Goal: Task Accomplishment & Management: Use online tool/utility

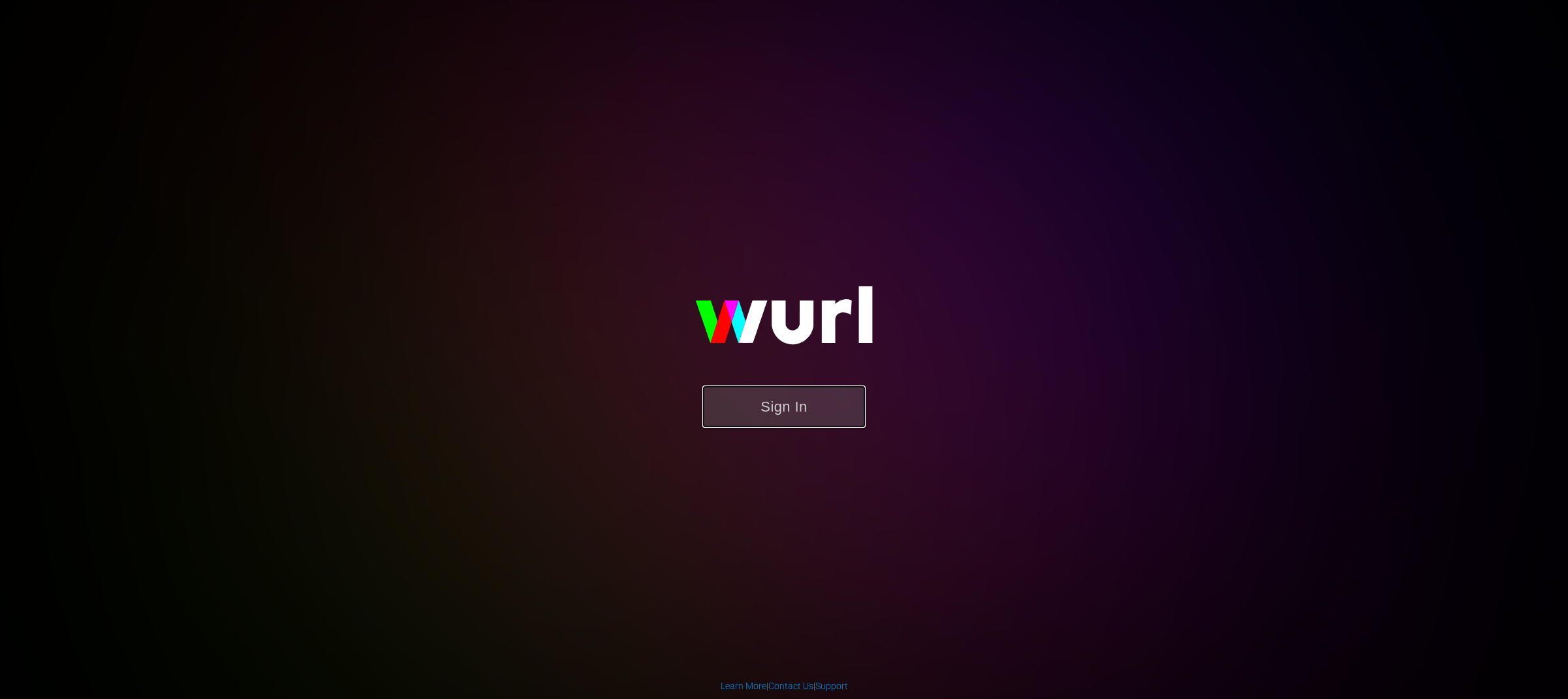
click at [820, 407] on button "Sign In" at bounding box center [784, 406] width 163 height 42
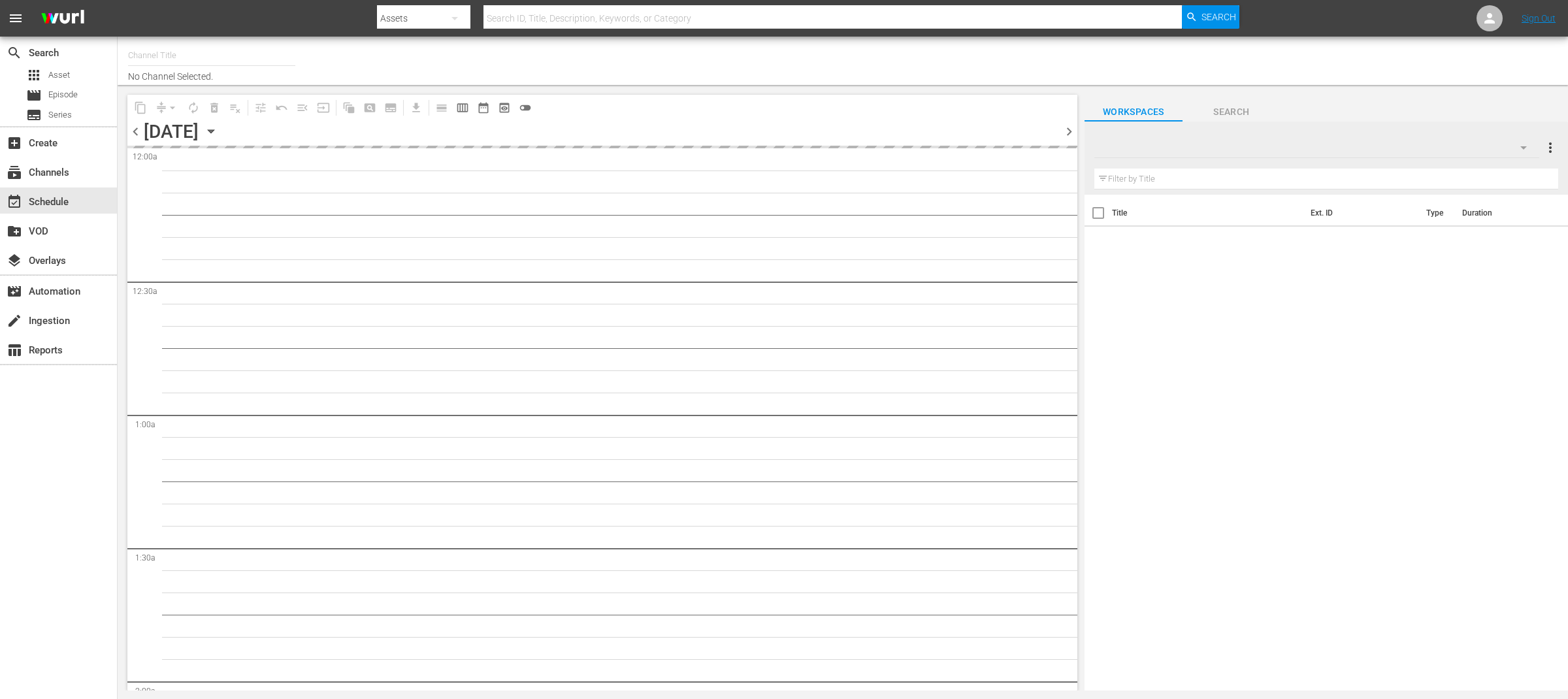
type input "SportOutdoor.TV (614)"
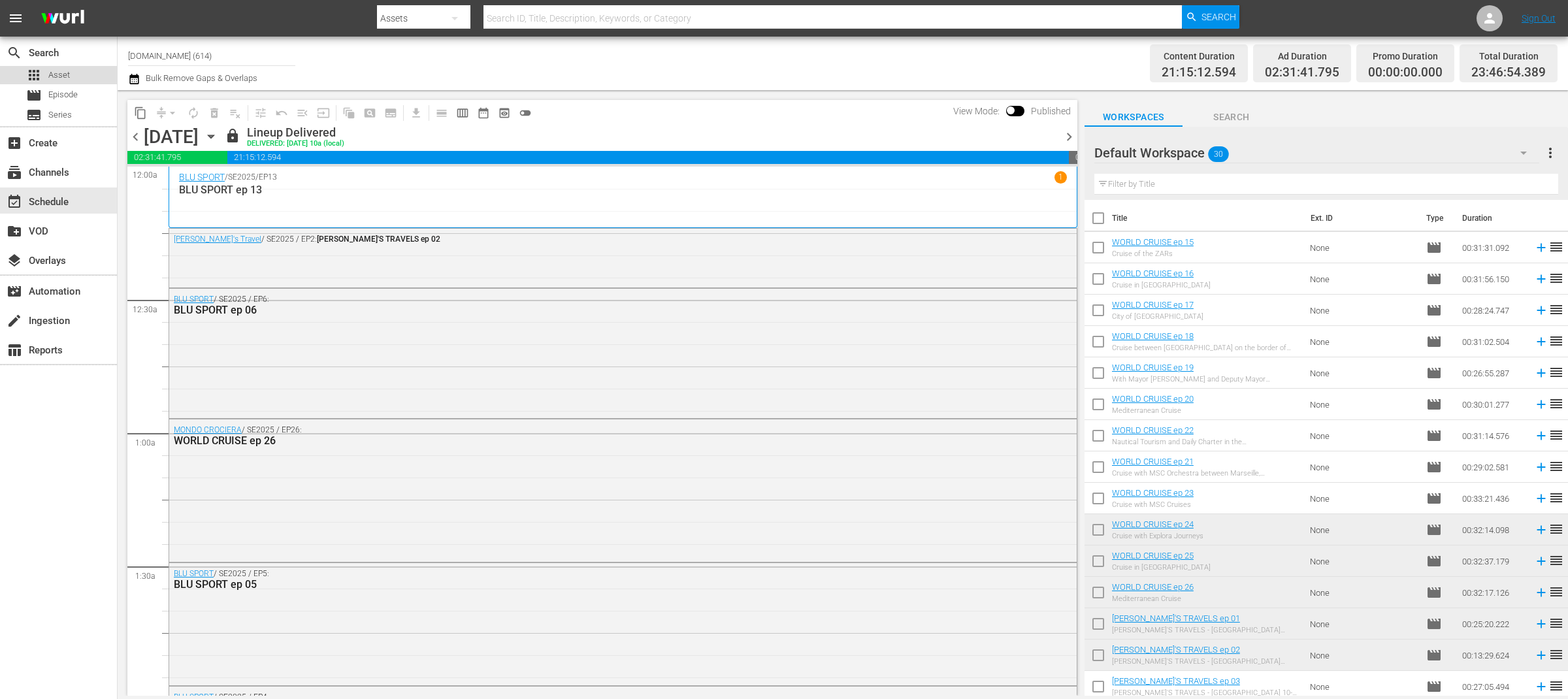
click at [62, 74] on span "Asset" at bounding box center [59, 75] width 22 height 13
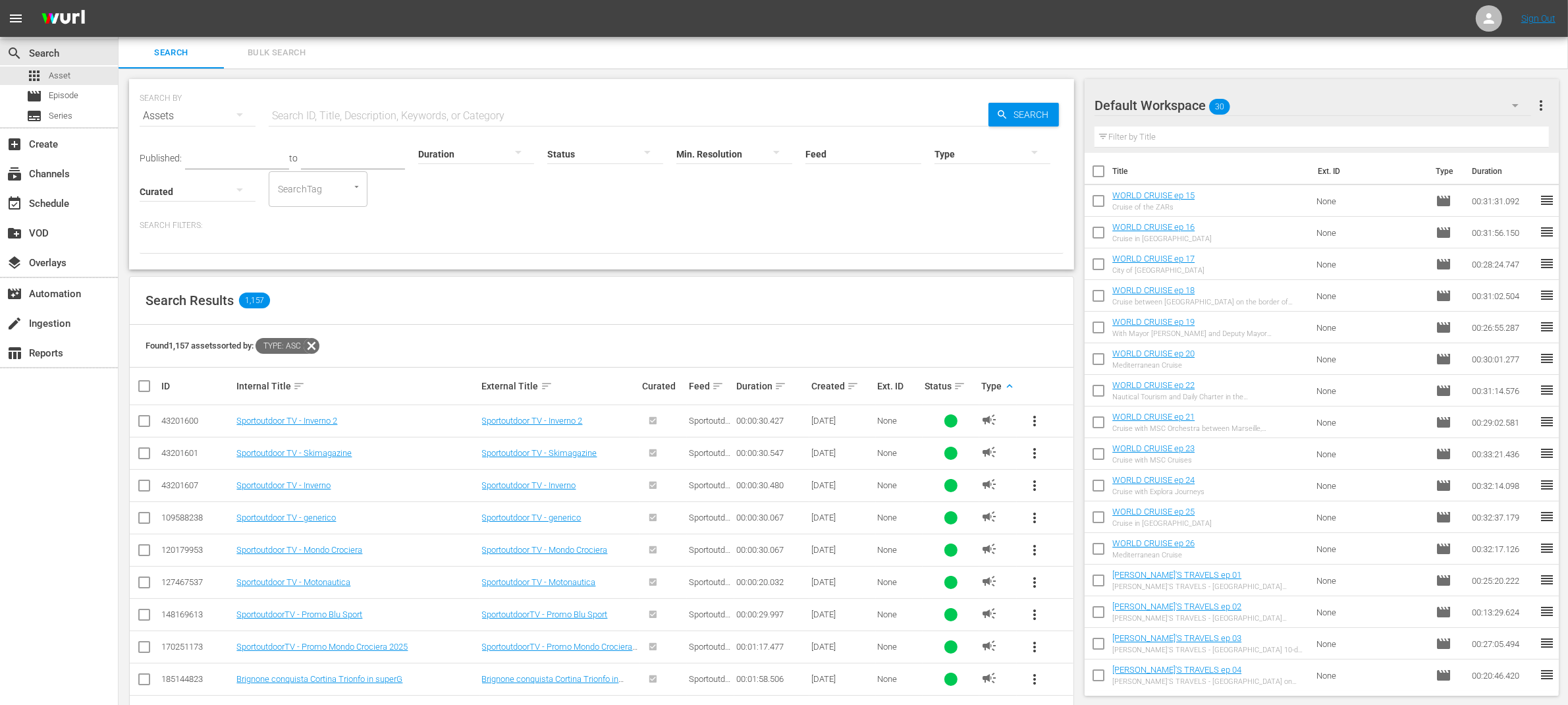
click at [1490, 107] on div "Default Workspace 30" at bounding box center [1313, 105] width 437 height 37
click at [1065, 342] on div "INGLESE (42) Default Workspace (30)" at bounding box center [784, 352] width 1568 height 705
click at [1069, 408] on div "more_vert" at bounding box center [1045, 421] width 53 height 32
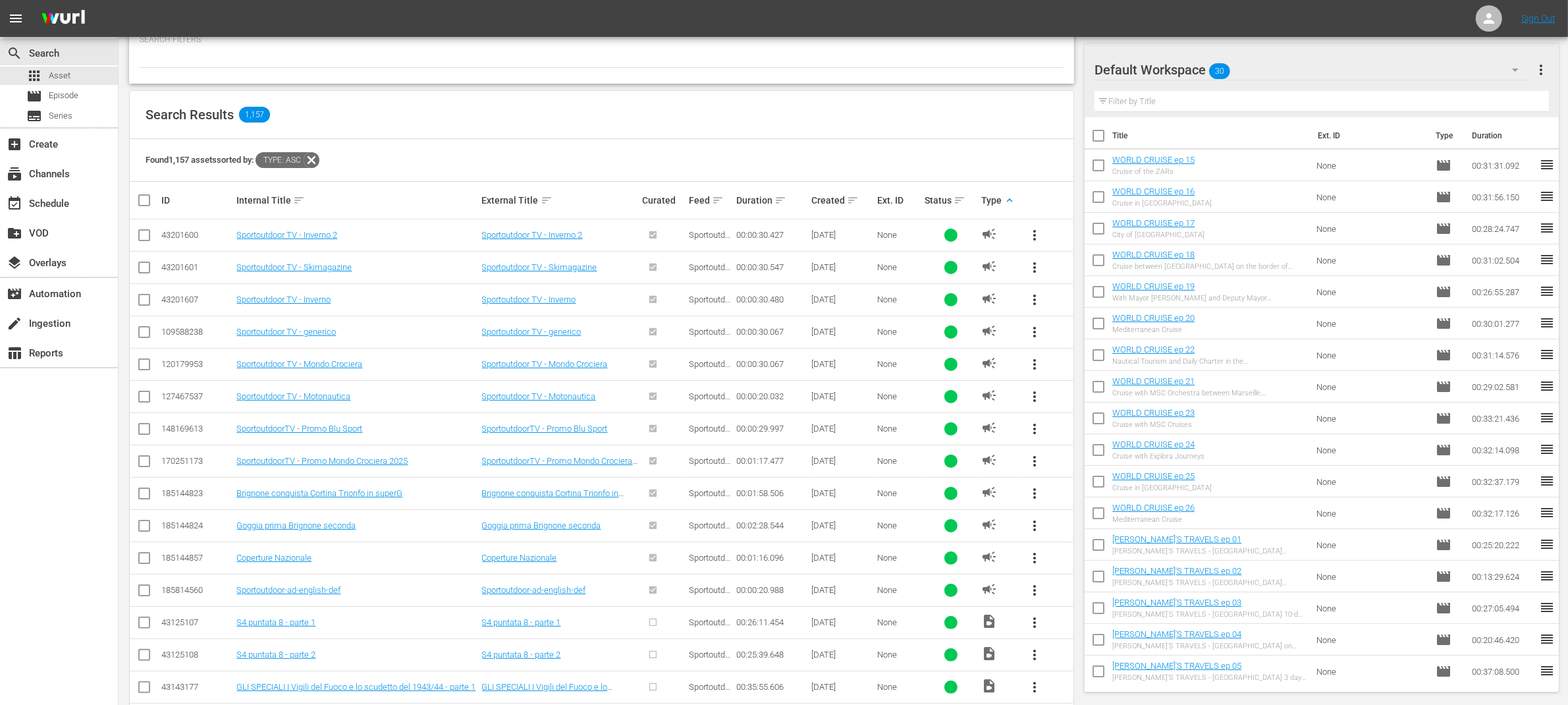
scroll to position [249, 0]
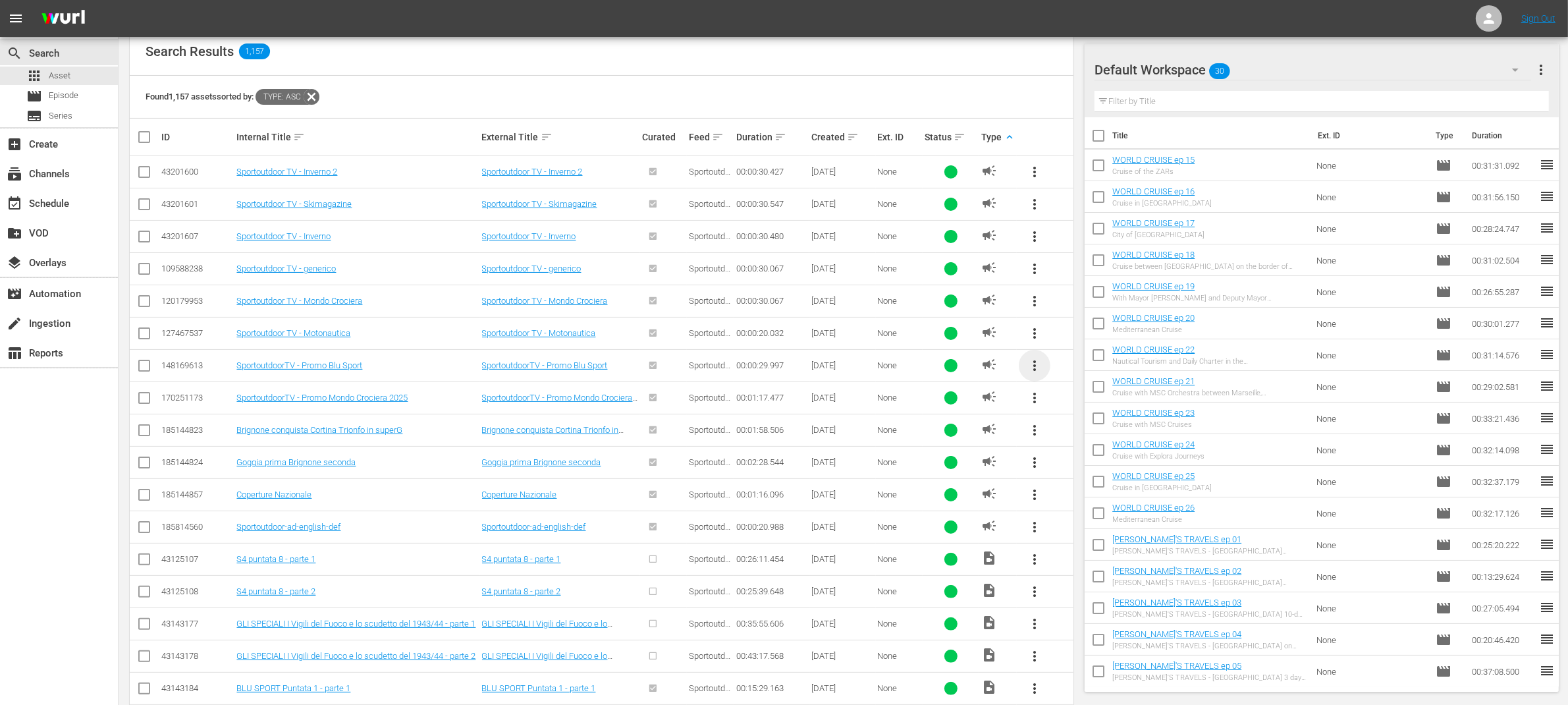
click at [1037, 364] on span "more_vert" at bounding box center [1034, 365] width 16 height 16
click at [1071, 405] on div "Workspace" at bounding box center [1124, 403] width 126 height 32
click at [1033, 428] on span "more_vert" at bounding box center [1034, 430] width 16 height 16
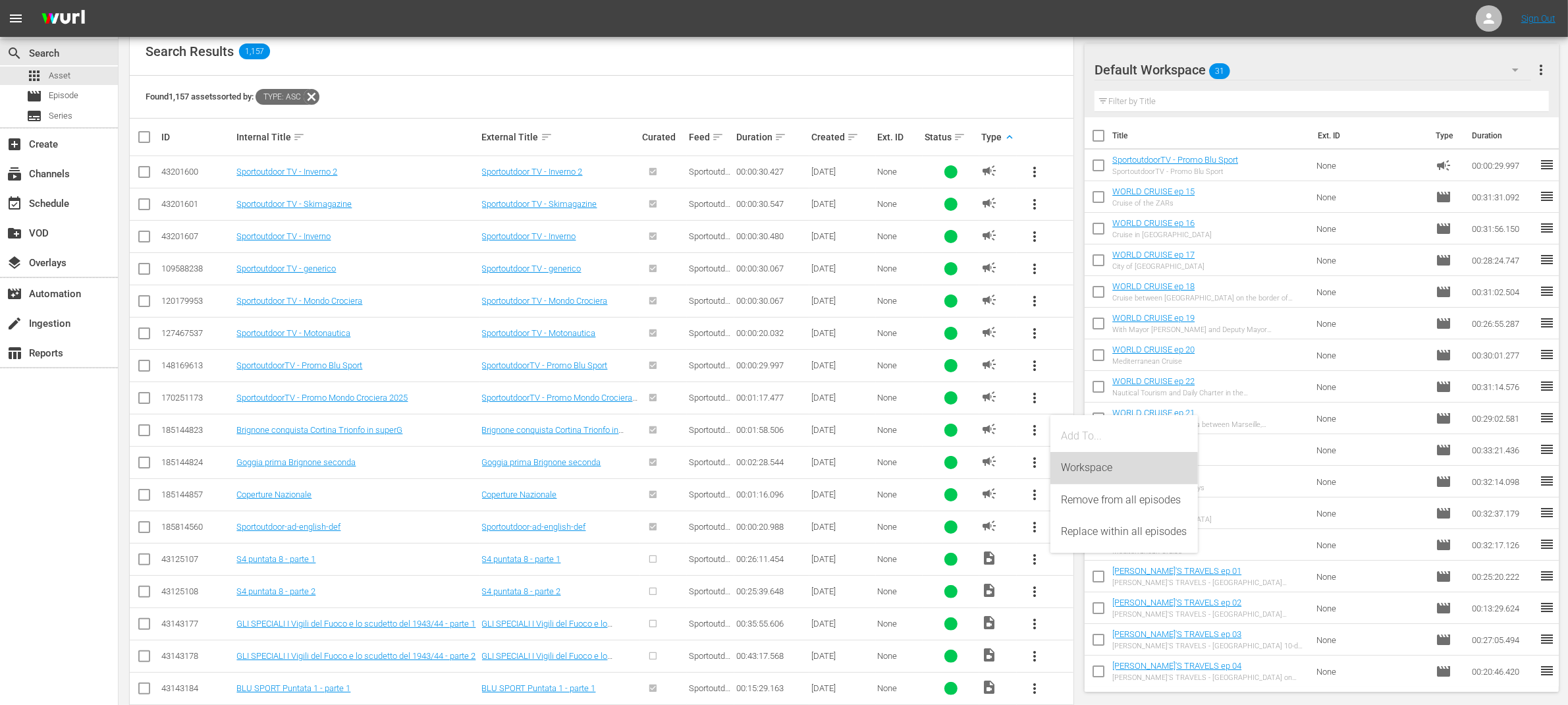
click at [1082, 468] on div "Workspace" at bounding box center [1124, 468] width 126 height 32
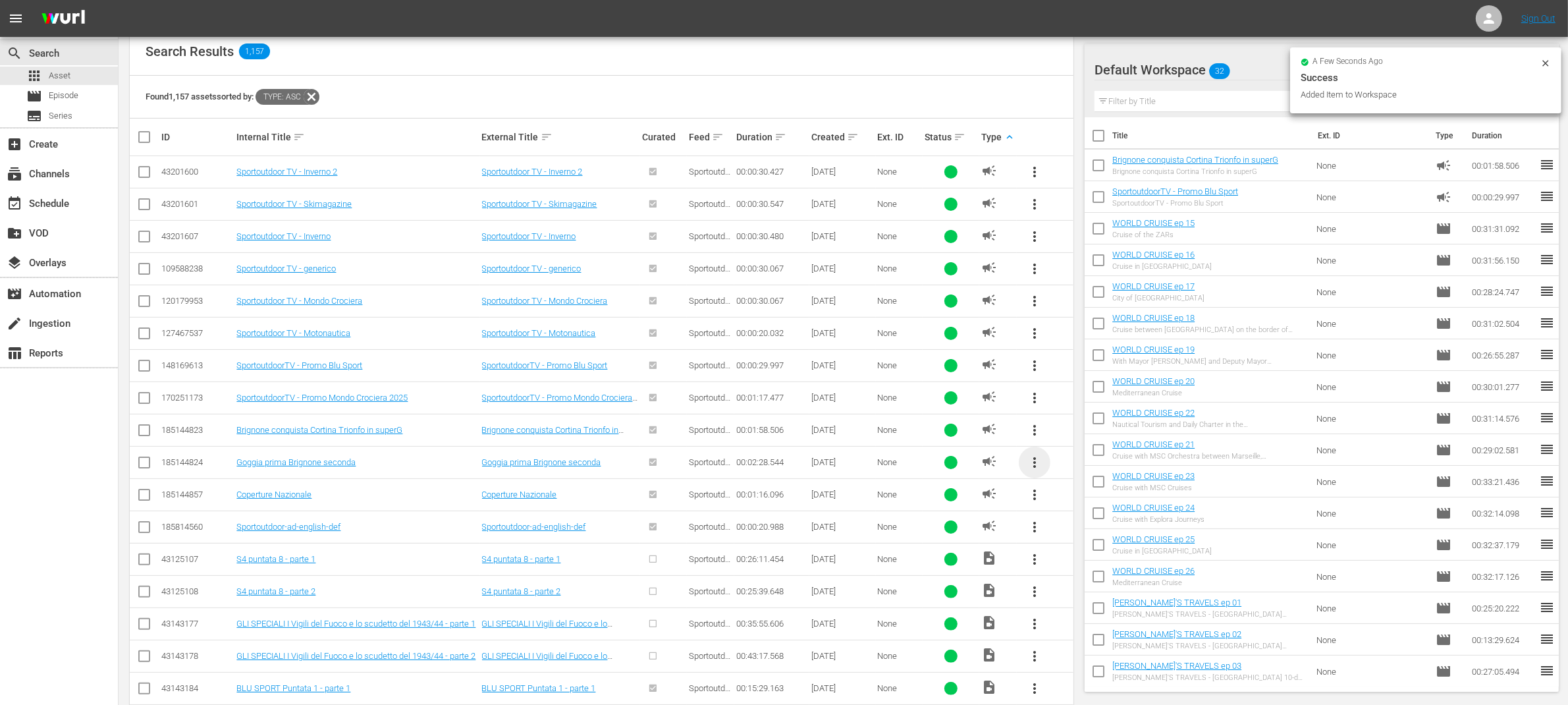
click at [1035, 464] on span "more_vert" at bounding box center [1034, 462] width 16 height 16
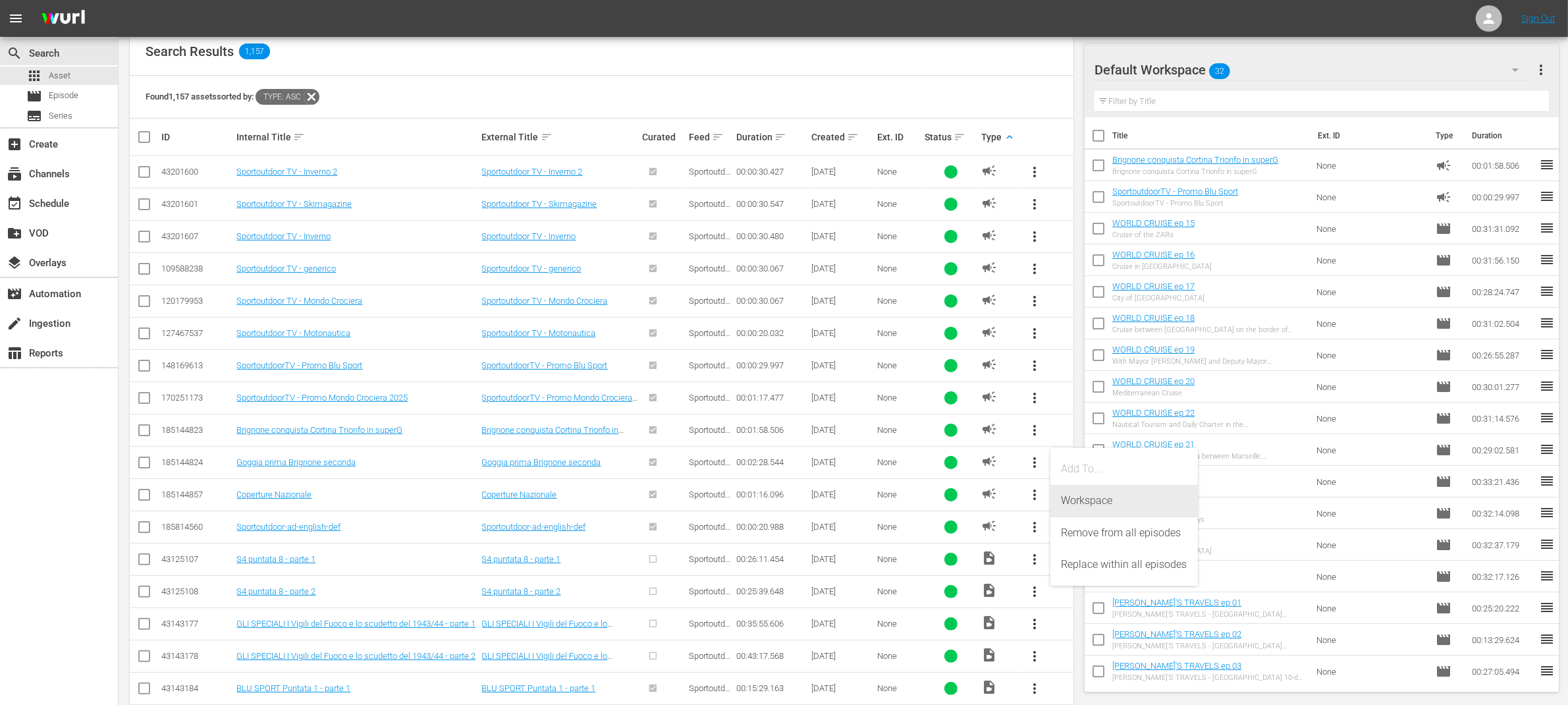
click at [1065, 498] on div "Workspace" at bounding box center [1124, 500] width 126 height 32
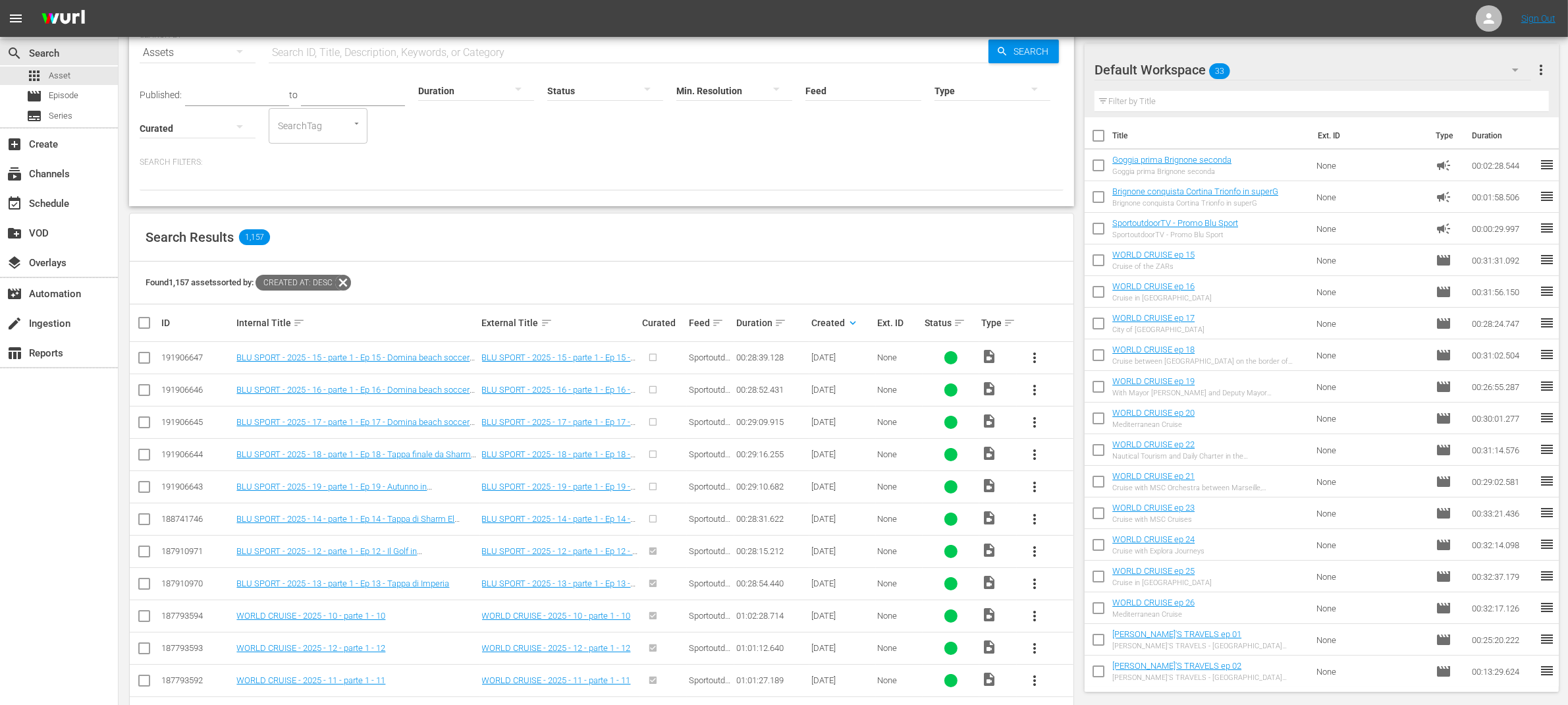
scroll to position [83, 0]
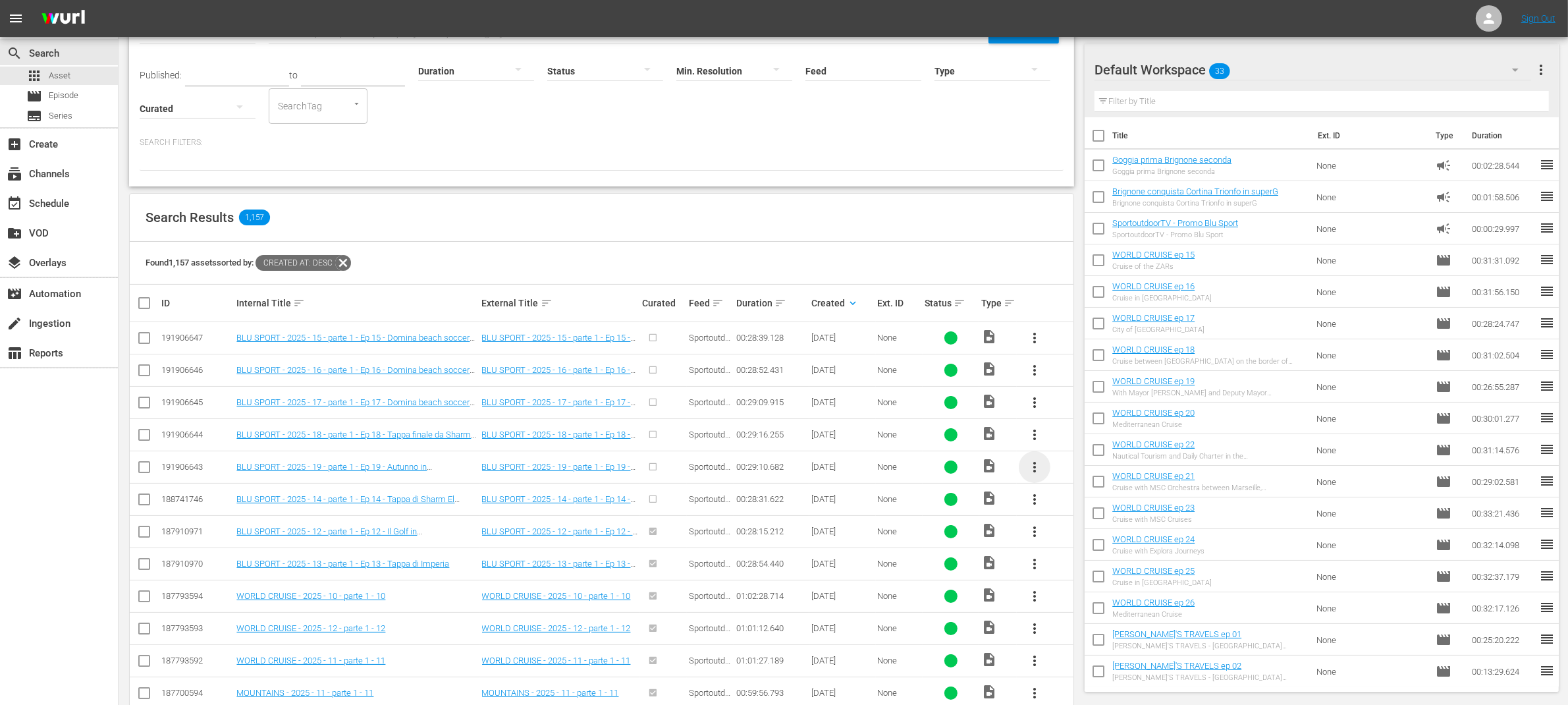
click at [1033, 468] on span "more_vert" at bounding box center [1034, 467] width 16 height 16
click at [1090, 567] on div "Episode" at bounding box center [1106, 568] width 90 height 32
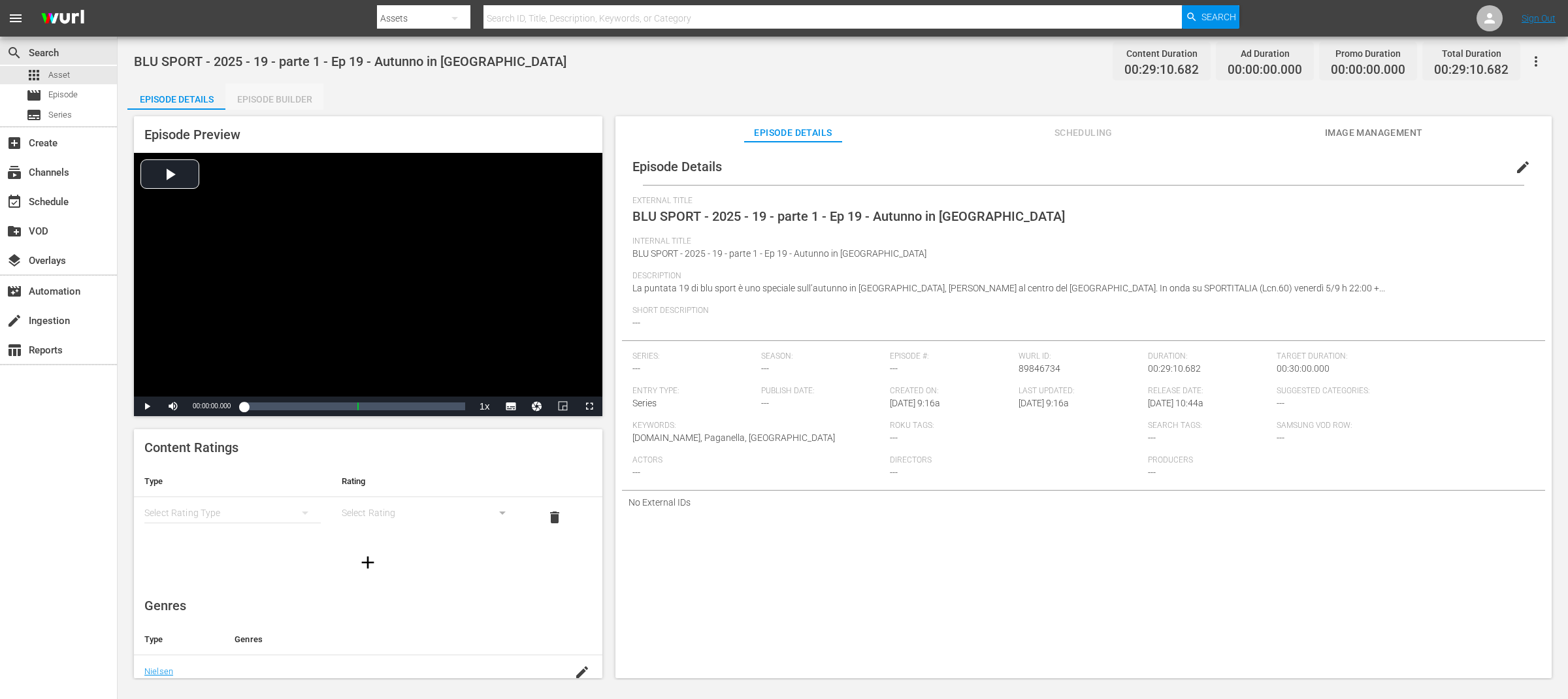
click at [305, 100] on div "Episode Builder" at bounding box center [274, 99] width 98 height 32
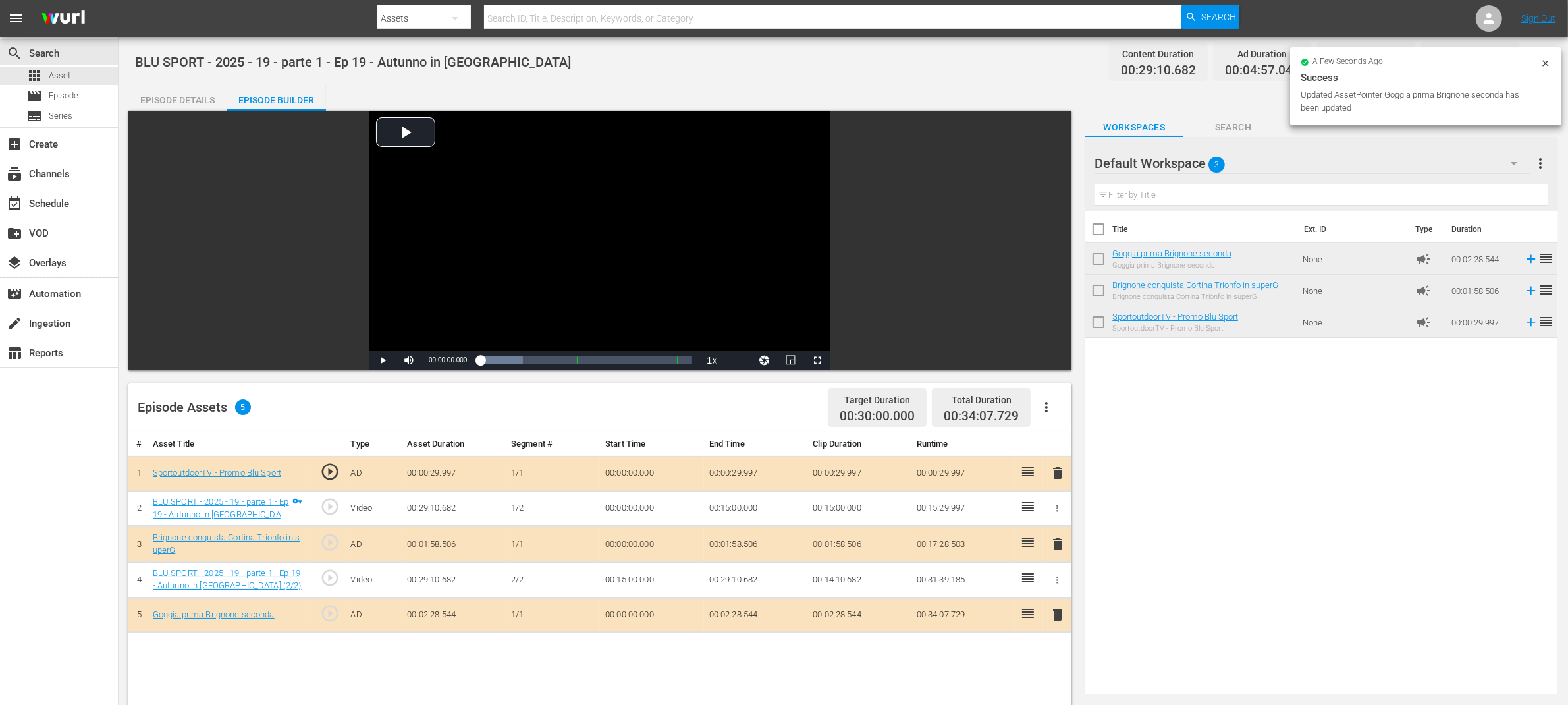
click at [172, 99] on div "Episode Details" at bounding box center [177, 100] width 99 height 32
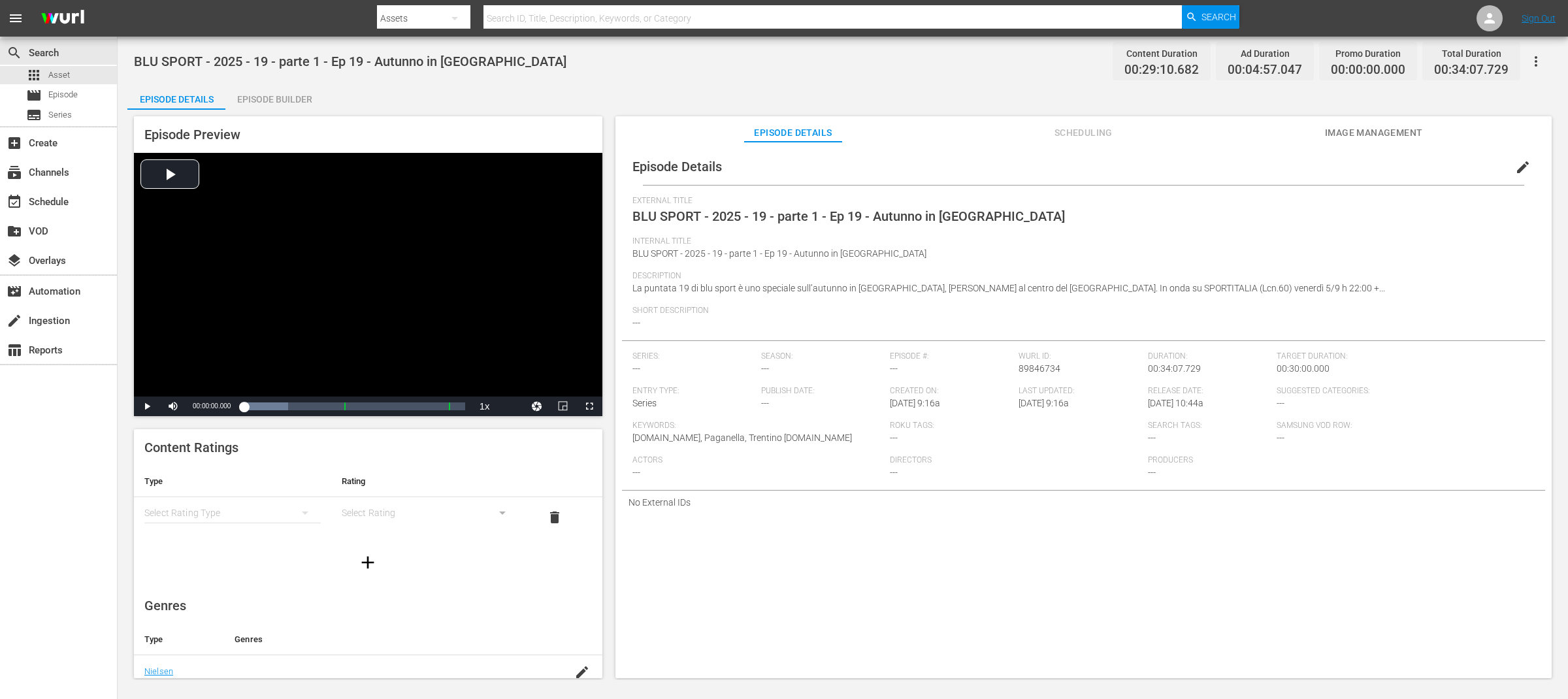
click at [886, 218] on span "BLU SPORT - 2025 - 19 - parte 1 - Ep 19 - Autunno in Paganella" at bounding box center [849, 216] width 433 height 16
drag, startPoint x: 876, startPoint y: 216, endPoint x: 1006, endPoint y: 216, distance: 130.0
click at [1006, 216] on div "External Title BLU SPORT - 2025 - 19 - parte 1 - Ep 19 - Autunno in Paganella" at bounding box center [1083, 216] width 903 height 40
copy span "Autunno in Paganella"
click at [739, 212] on span "BLU SPORT - 2025 - 19 - parte 1 - Ep 19 - Autunno in Paganella" at bounding box center [849, 216] width 433 height 16
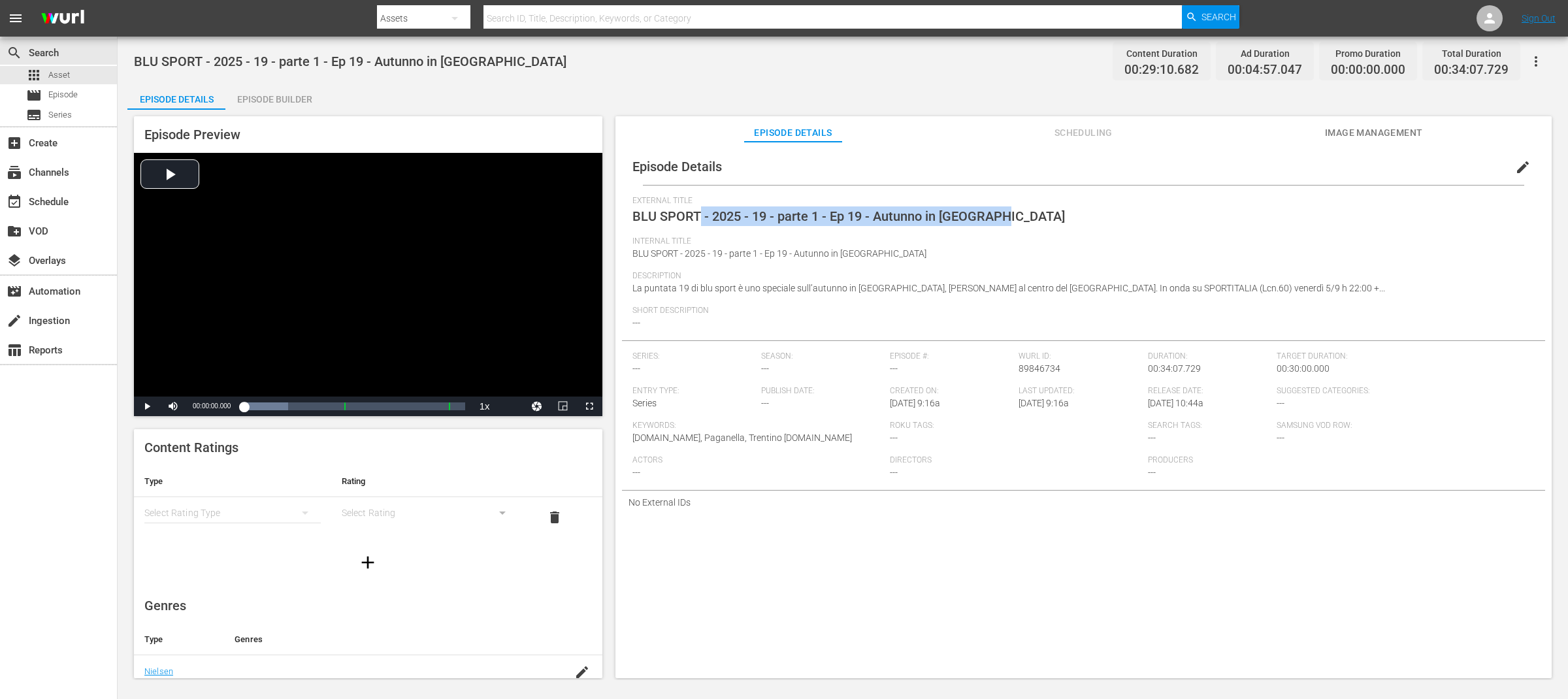
drag, startPoint x: 700, startPoint y: 217, endPoint x: 1054, endPoint y: 220, distance: 354.0
click at [1054, 220] on div "External Title BLU SPORT - 2025 - 19 - parte 1 - Ep 19 - Autunno in Paganella" at bounding box center [1083, 216] width 903 height 40
click at [1515, 160] on span "edit" at bounding box center [1523, 167] width 16 height 16
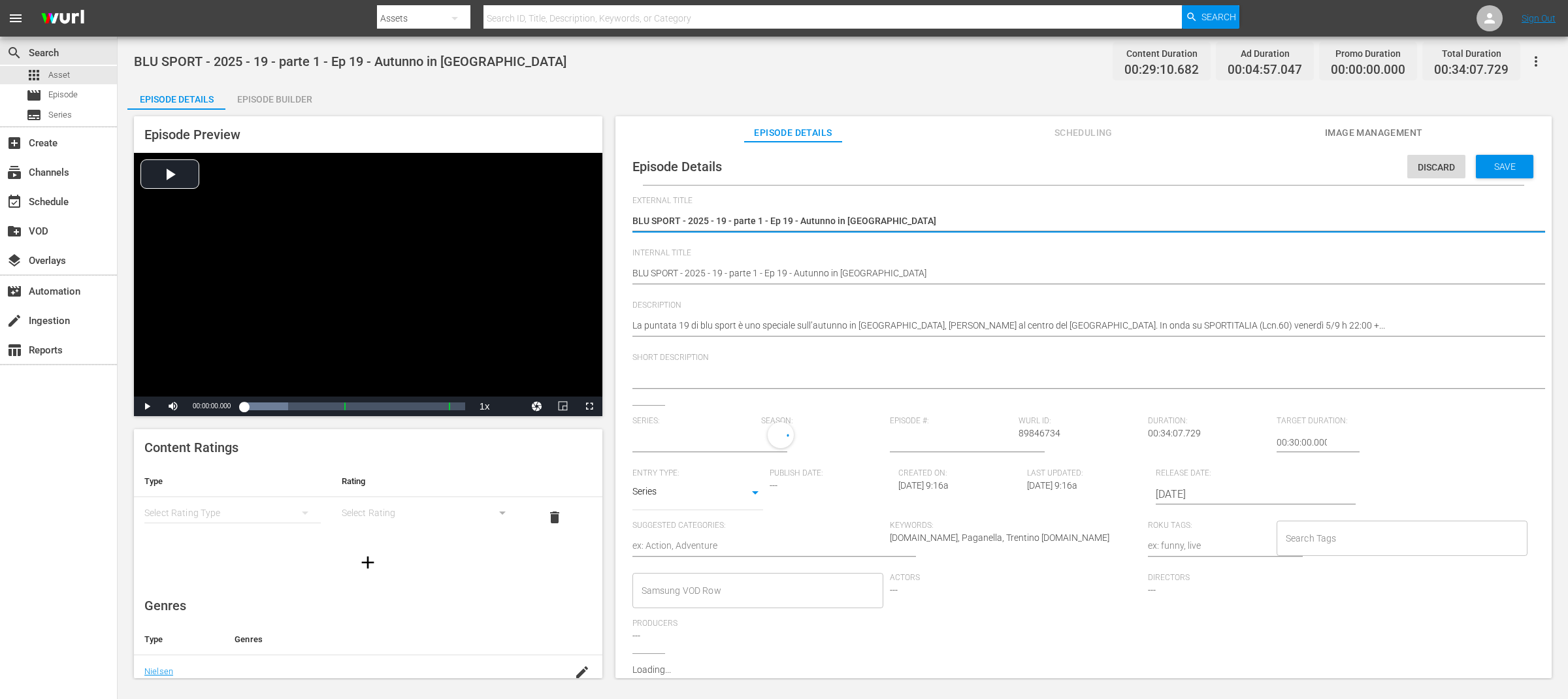
type input "No Series"
drag, startPoint x: 958, startPoint y: 221, endPoint x: 679, endPoint y: 220, distance: 279.0
click at [679, 220] on textarea "BLU SPORT - 2025 - 19 - parte 1 - Ep 19 - Autunno in Paganella" at bounding box center [1080, 222] width 896 height 16
type textarea "BLU SPORT"
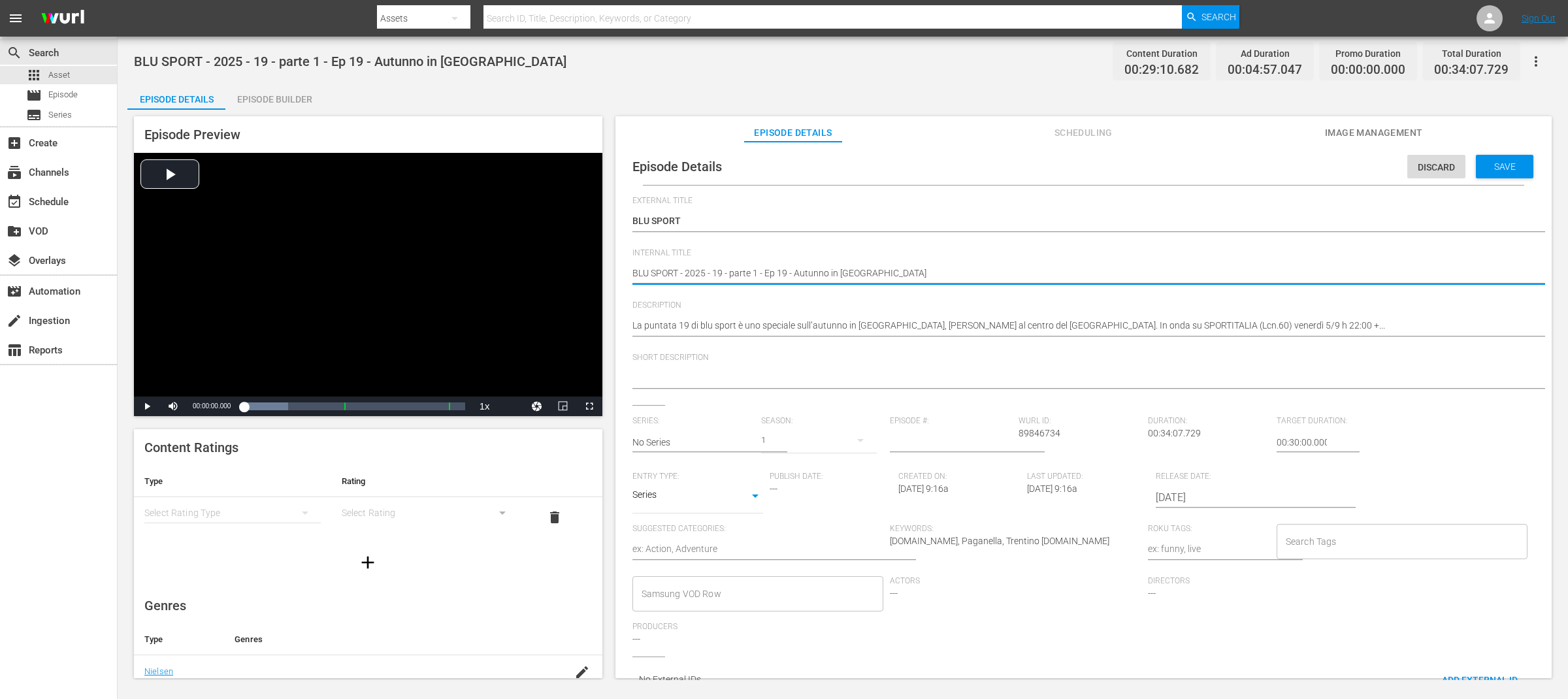
drag, startPoint x: 680, startPoint y: 275, endPoint x: 766, endPoint y: 274, distance: 86.0
type textarea "BLU SPORT Ep 19 - Autunno in Paganella"
type textarea "BLU SPORT p 19 - Autunno in Paganella"
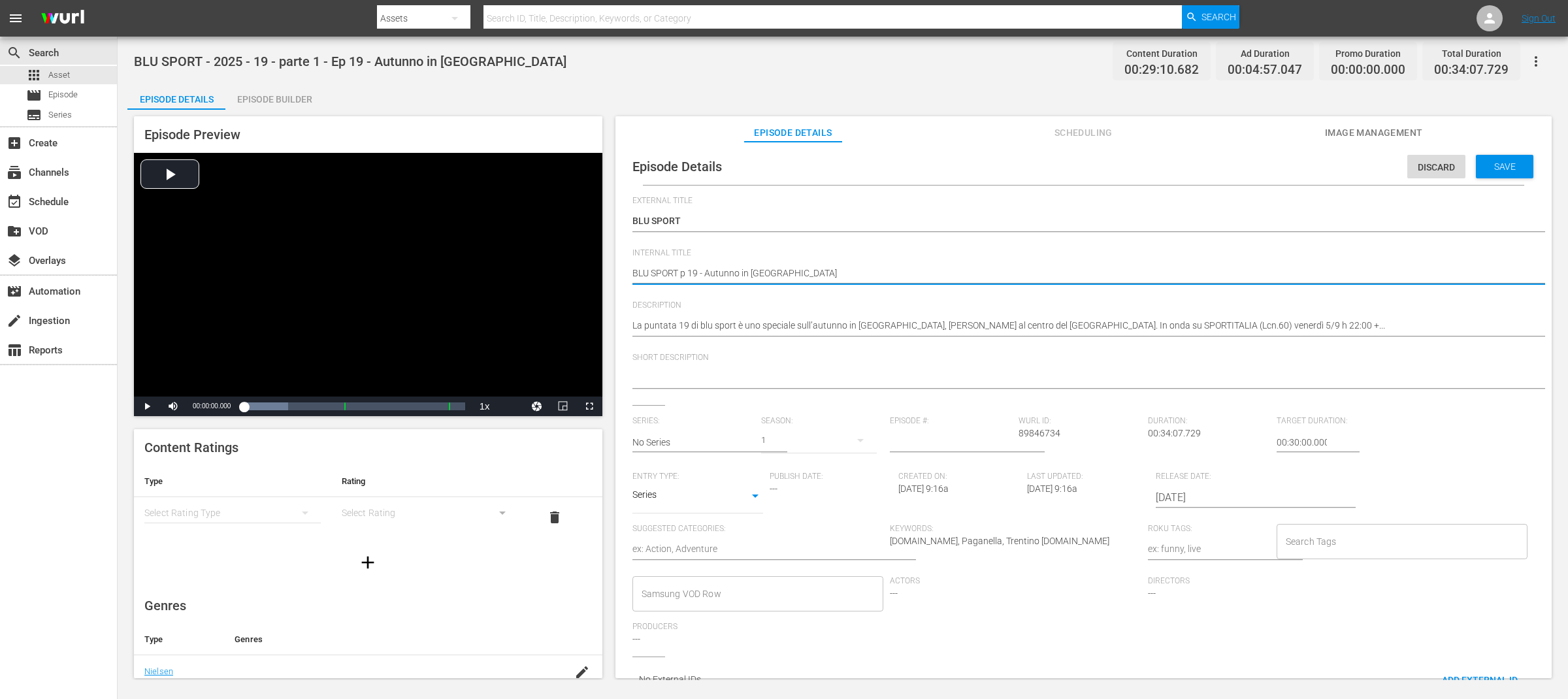
type textarea "BLU SPORT ep 19 - Autunno in Paganella"
drag, startPoint x: 704, startPoint y: 270, endPoint x: 864, endPoint y: 271, distance: 160.0
click at [864, 271] on textarea "BLU SPORT - 2025 - 19 - parte 1 - Ep 19 - Autunno in Paganella" at bounding box center [1080, 274] width 896 height 16
type textarea "BLU SPORT ep 19"
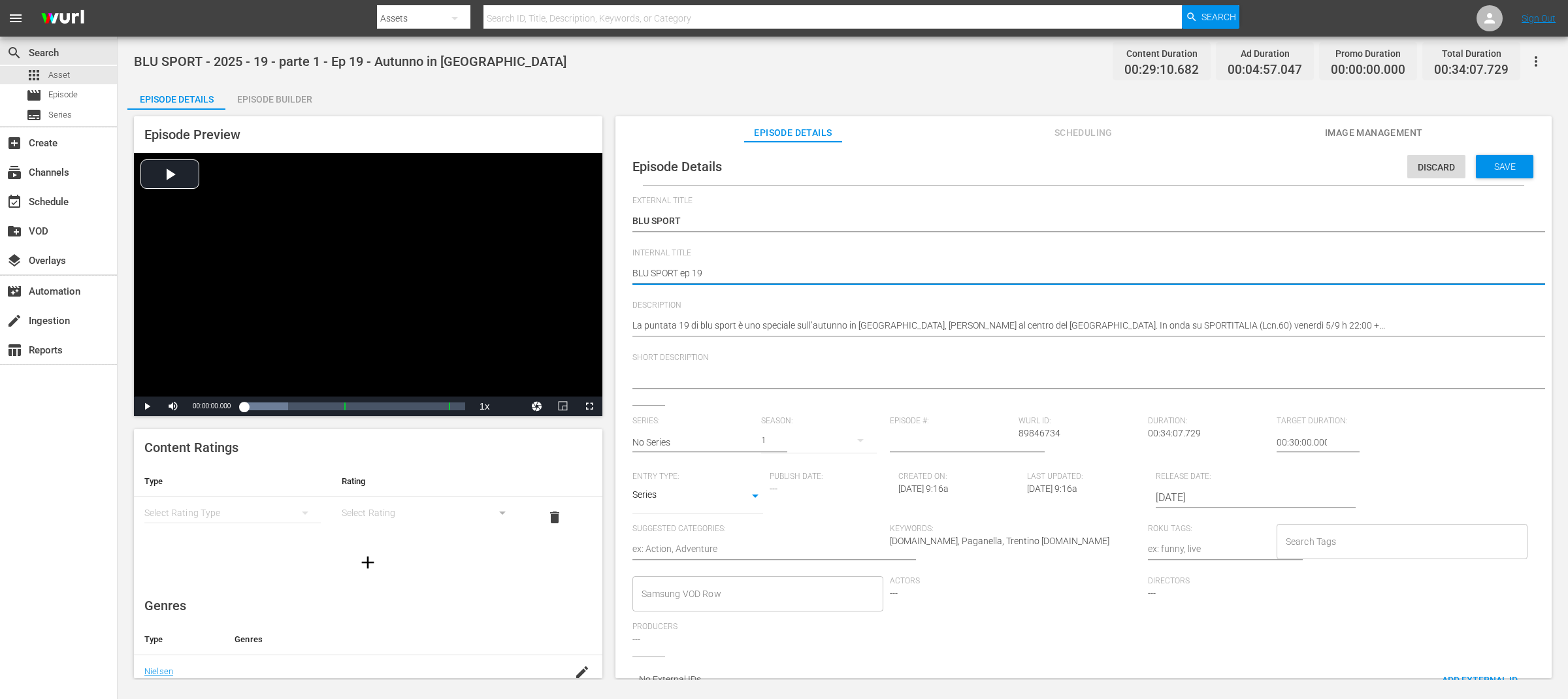
type textarea "BLU SPORT ep 19"
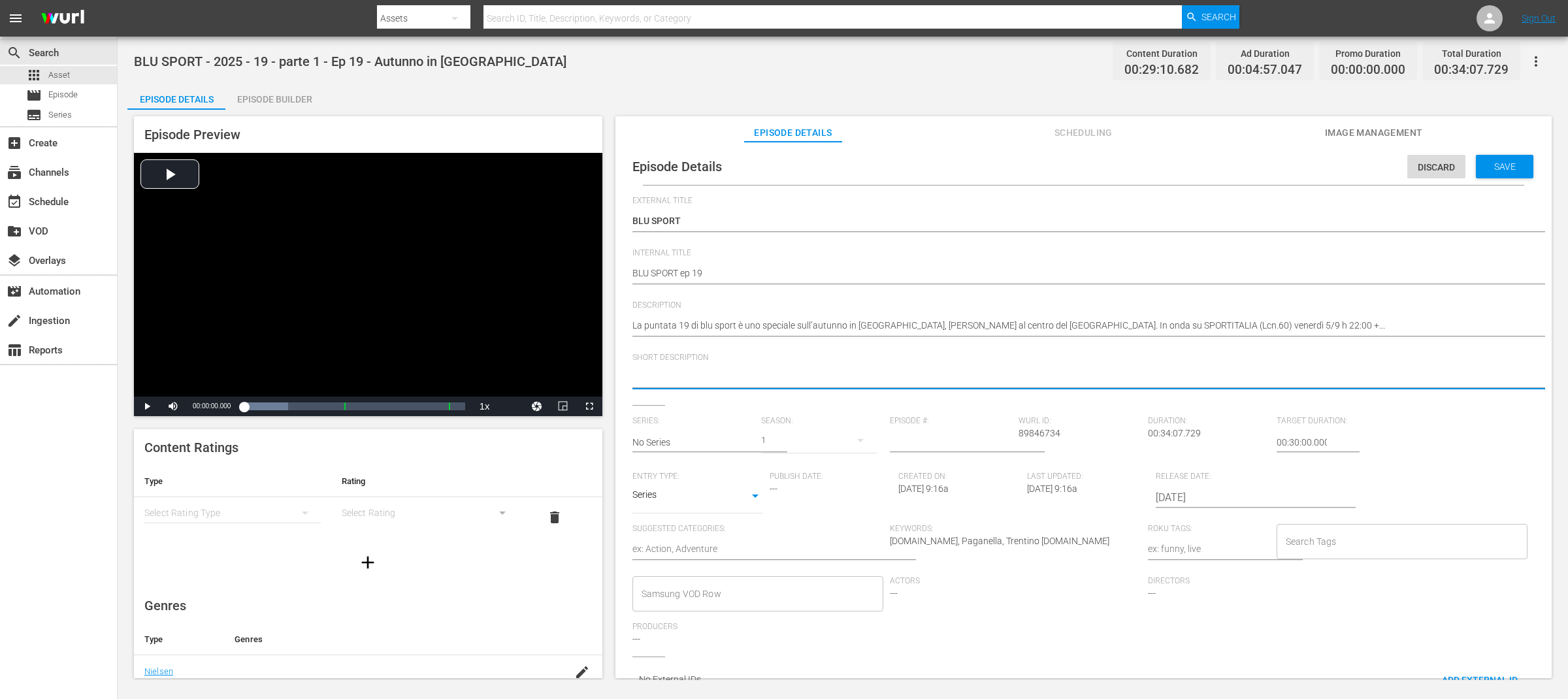
click at [670, 381] on textarea at bounding box center [1080, 379] width 896 height 16
paste textarea "Autumn in Paganella"
type textarea "Autumn in Paganella"
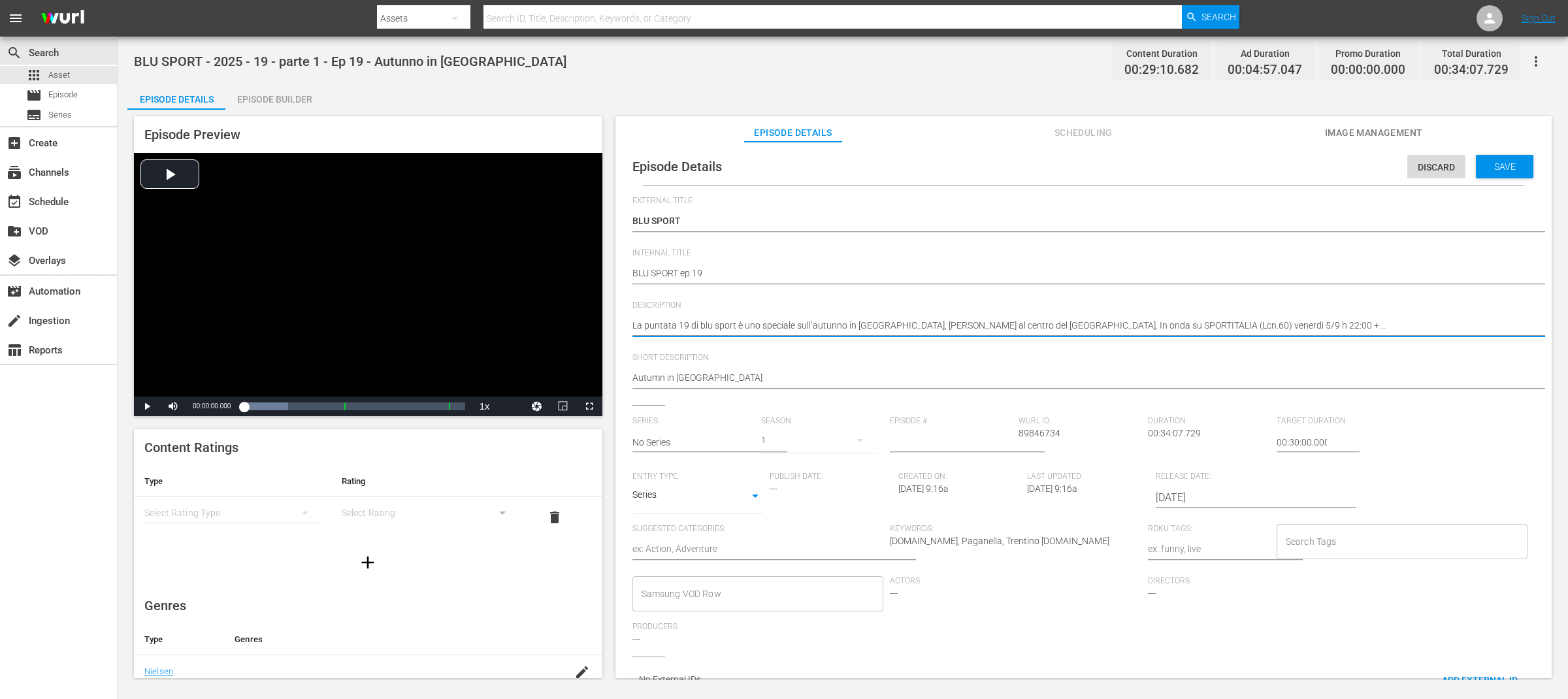
drag, startPoint x: 762, startPoint y: 327, endPoint x: 1035, endPoint y: 326, distance: 273.0
drag, startPoint x: 1302, startPoint y: 324, endPoint x: 606, endPoint y: 318, distance: 696.0
click at [606, 318] on div "Episode Preview Video Player is loading. Play Video Play Mute Current Time 00:0…" at bounding box center [843, 399] width 1431 height 579
paste textarea "Special on autumn in Paganella, the mountain in the heart of Trentino"
type textarea "Special on autumn in Paganella, the mountain in the heart of Trentino"
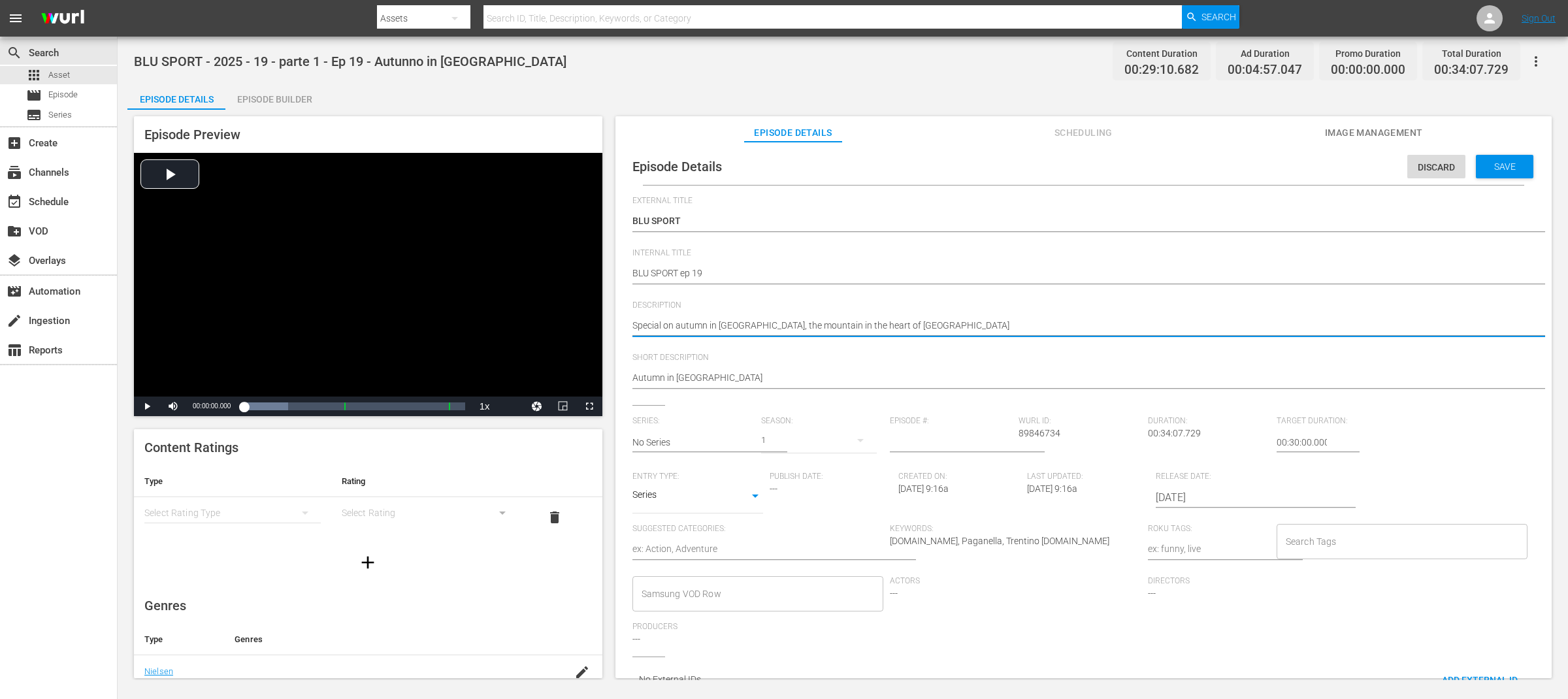
type textarea "Special on autumn in Paganella, the mountain in the heart of Trentino"
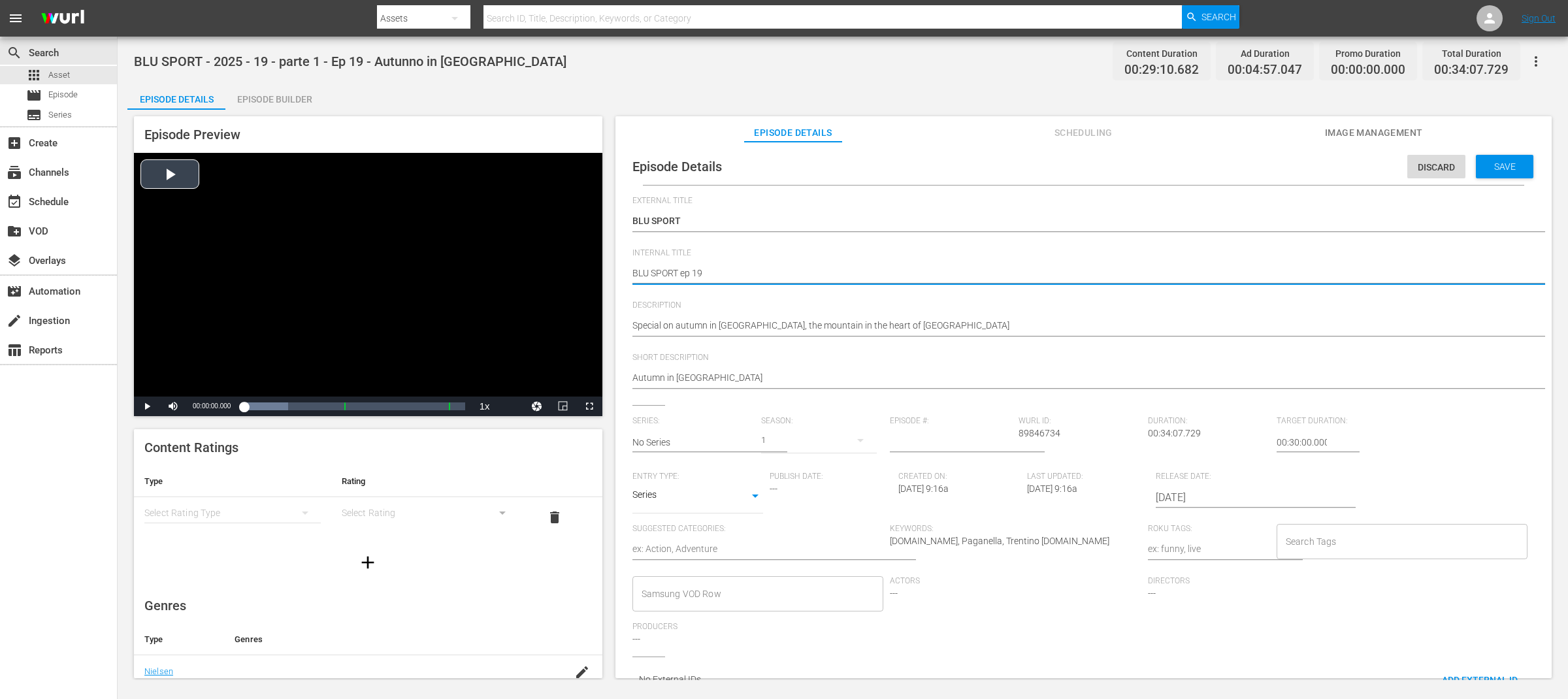
drag, startPoint x: 721, startPoint y: 272, endPoint x: 589, endPoint y: 274, distance: 132.0
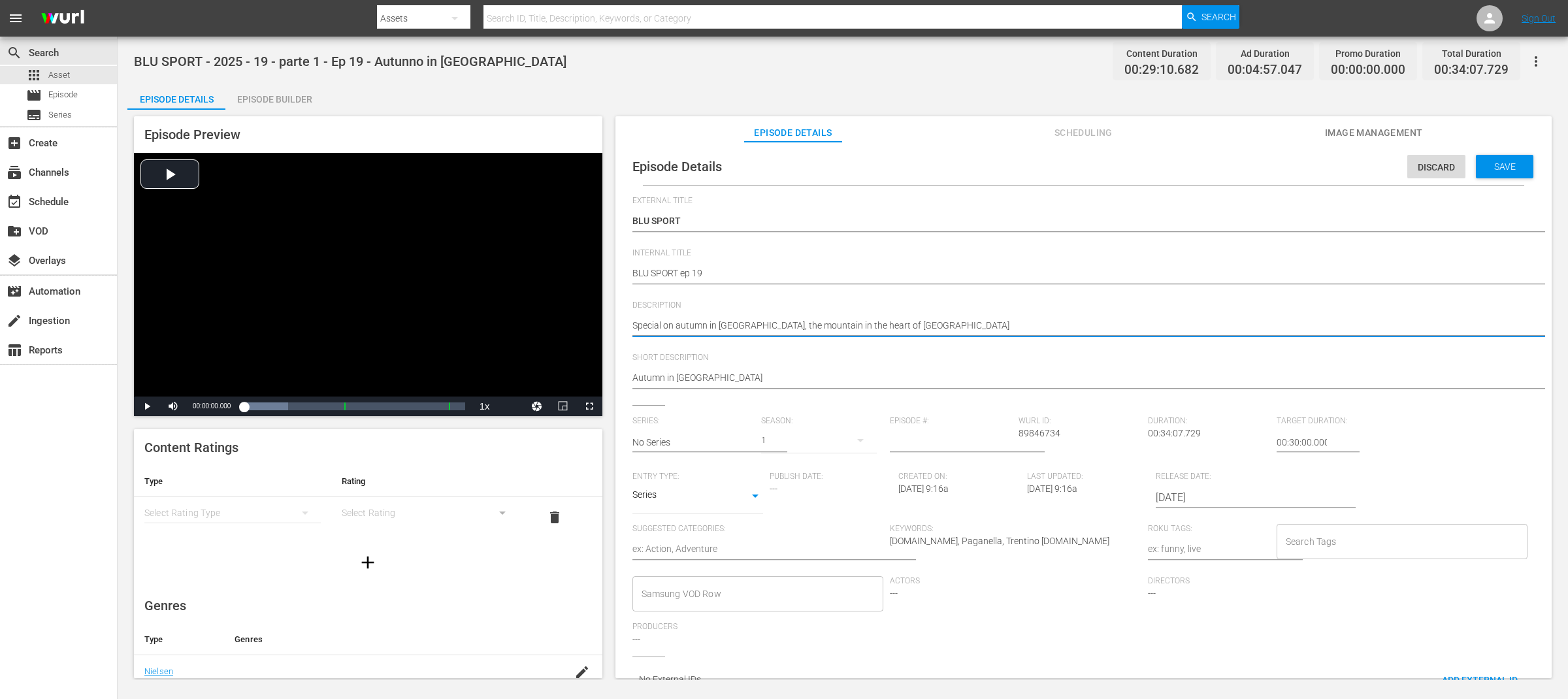
paste textarea "BLU SPORT ep 19"
type textarea "BLU SPORT ep 19Special on autumn in Paganella, the mountain in the heart of Tre…"
type textarea "BLU SPORT ep 19 Special on autumn in Paganella, the mountain in the heart of Tr…"
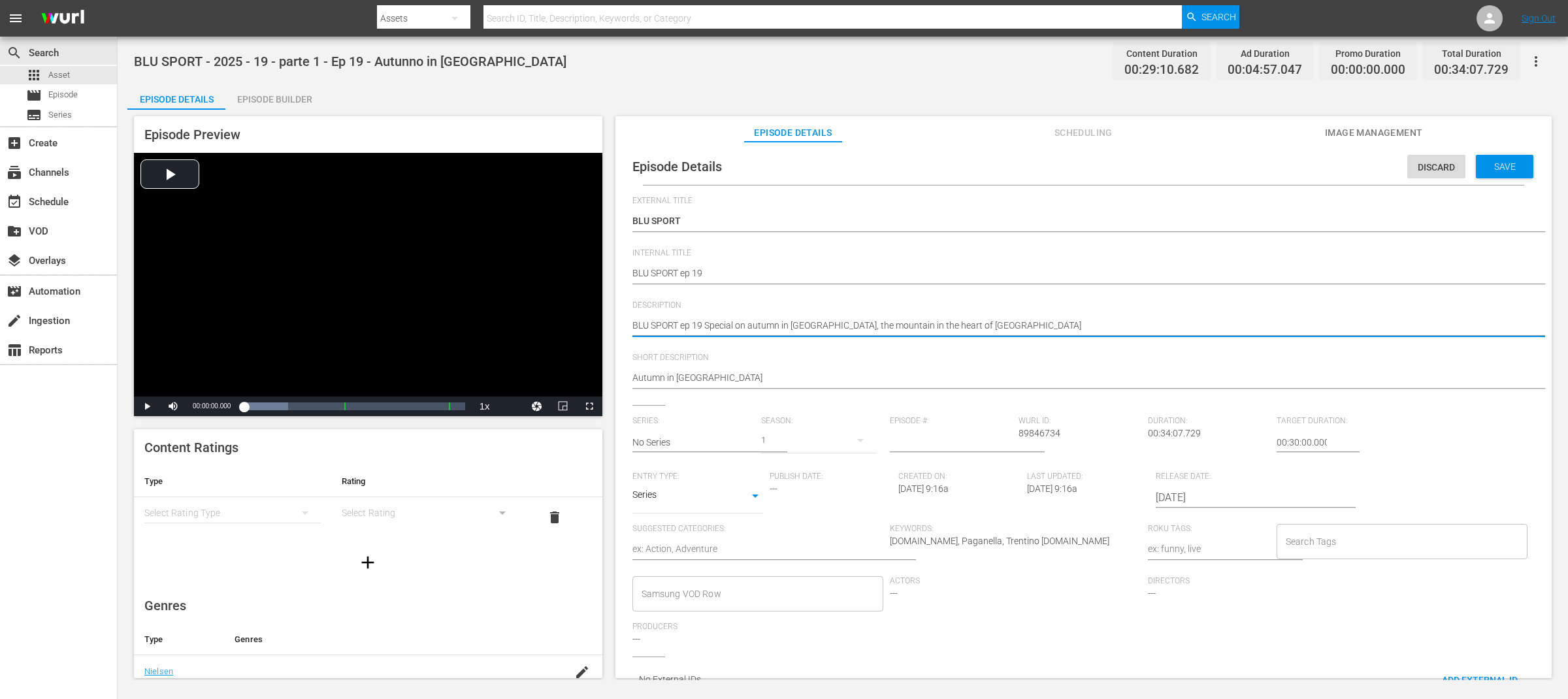
type textarea "BLU SPORT ep 19 -Special on autumn in Paganella, the mountain in the heart of T…"
type textarea "BLU SPORT ep 19 - Special on autumn in Paganella, the mountain in the heart of …"
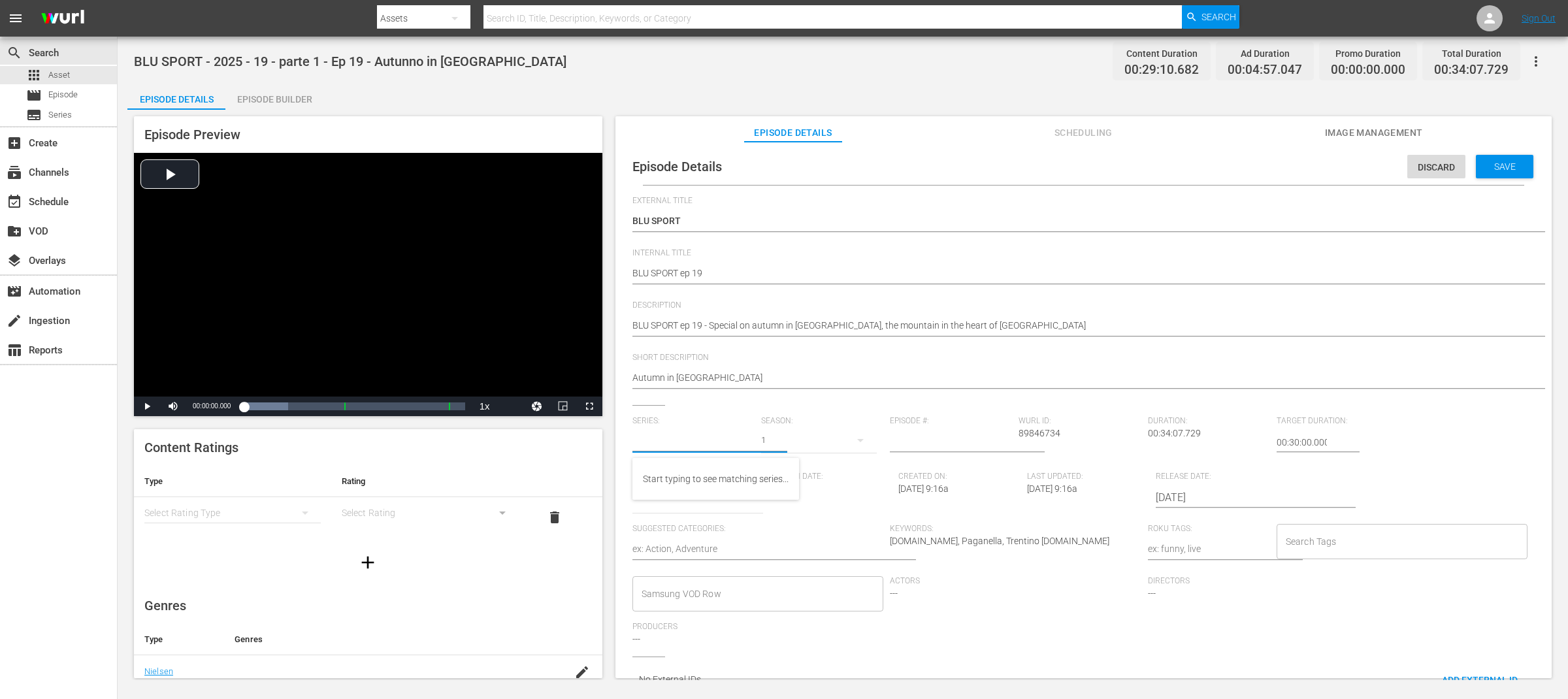
click at [690, 443] on input "text" at bounding box center [693, 442] width 122 height 32
click at [665, 475] on div "BLU SPORT" at bounding box center [675, 479] width 64 height 32
type input "BLU SPORT"
click at [924, 444] on input "number" at bounding box center [951, 442] width 122 height 32
type input "19"
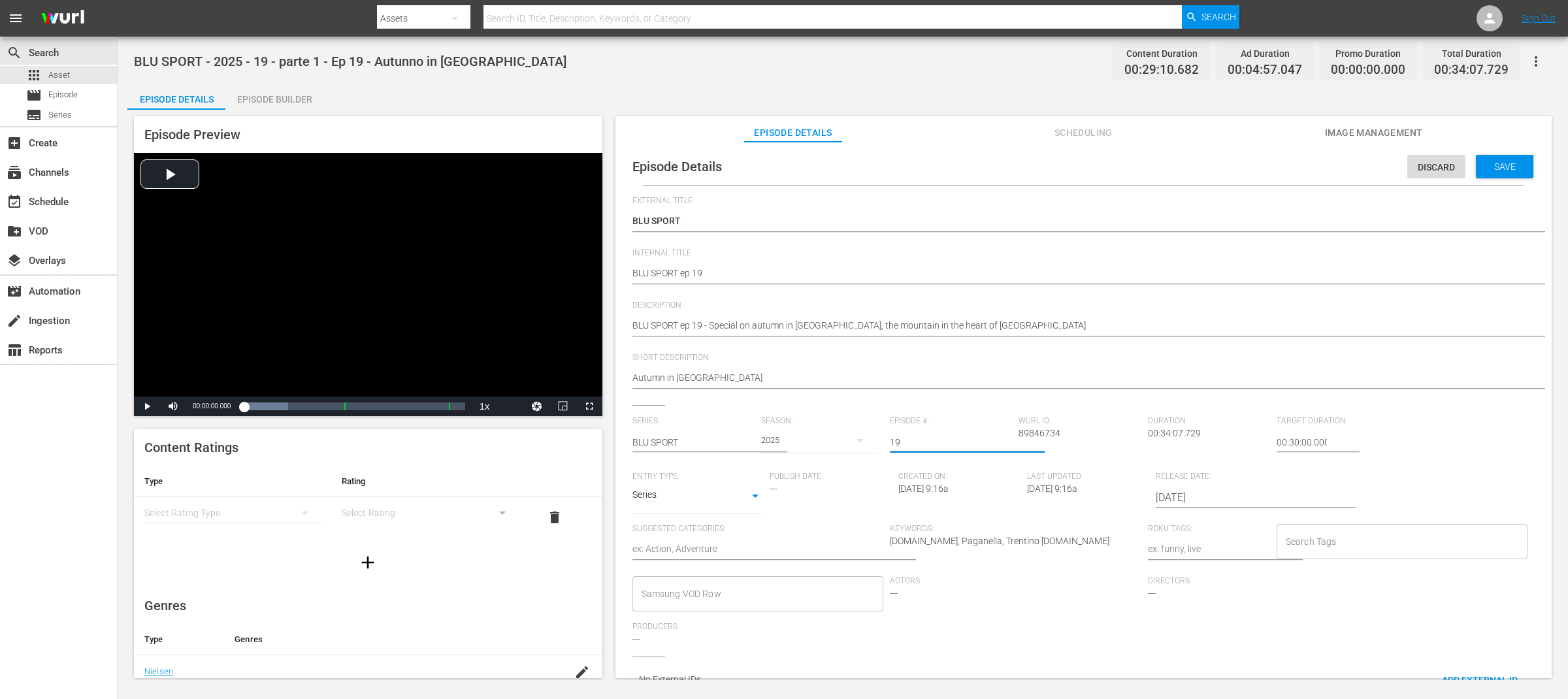
click at [749, 499] on body "menu Search By Assets Search ID, Title, Description, Keywords, or Category Sear…" at bounding box center [784, 349] width 1568 height 699
click at [728, 477] on li "TV Special" at bounding box center [698, 475] width 131 height 22
type input "TV_SPECIAL"
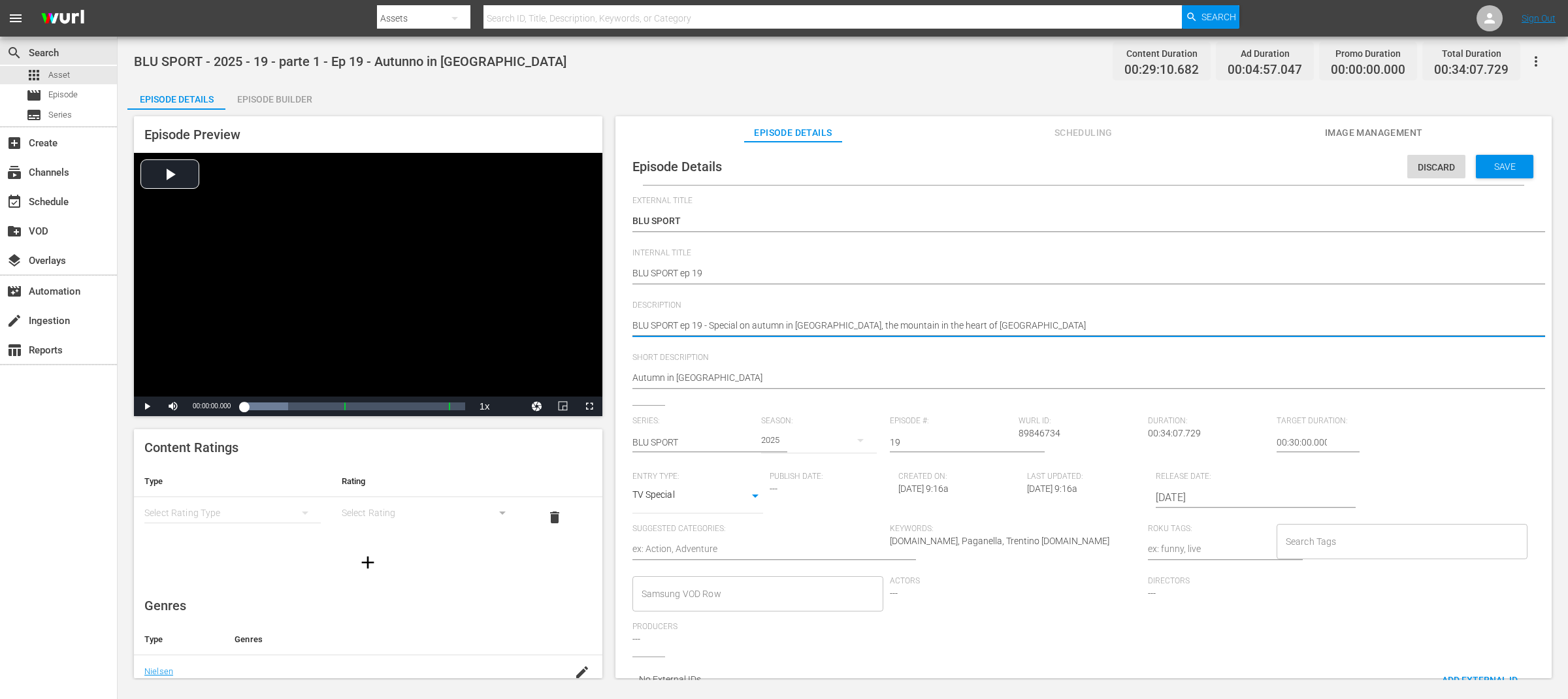
click at [821, 330] on textarea "La puntata 19 di blu sport è uno speciale sull’autunno in Paganella, la montagn…" at bounding box center [1080, 326] width 896 height 16
click at [815, 556] on textarea at bounding box center [758, 550] width 251 height 16
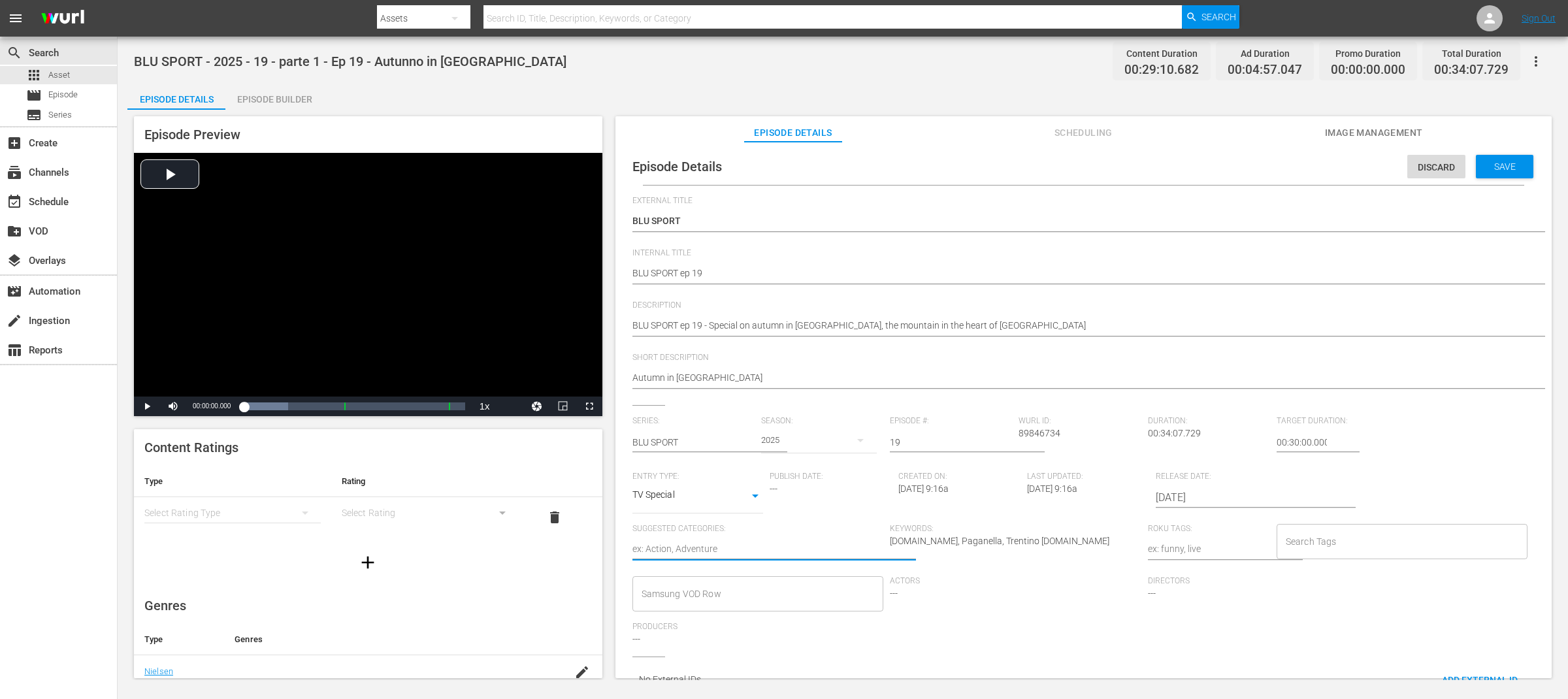
type textarea "T"
type textarea "To"
type textarea "Tou"
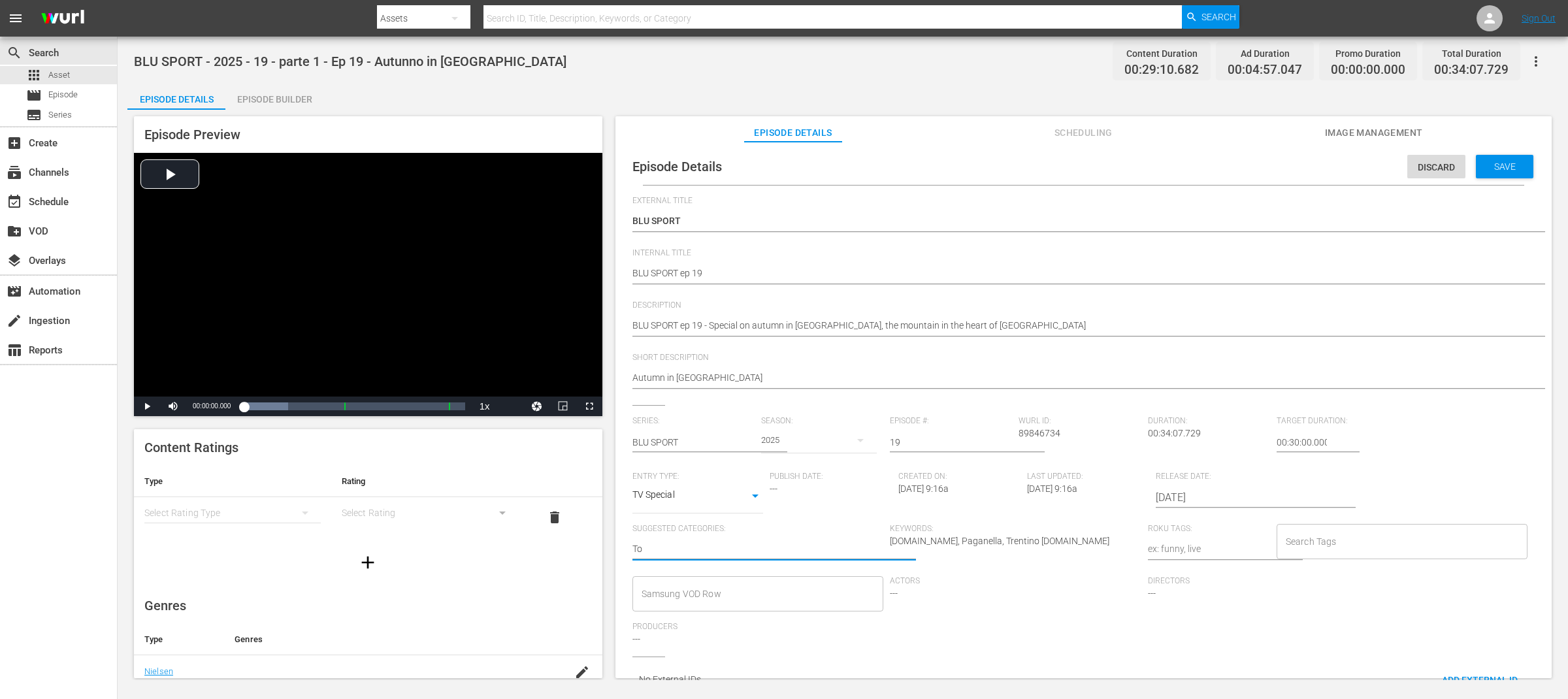
type textarea "Tou"
type textarea "Tour"
type textarea "Touri"
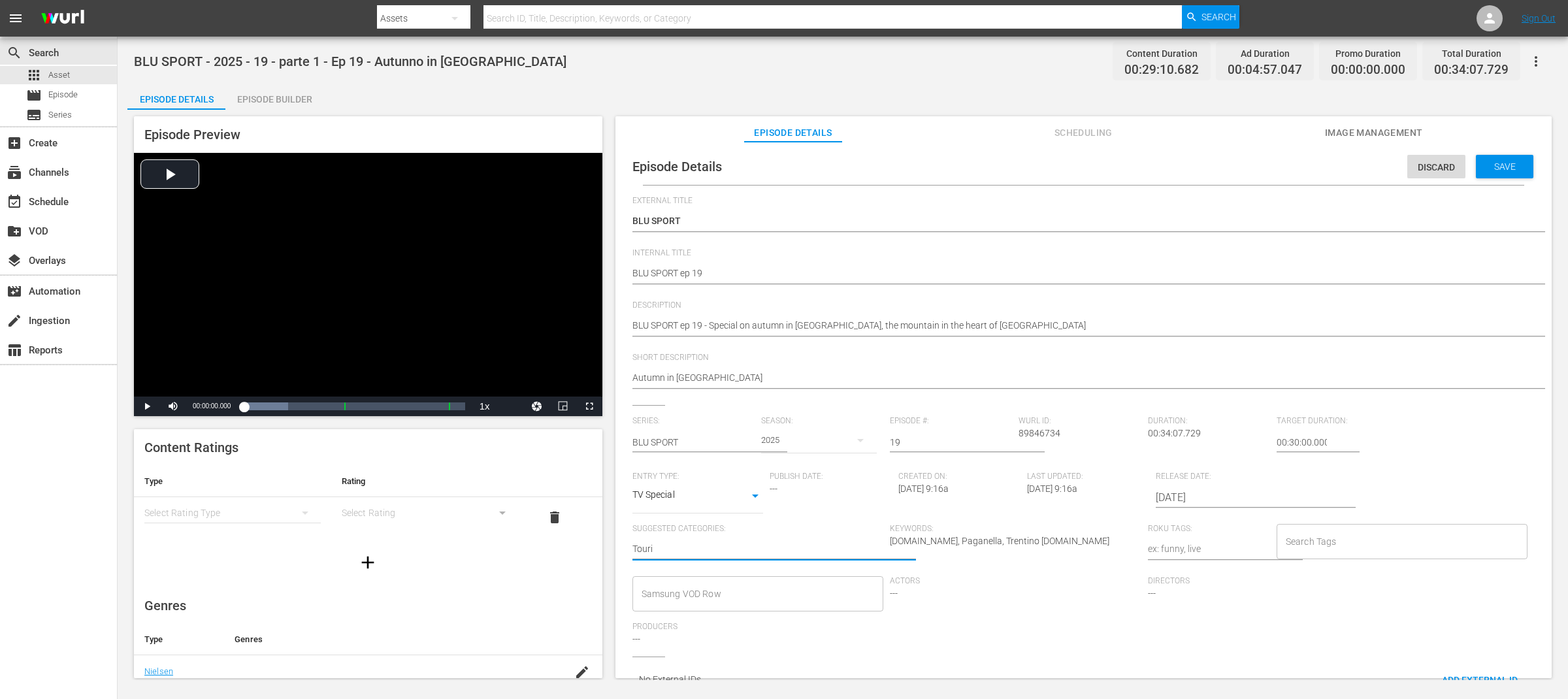
type textarea "Touris"
type textarea "Tourism"
type textarea "t"
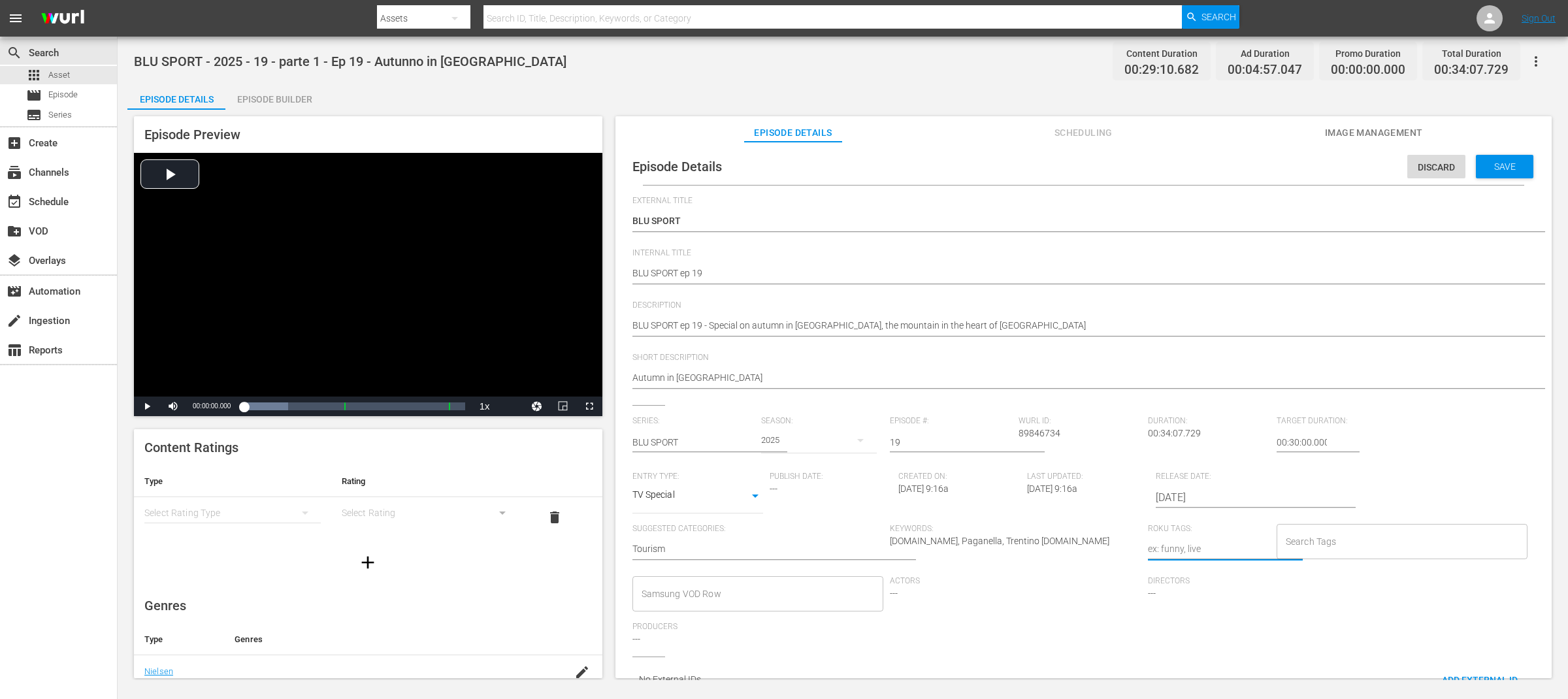
type textarea "t"
type textarea "to"
type textarea "tou"
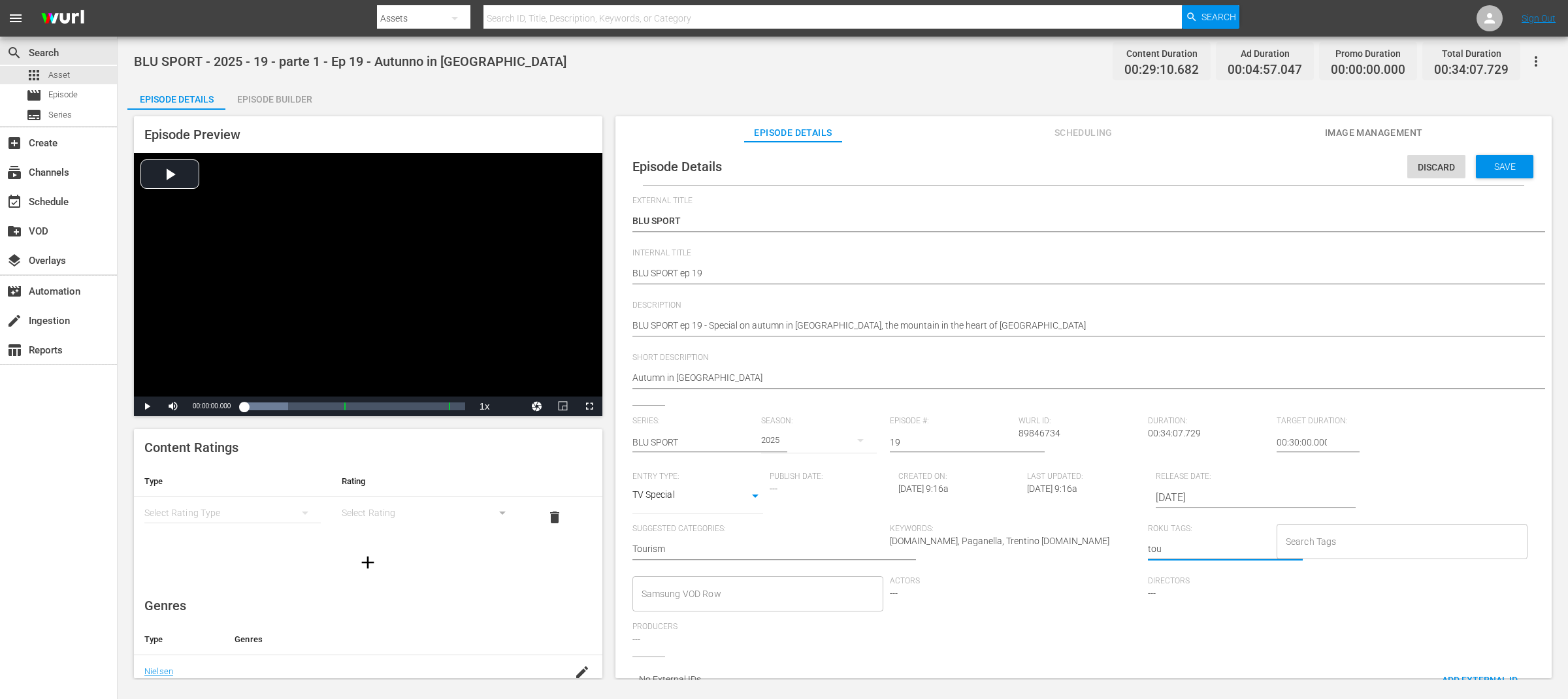
type textarea "tour"
type textarea "touri"
type textarea "touris"
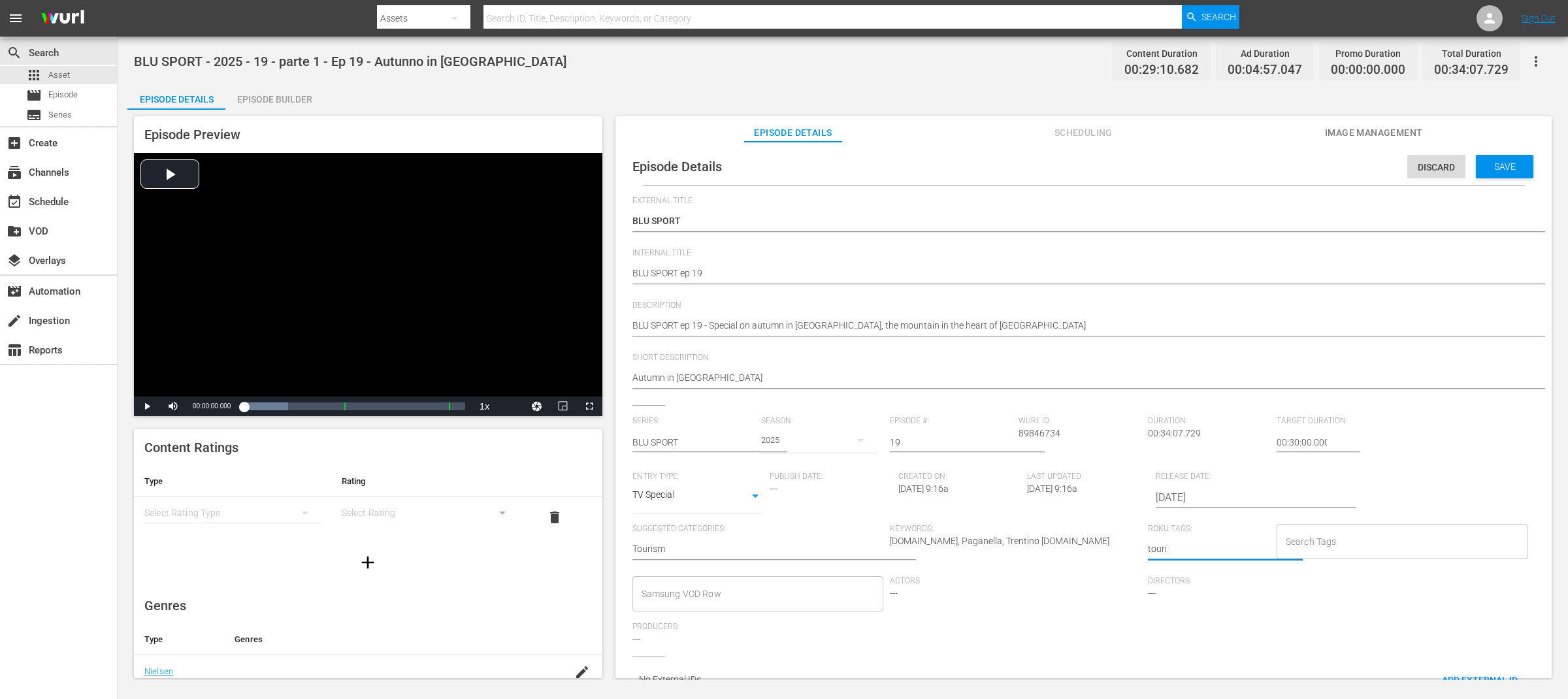
type textarea "touris"
type textarea "tourism"
type textarea "tourism,"
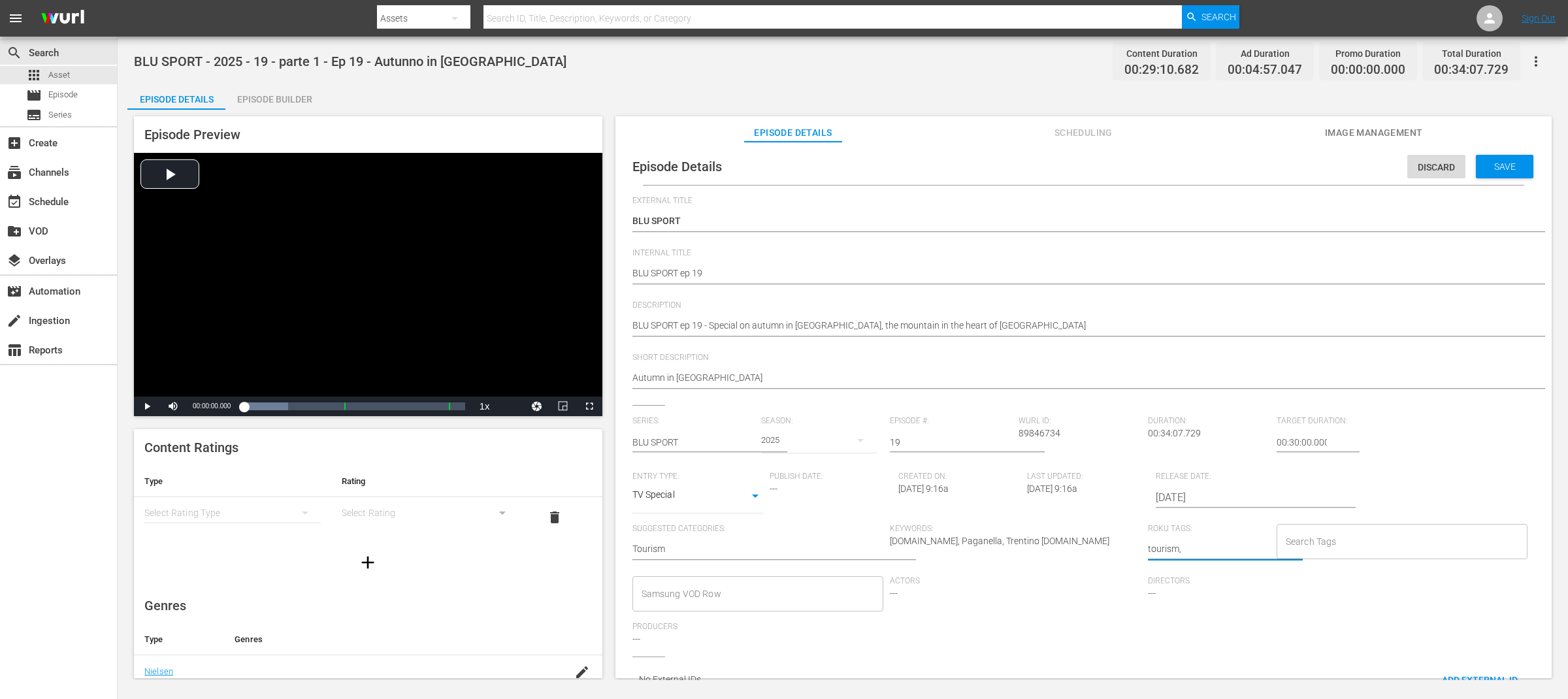
type textarea "tourism,"
paste textarea "Paganella"
type textarea "tourism, Paganella"
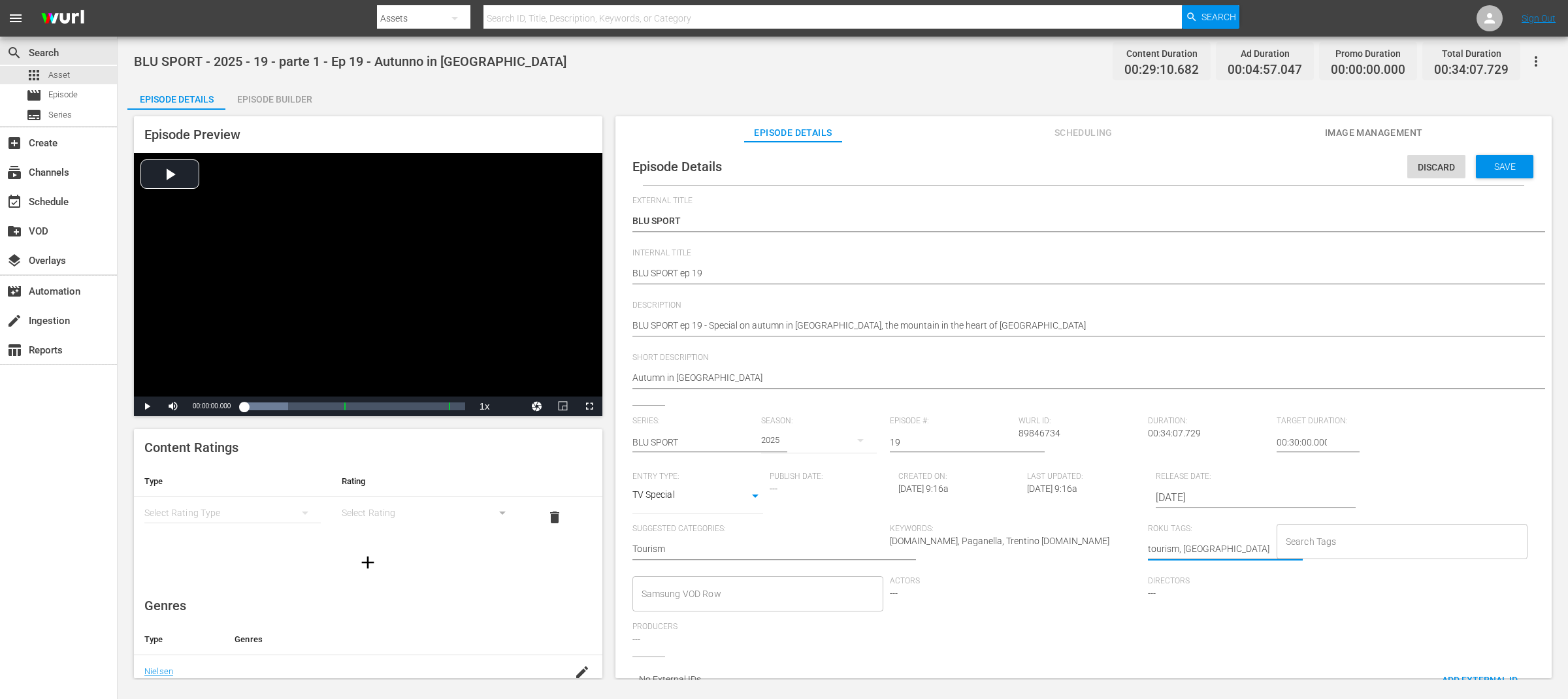
type textarea "tourism, Paganella,"
type textarea "tourism, Paganella, T"
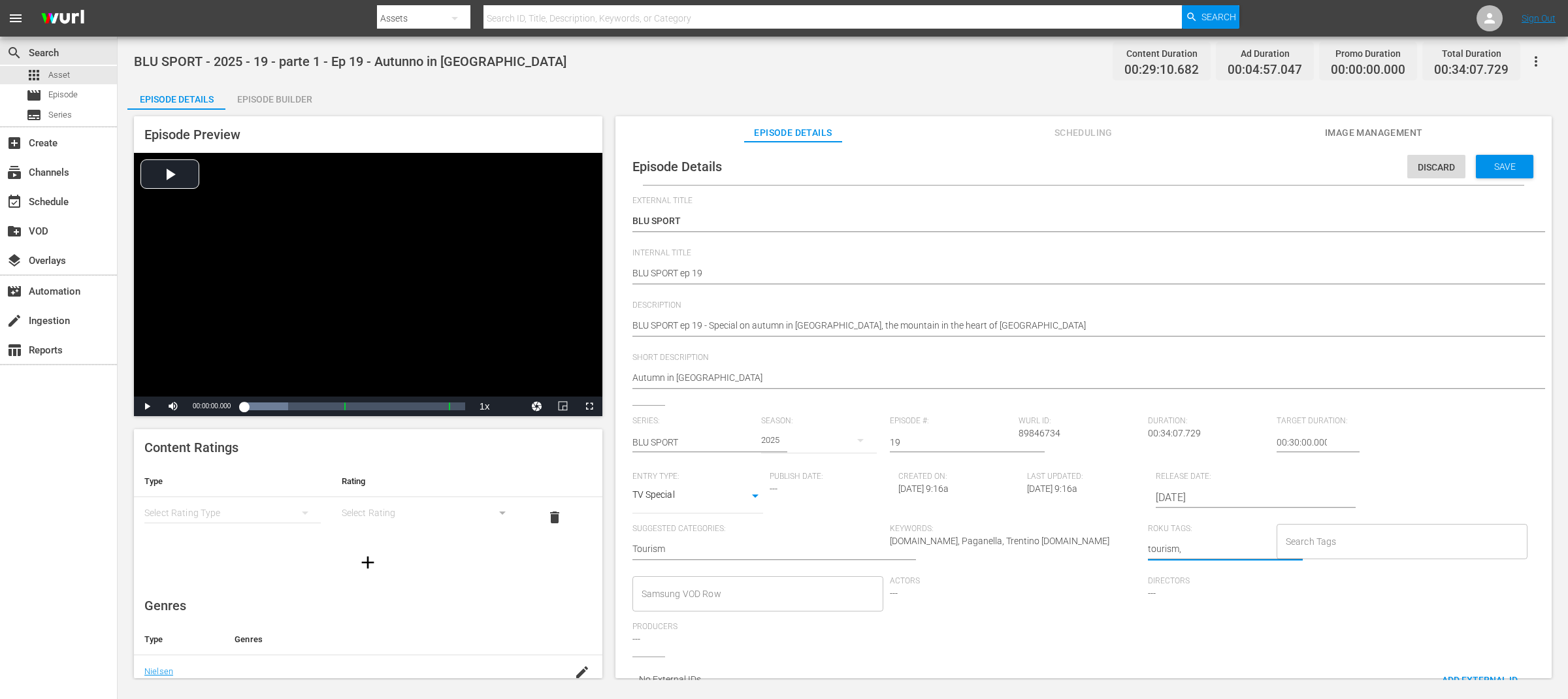
type textarea "tourism, Paganella, T"
type textarea "tourism, Paganella, Tr"
type textarea "tourism, Paganella, Tre"
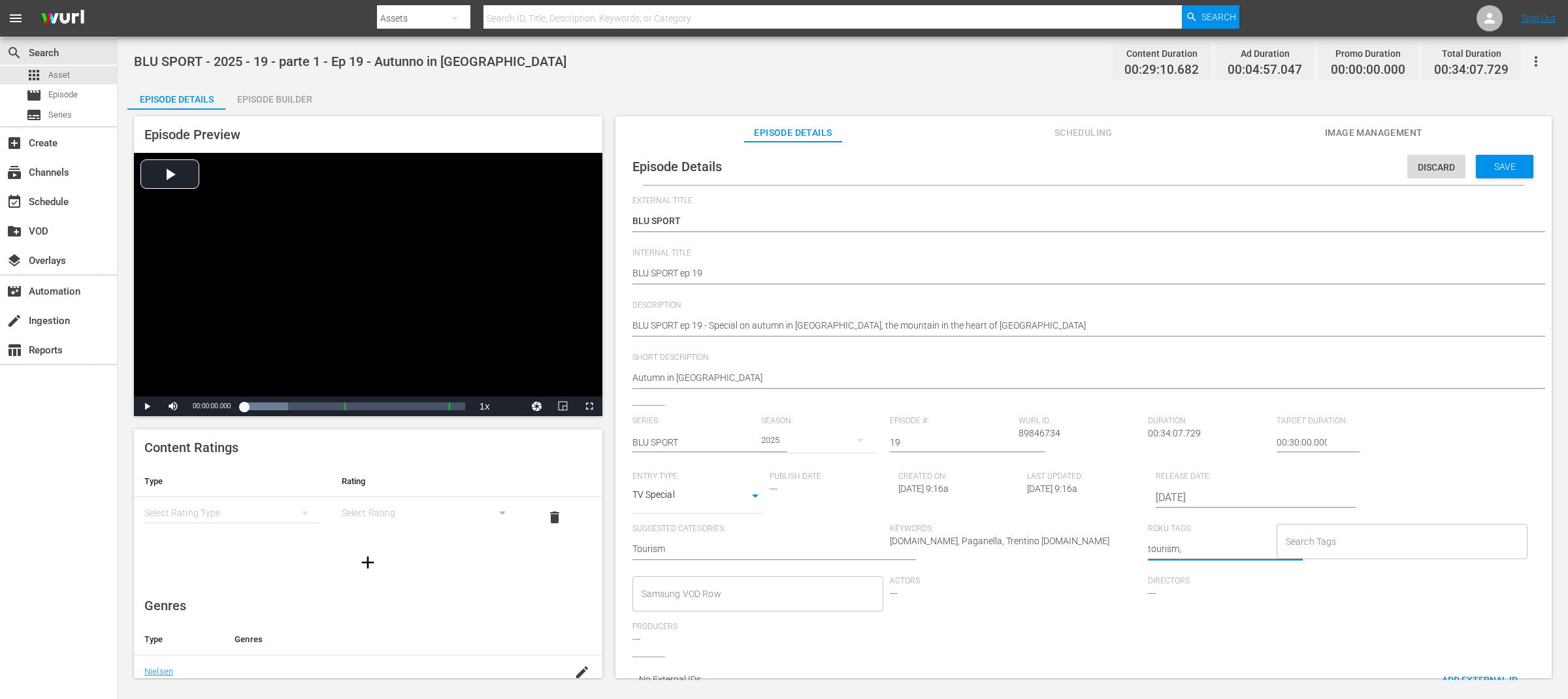
type textarea "tourism, Paganella, Tren"
type textarea "tourism, Paganella, Trent"
type textarea "tourism, Paganella, Trenti"
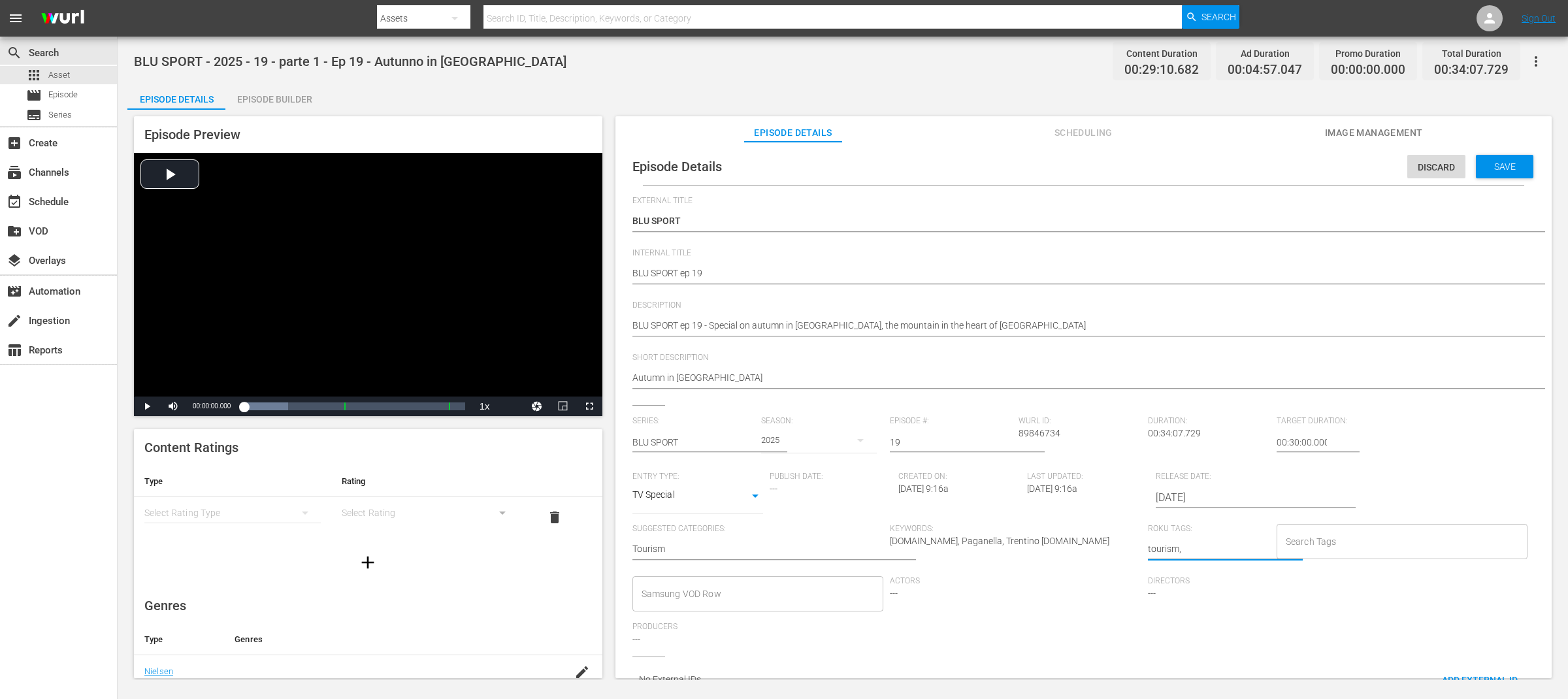
type textarea "tourism, Paganella, Trenti"
type textarea "tourism, Paganella, Trentin"
type textarea "tourism, Paganella, Trentino"
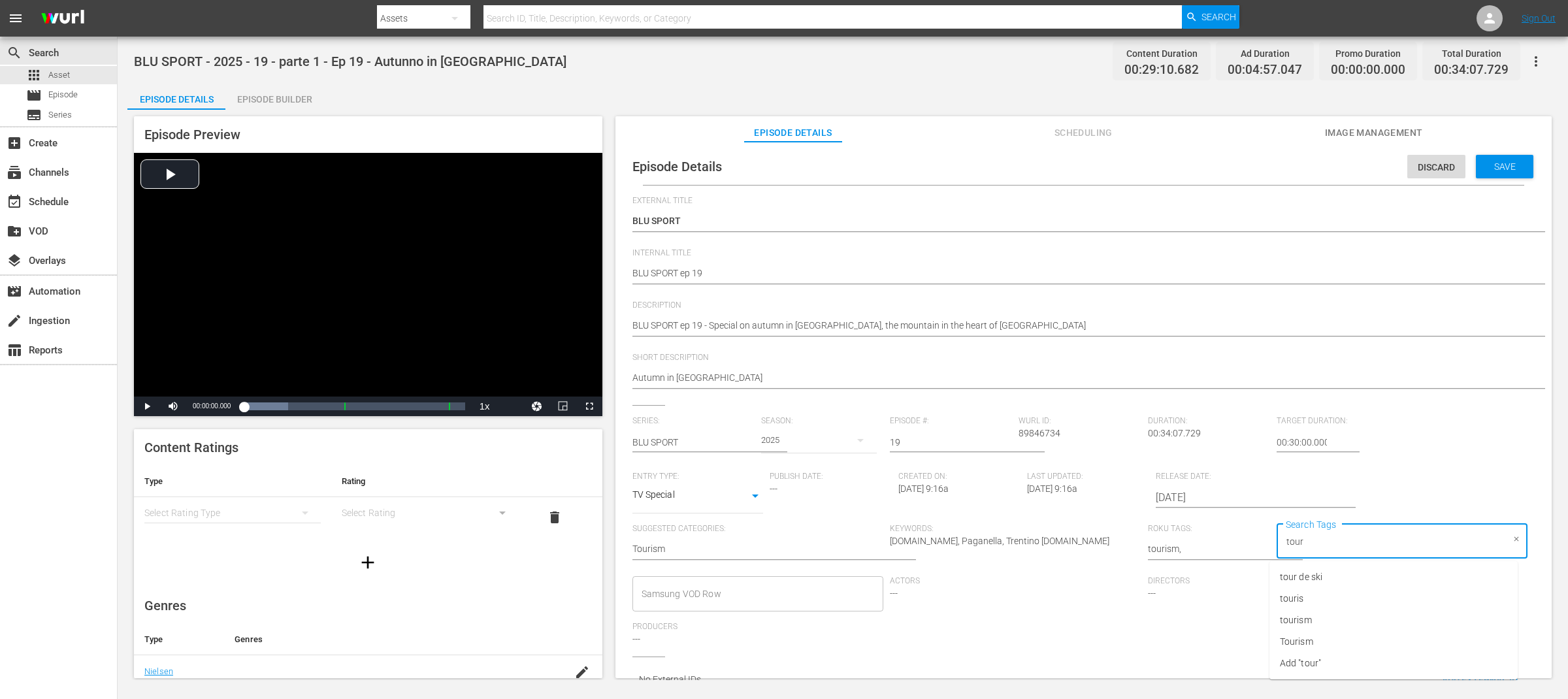
type input "touri"
paste input "Paganella"
type input "Paganella"
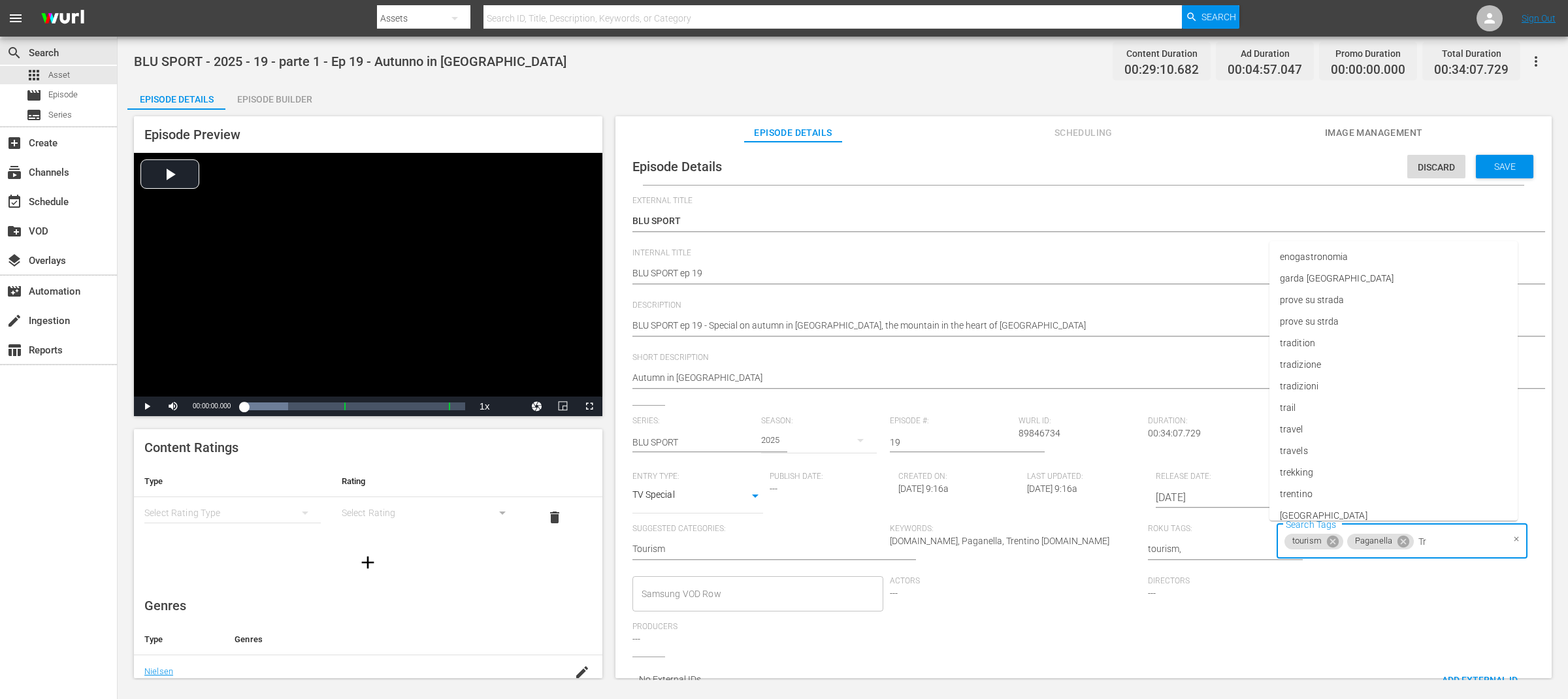
type input "Tre"
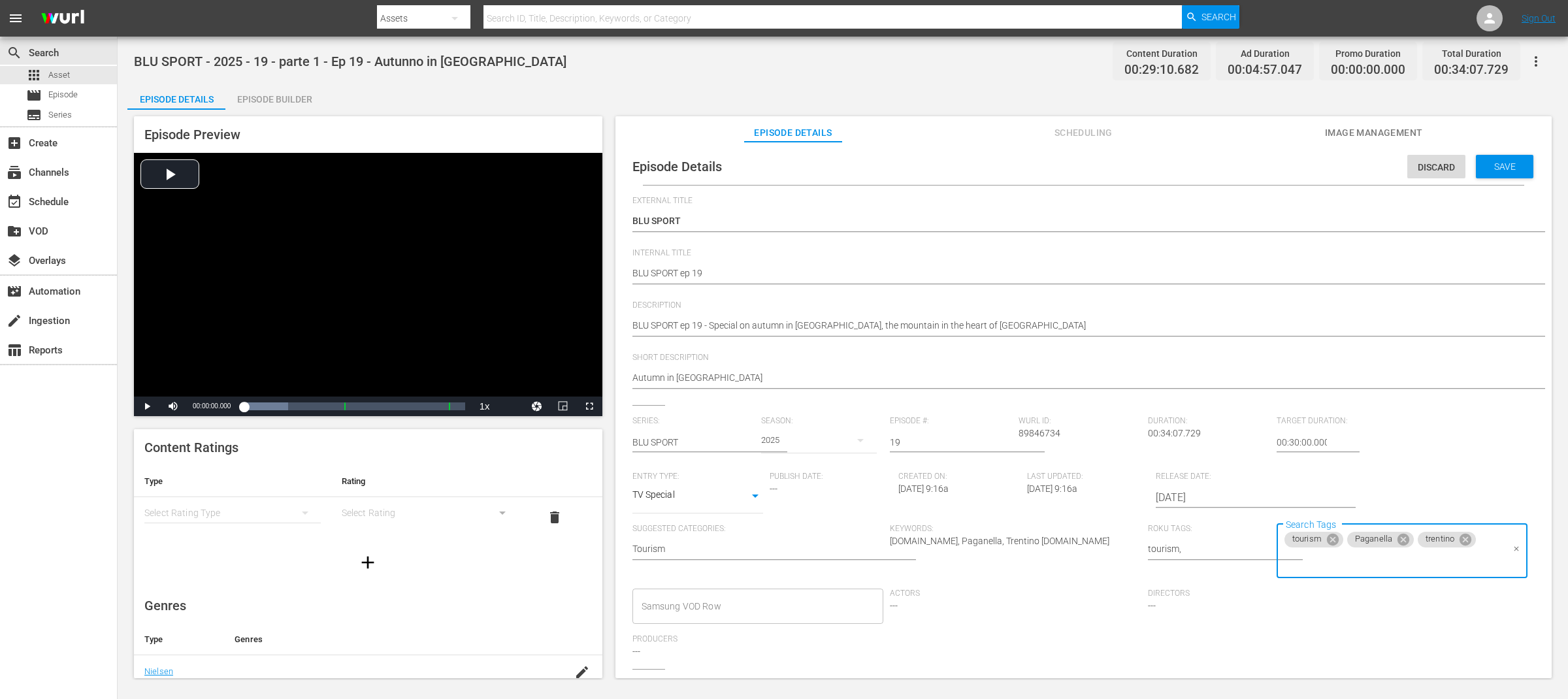
click at [678, 613] on div "Samsung VOD Row Samsung VOD Row" at bounding box center [761, 611] width 258 height 46
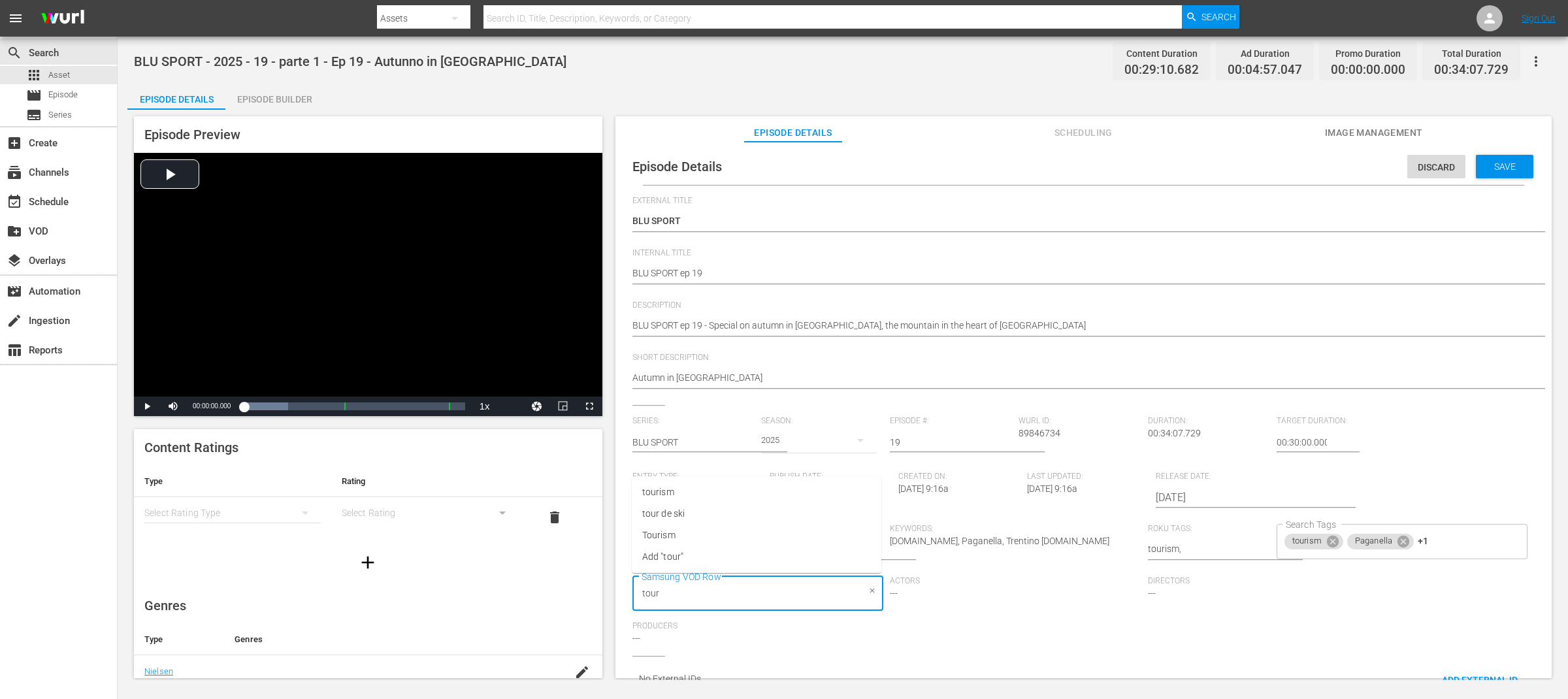
type input "touri"
paste input "Paganella"
type input "Paganella"
type input "Trentino"
click at [1503, 161] on span "Save" at bounding box center [1505, 166] width 42 height 11
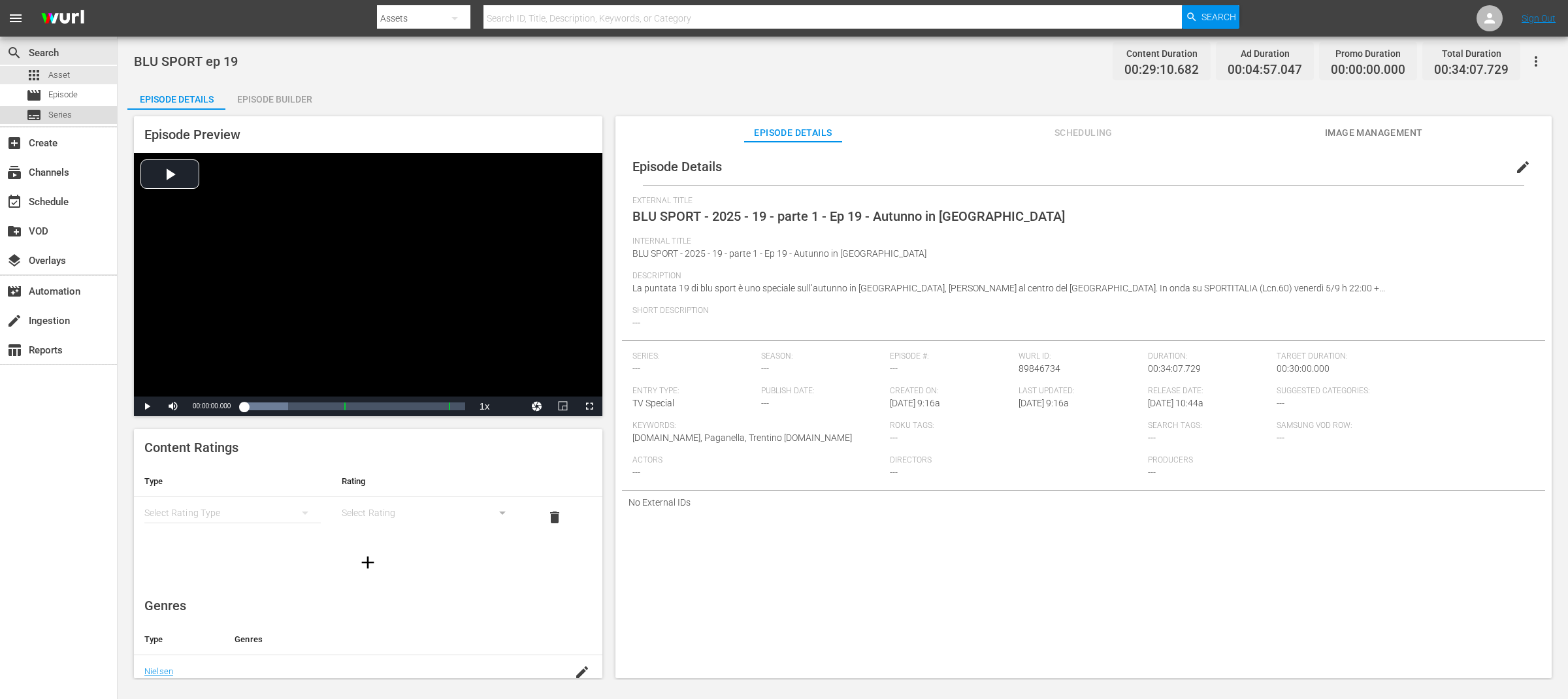
click at [61, 117] on span "Series" at bounding box center [60, 115] width 24 height 13
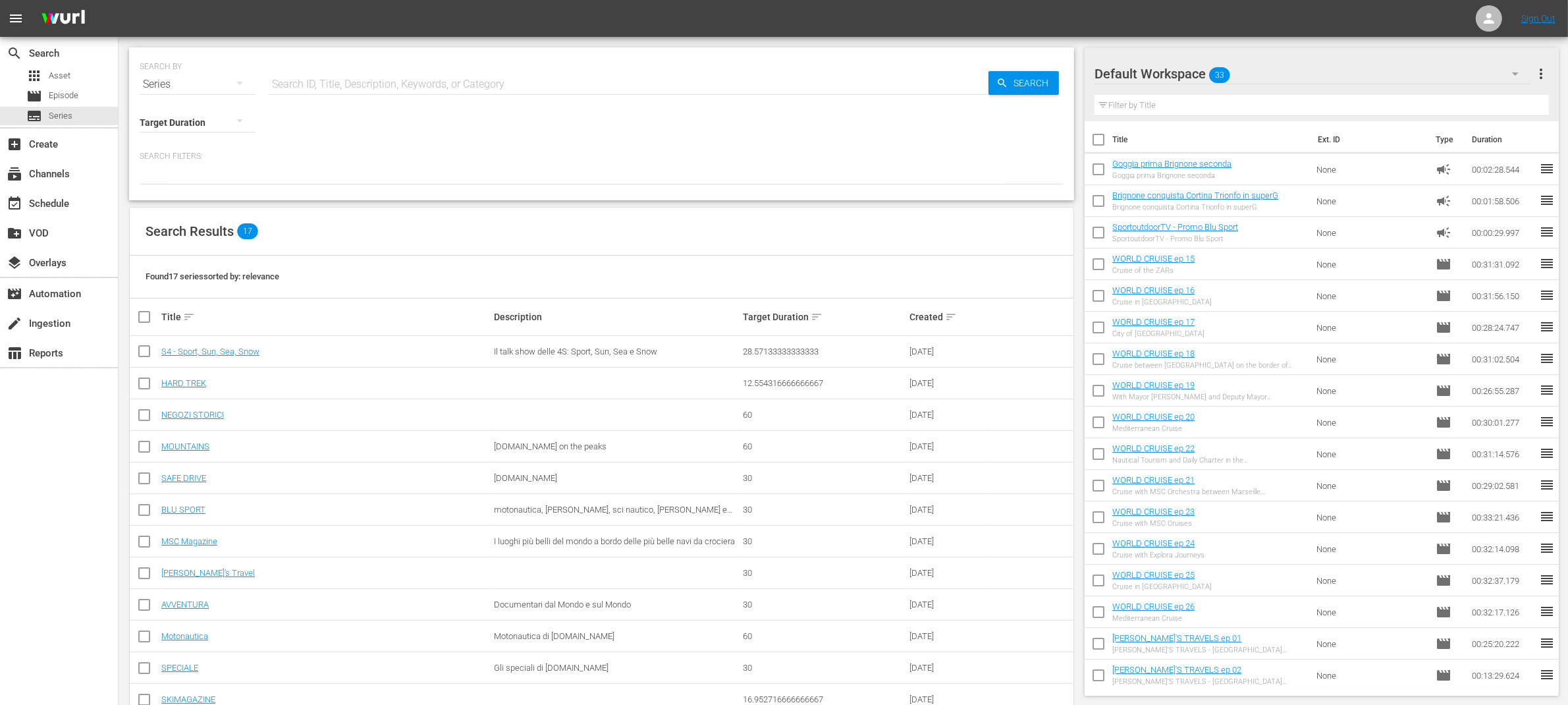
click at [1097, 171] on input "checkbox" at bounding box center [1098, 172] width 28 height 28
checkbox input "true"
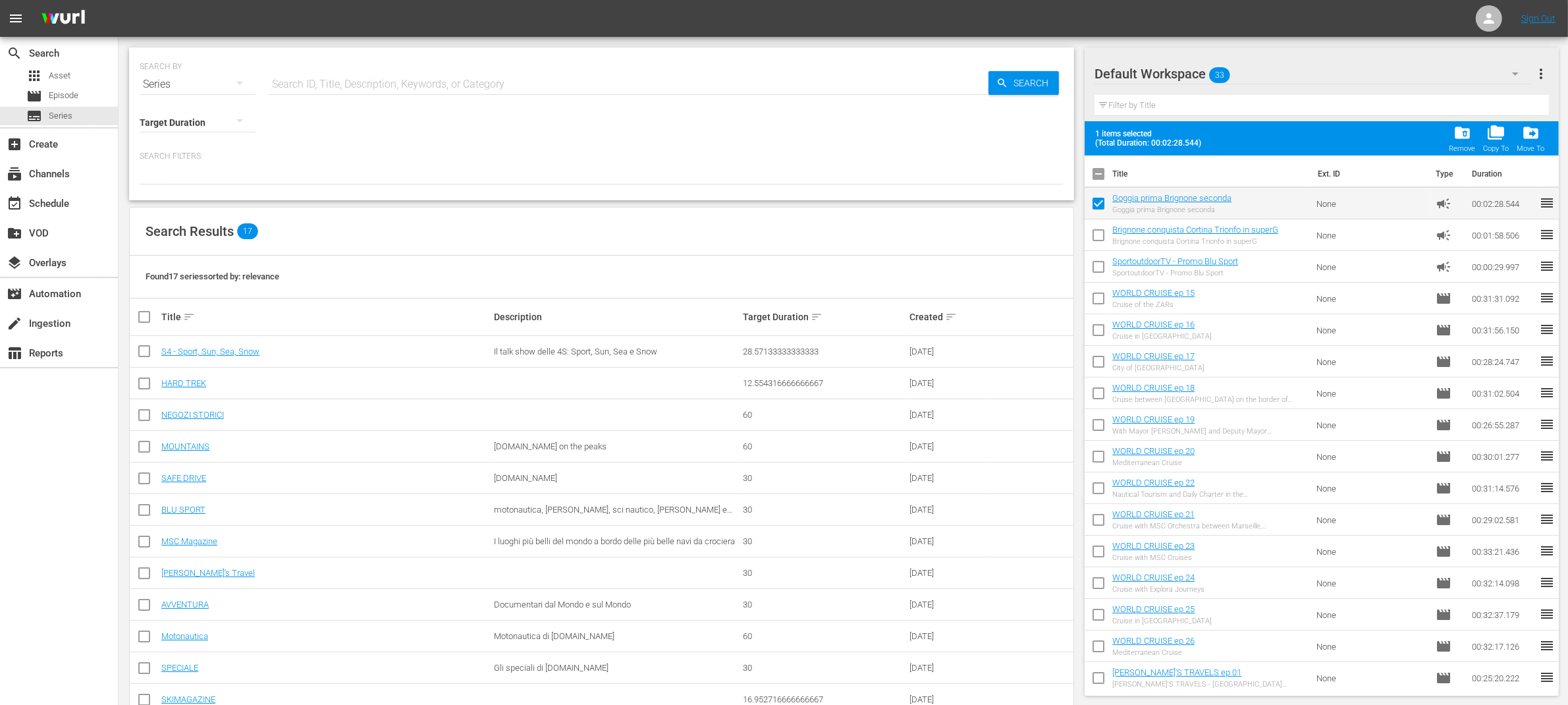
click at [1101, 237] on input "checkbox" at bounding box center [1098, 238] width 28 height 28
checkbox input "true"
click at [1093, 269] on input "checkbox" at bounding box center [1098, 269] width 28 height 28
checkbox input "true"
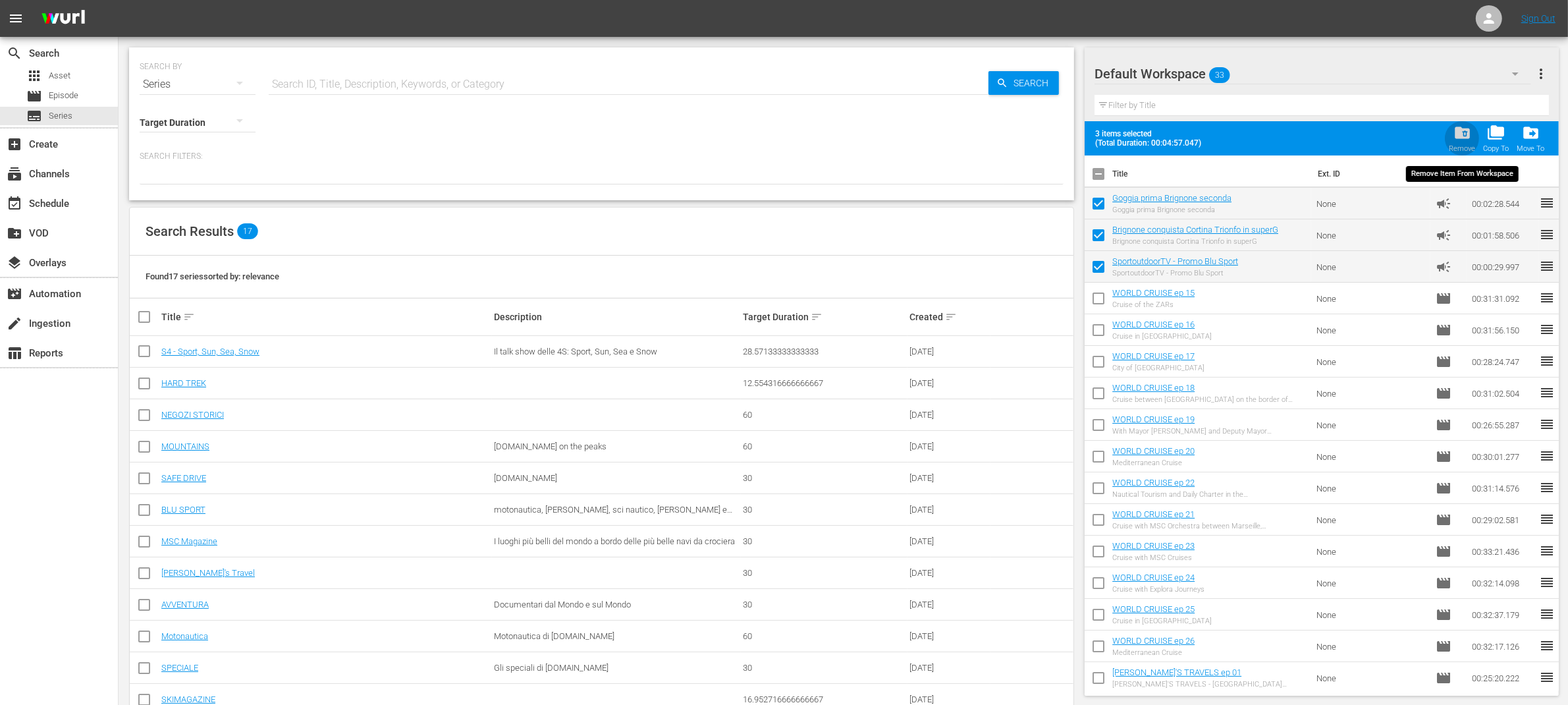
click at [1459, 128] on span "folder_delete" at bounding box center [1462, 133] width 18 height 18
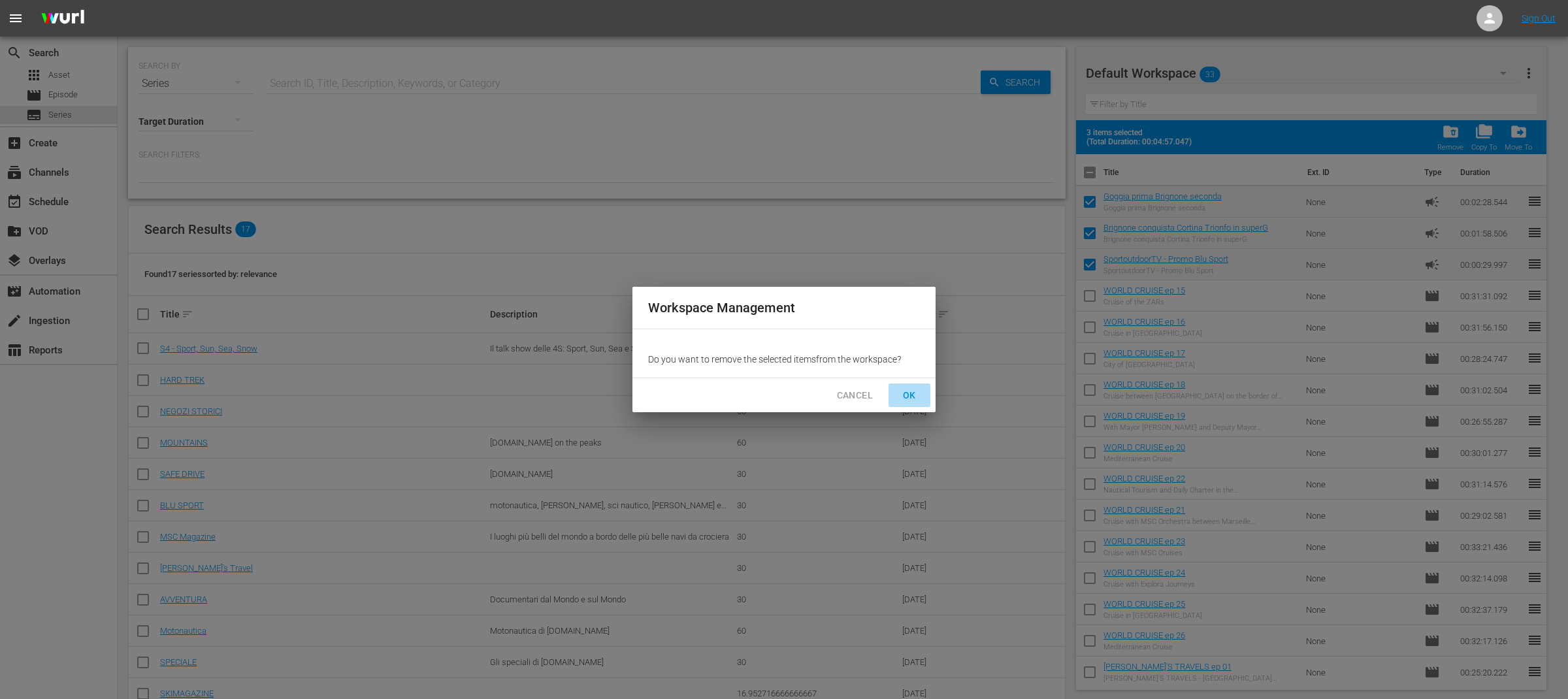
click at [907, 395] on span "OK" at bounding box center [909, 396] width 21 height 16
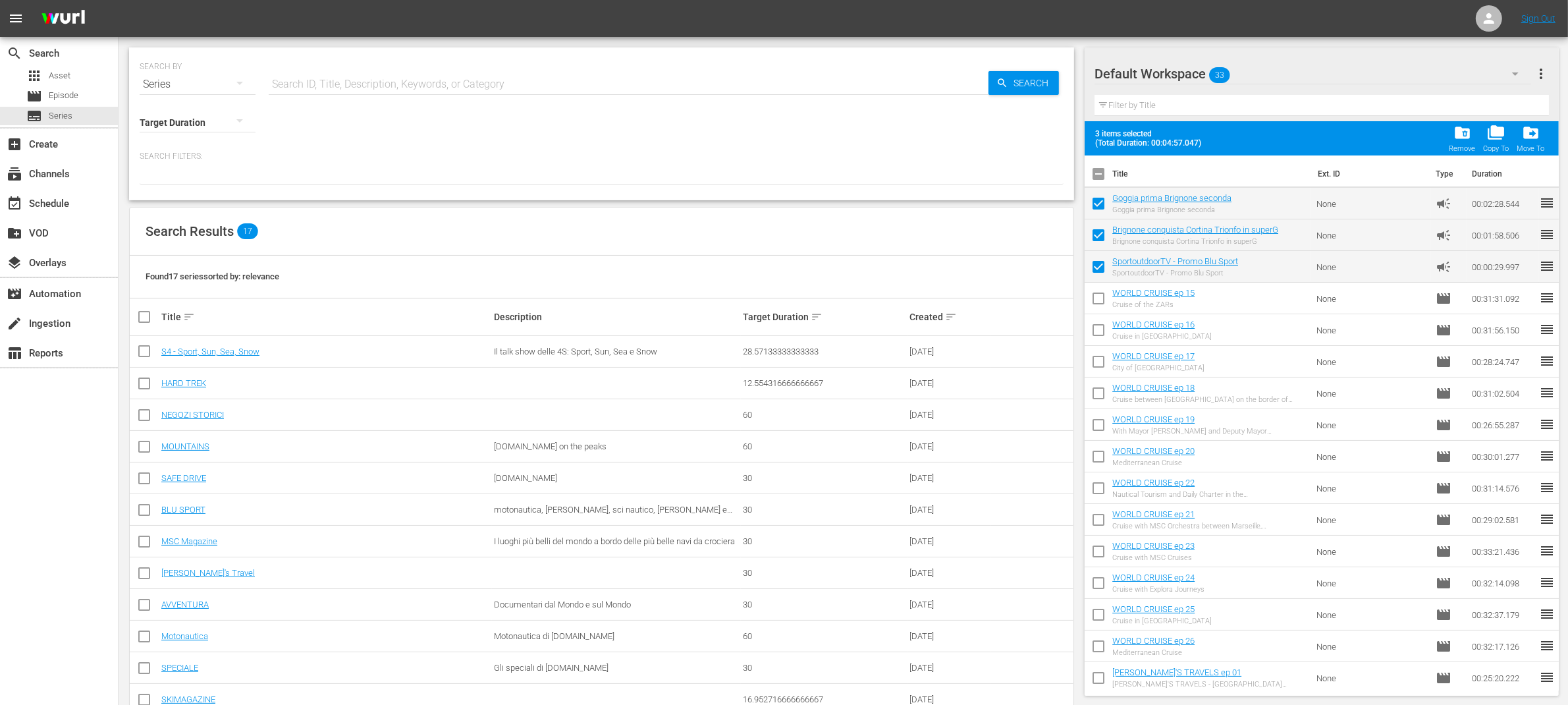
checkbox input "false"
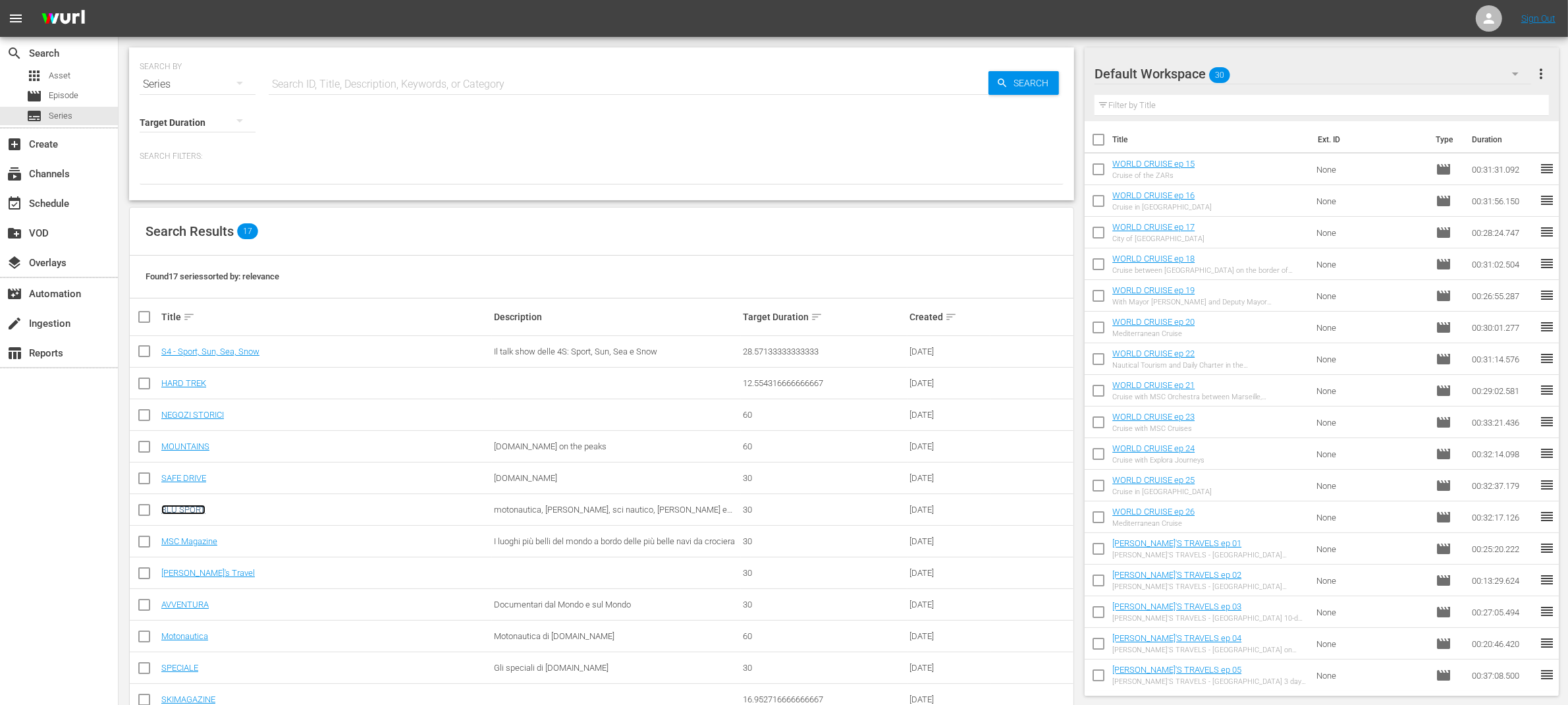
click at [186, 510] on link "BLU SPORT" at bounding box center [183, 509] width 44 height 10
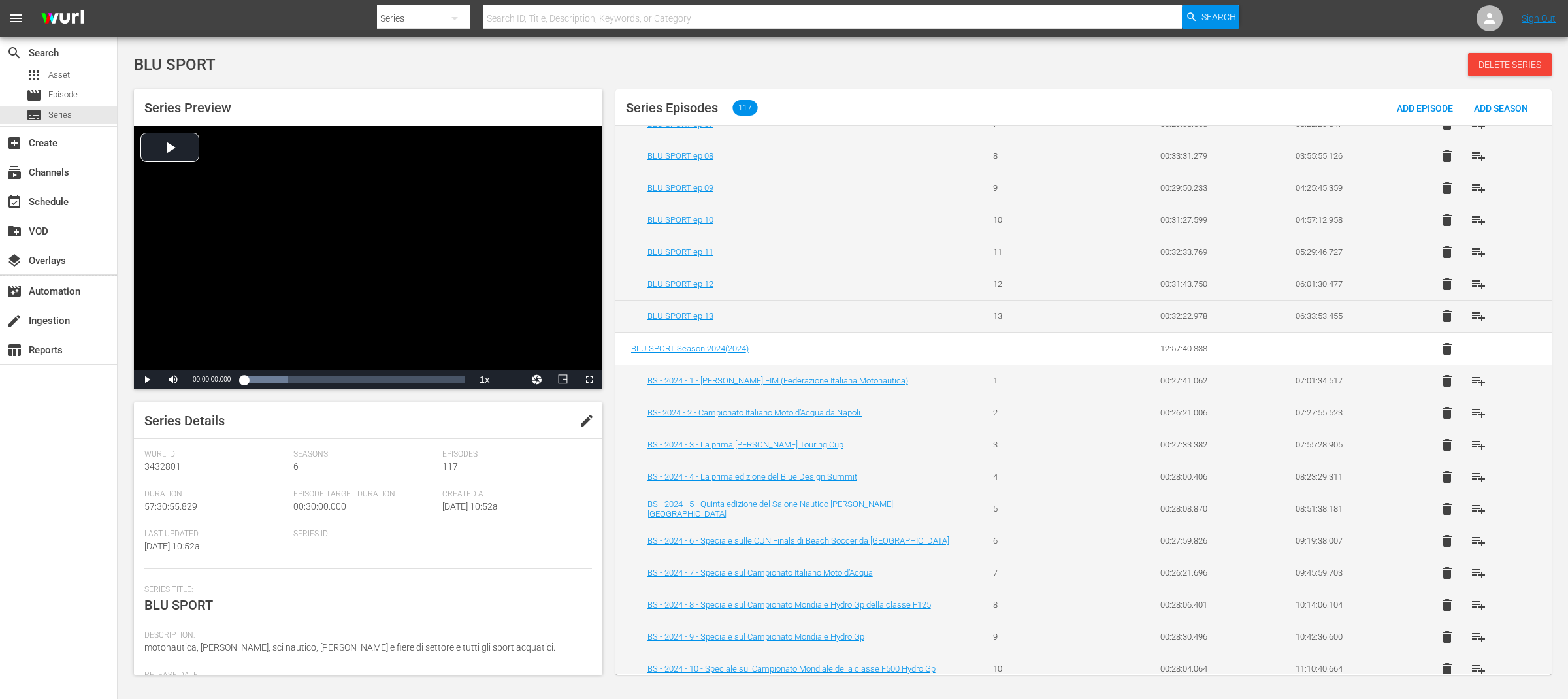
scroll to position [202, 0]
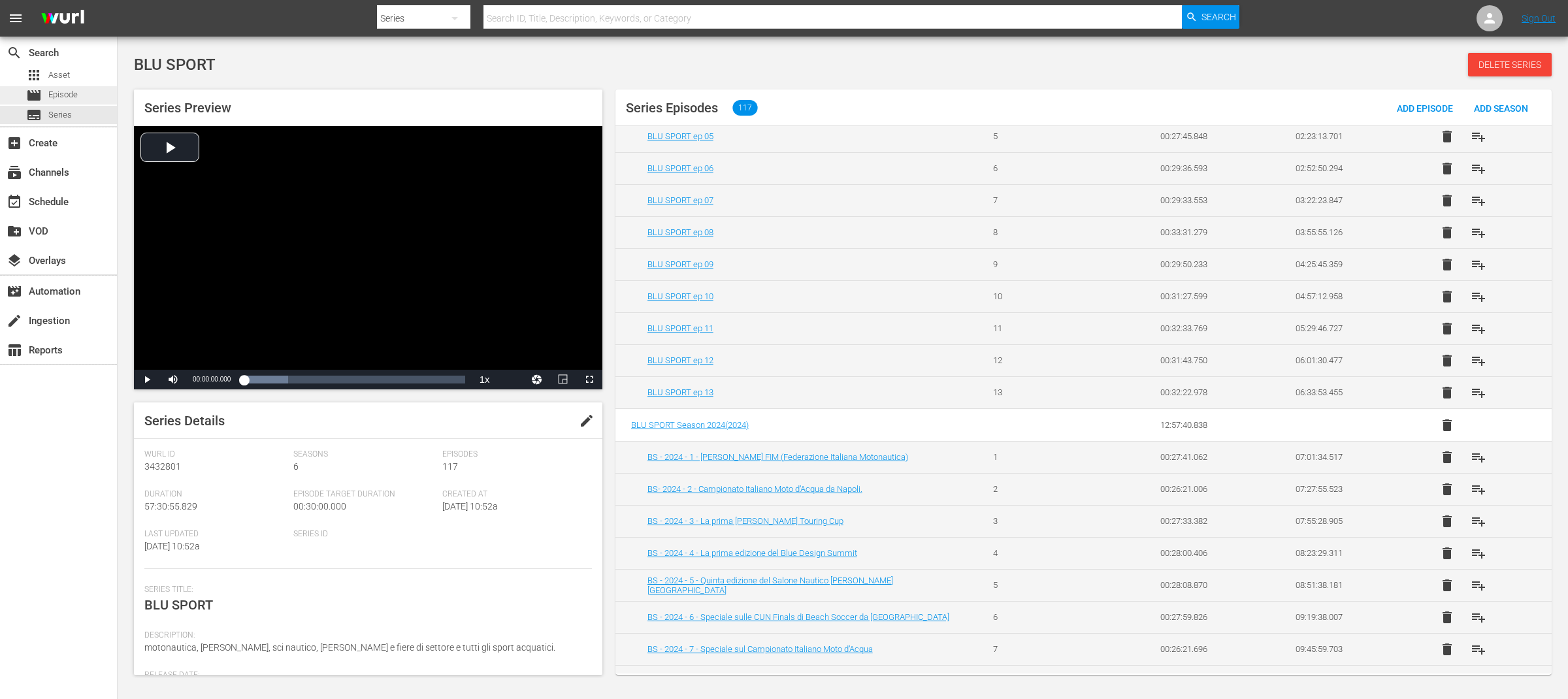
click at [77, 96] on span "Episode" at bounding box center [63, 94] width 30 height 13
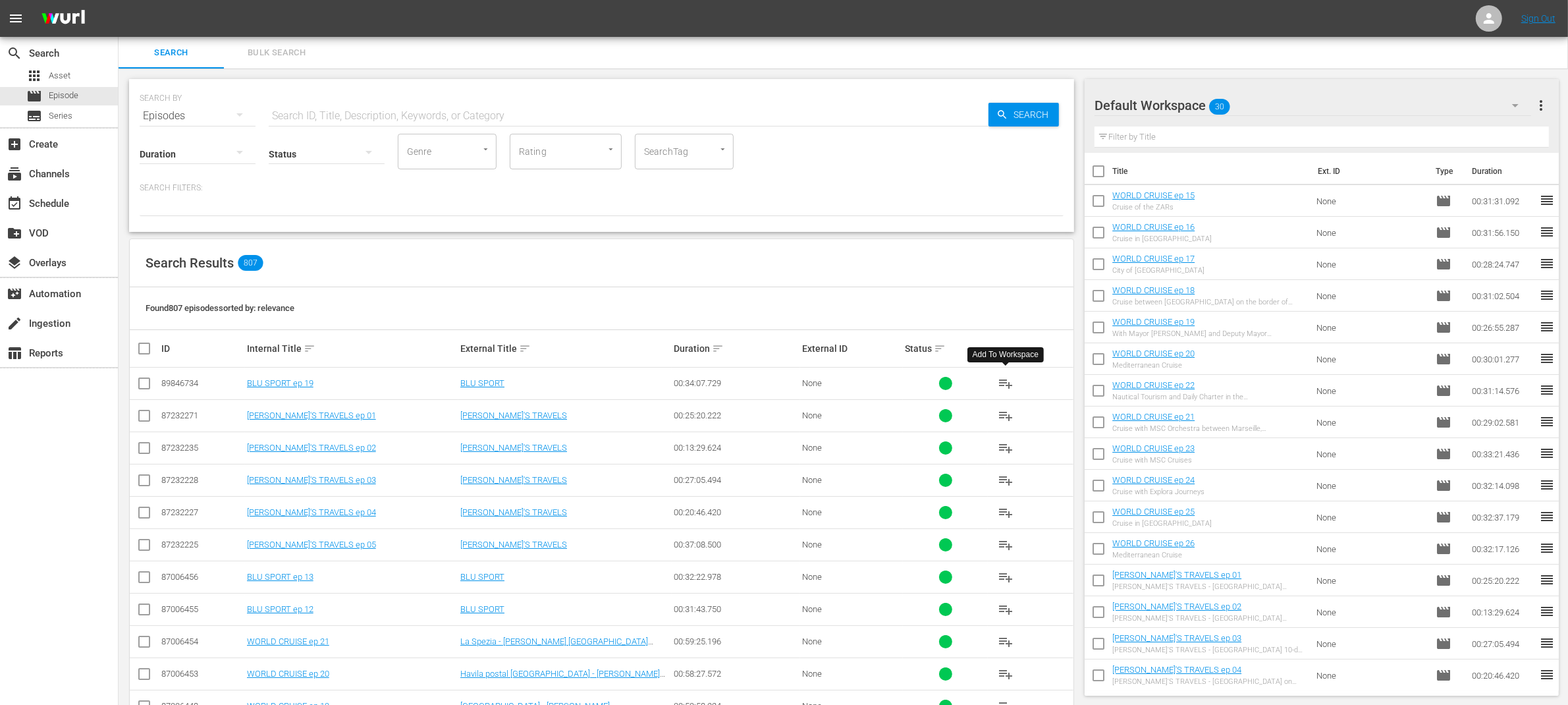
click at [1005, 383] on span "playlist_add" at bounding box center [1005, 383] width 16 height 16
click at [44, 206] on div "event_available Schedule" at bounding box center [37, 201] width 74 height 12
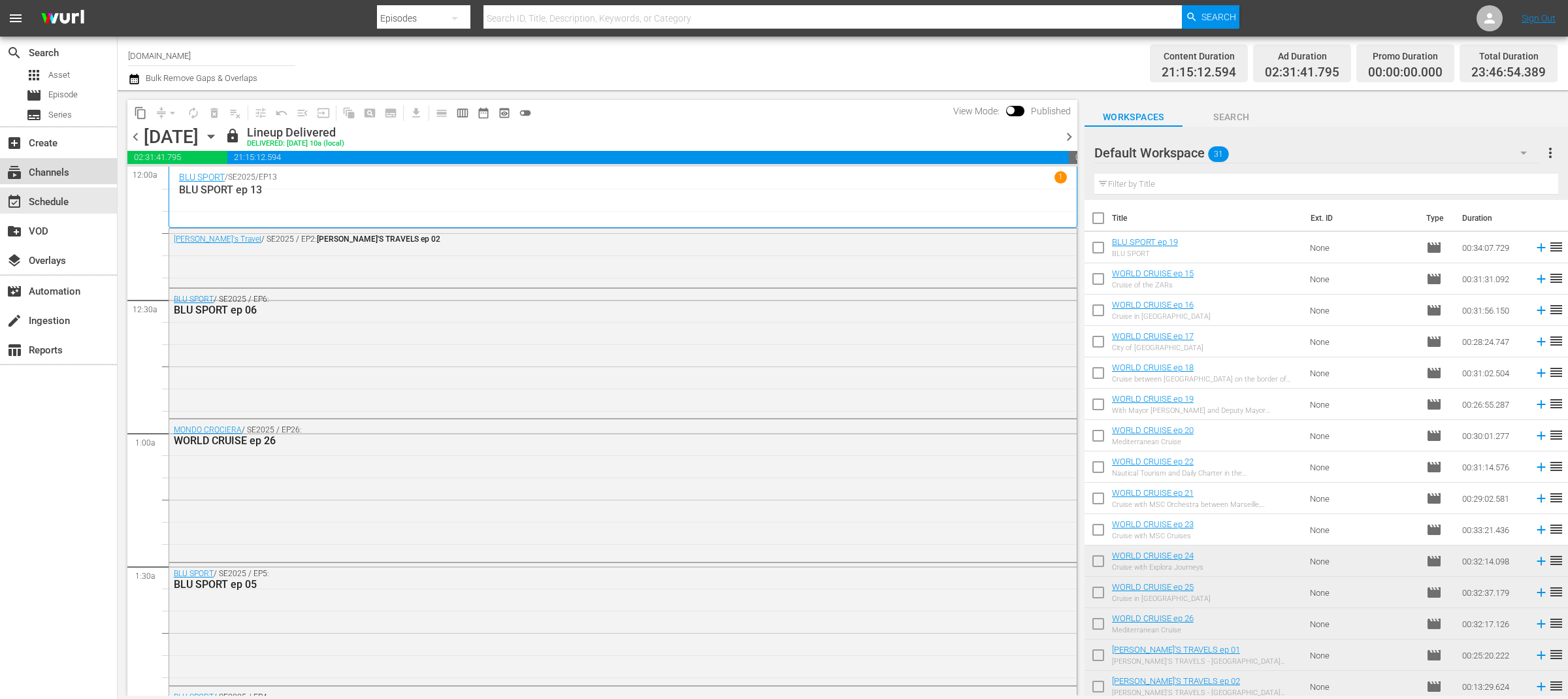
click at [50, 183] on div "subscriptions Channels" at bounding box center [59, 171] width 117 height 26
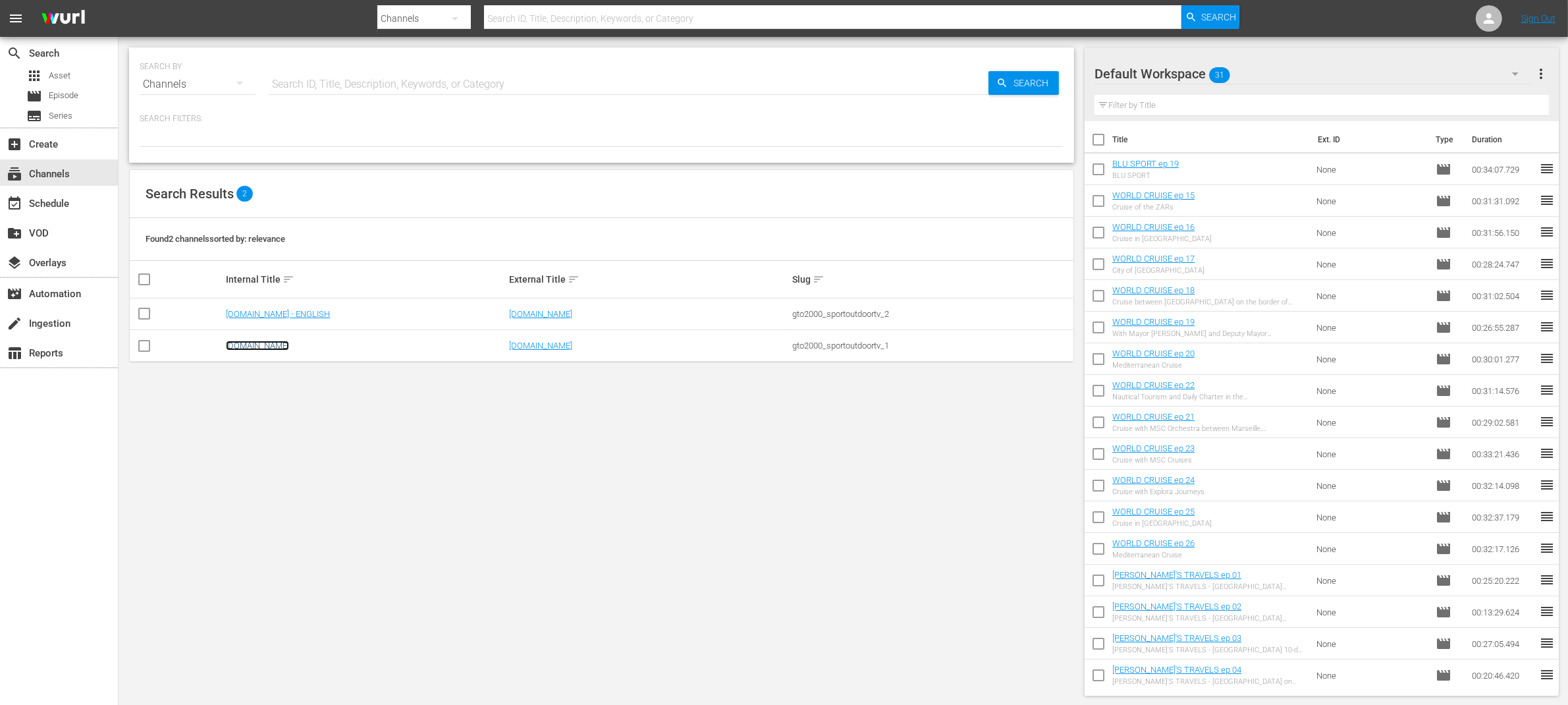
click at [268, 344] on link "SportOutdoor.TV" at bounding box center [257, 345] width 63 height 10
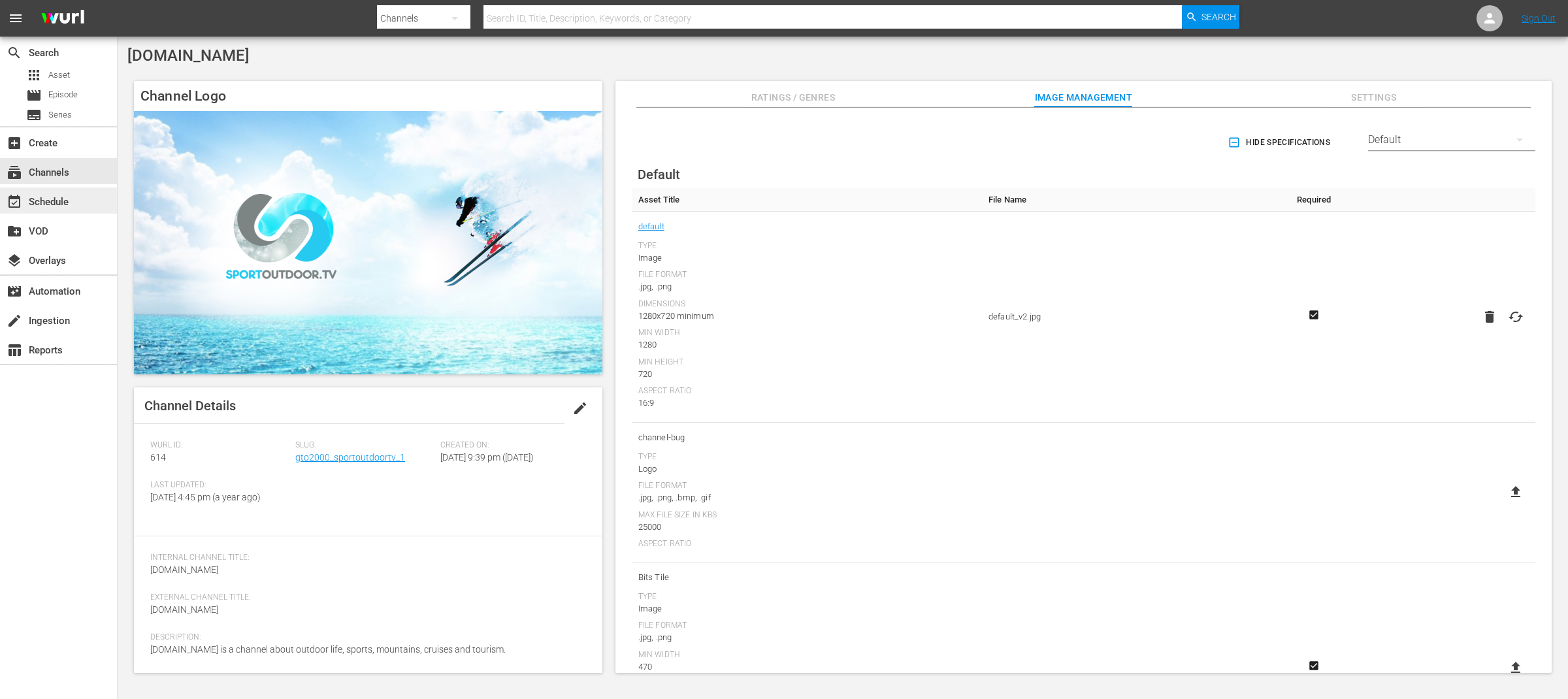
click at [65, 202] on div "event_available Schedule" at bounding box center [36, 200] width 73 height 11
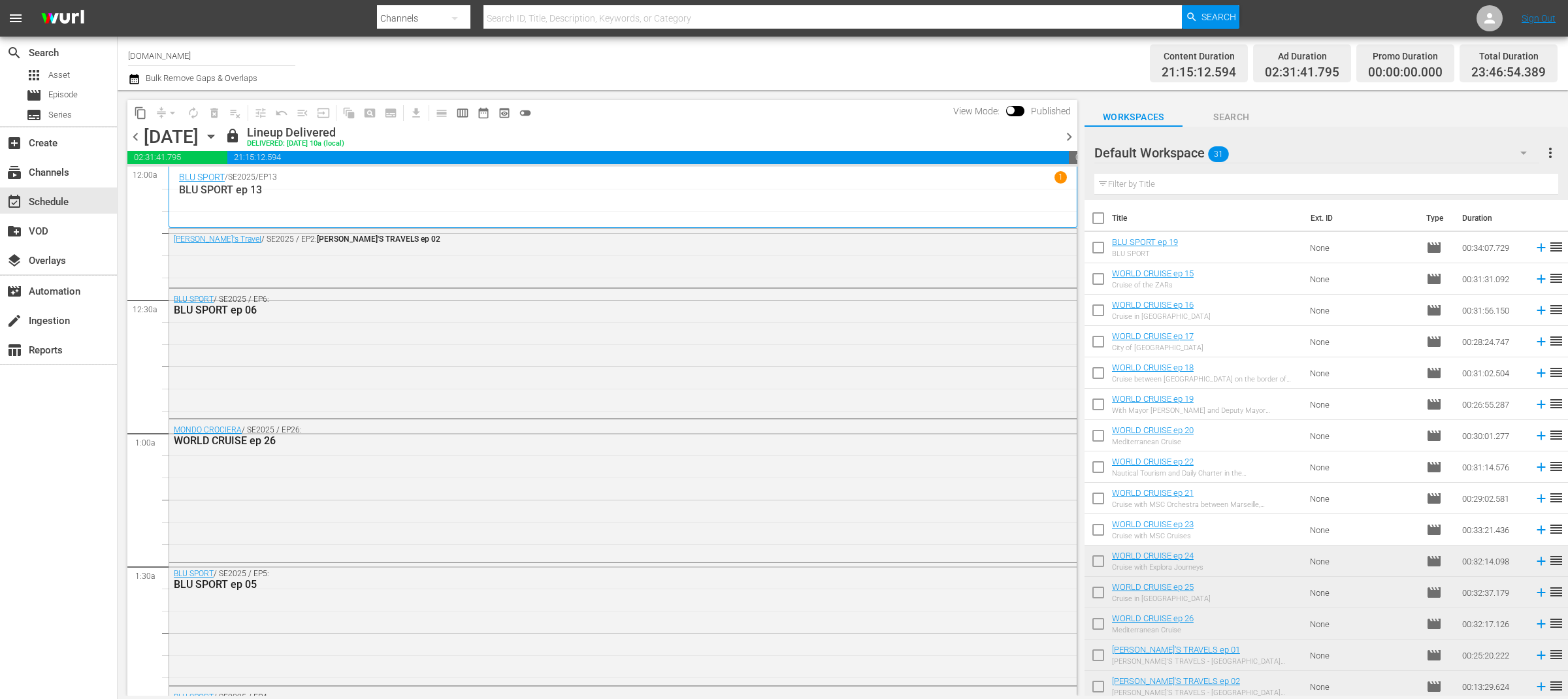
click at [1071, 130] on span "chevron_right" at bounding box center [1069, 137] width 16 height 16
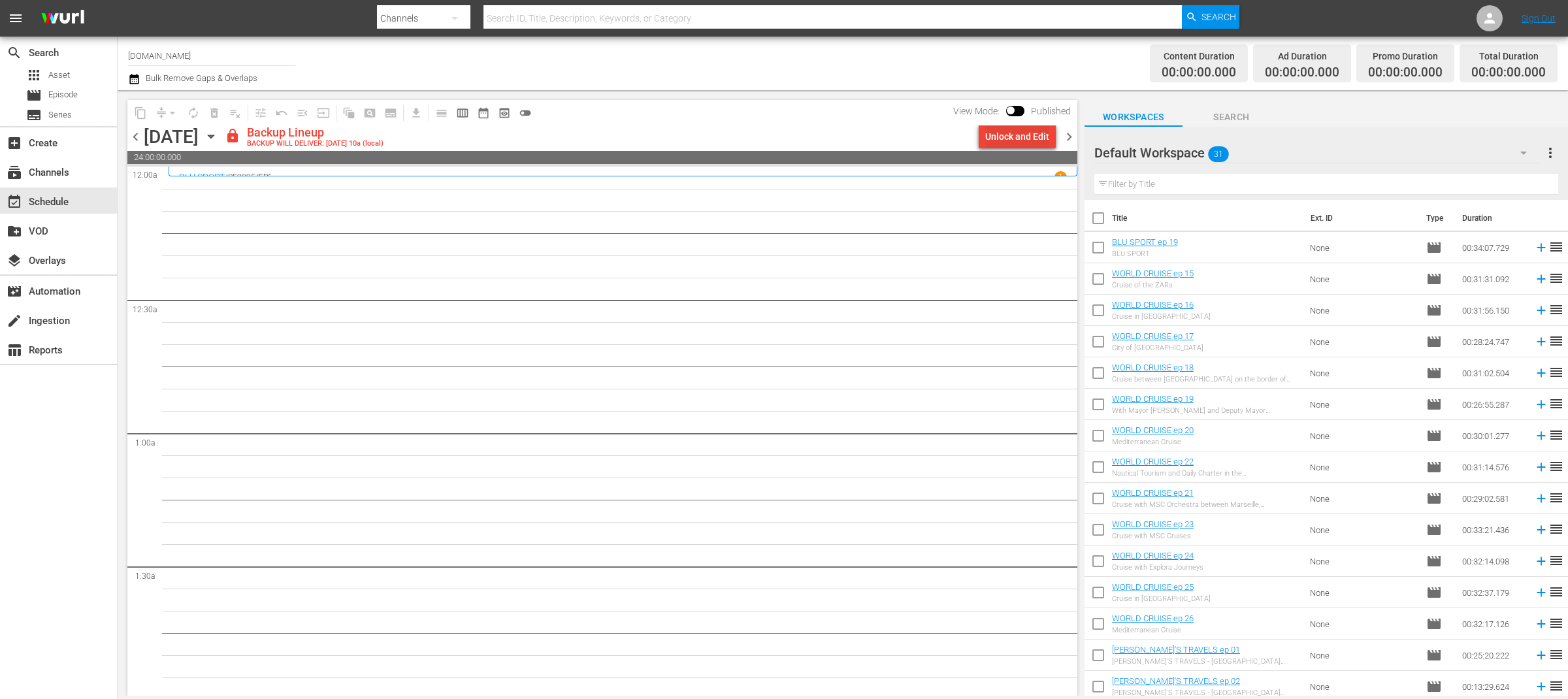
click at [1011, 146] on div "Unlock and Edit" at bounding box center [1017, 136] width 64 height 24
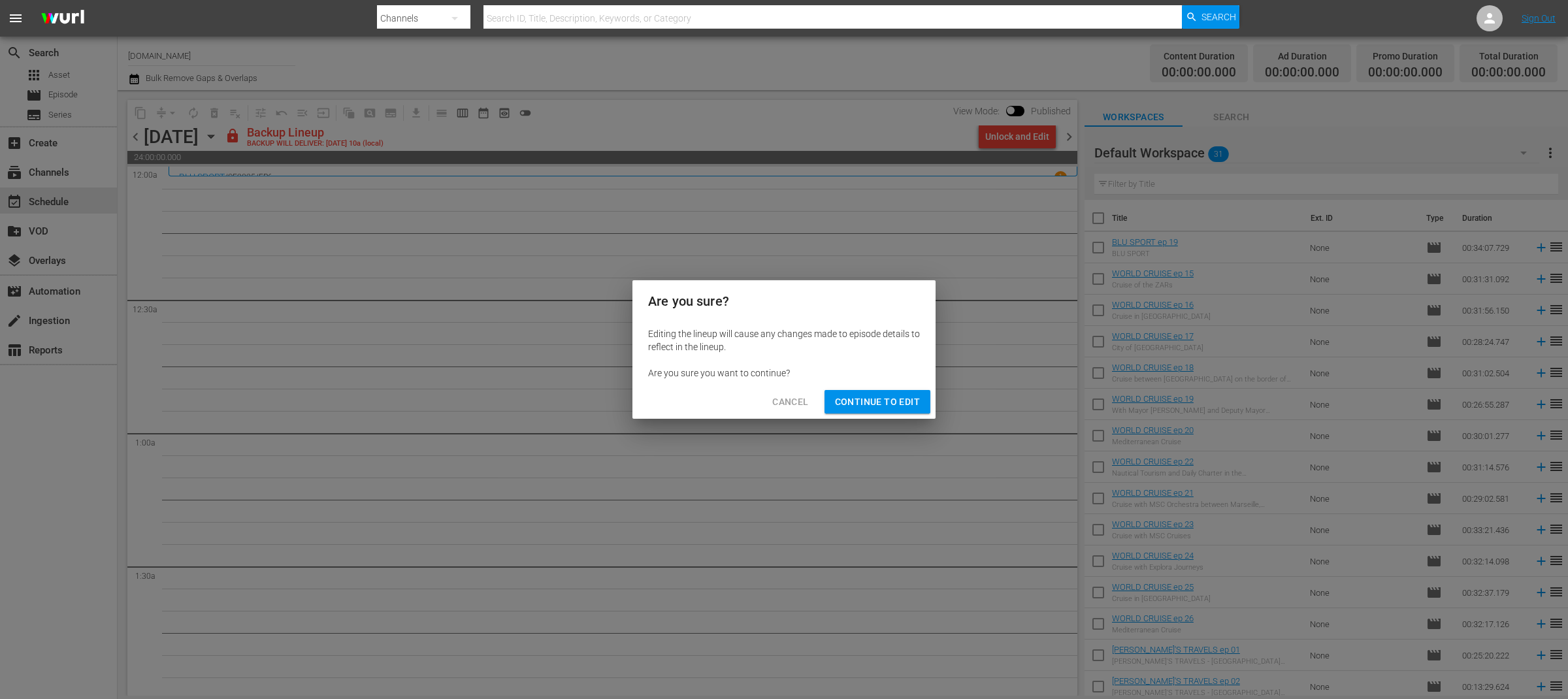
click at [915, 404] on span "Continue to Edit" at bounding box center [878, 402] width 85 height 16
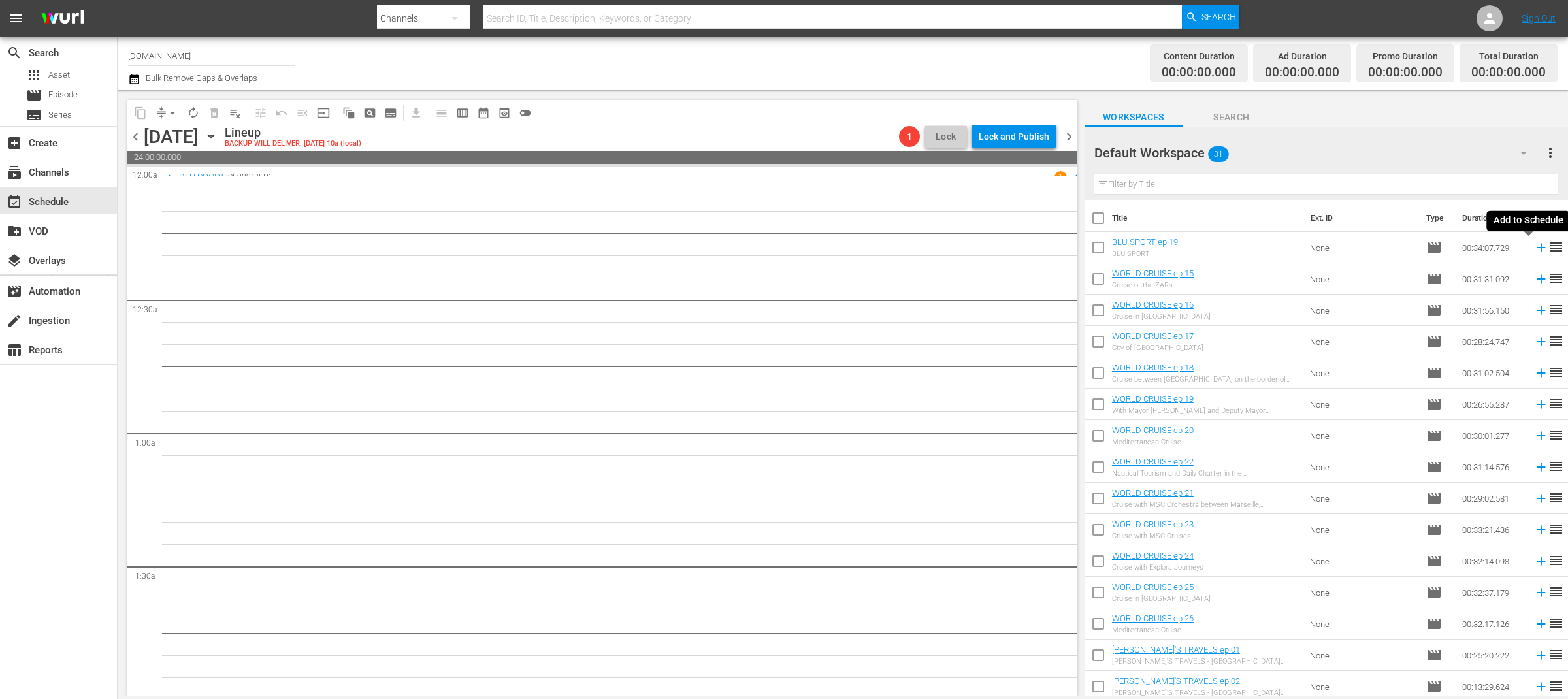
click at [1537, 249] on icon at bounding box center [1541, 248] width 9 height 9
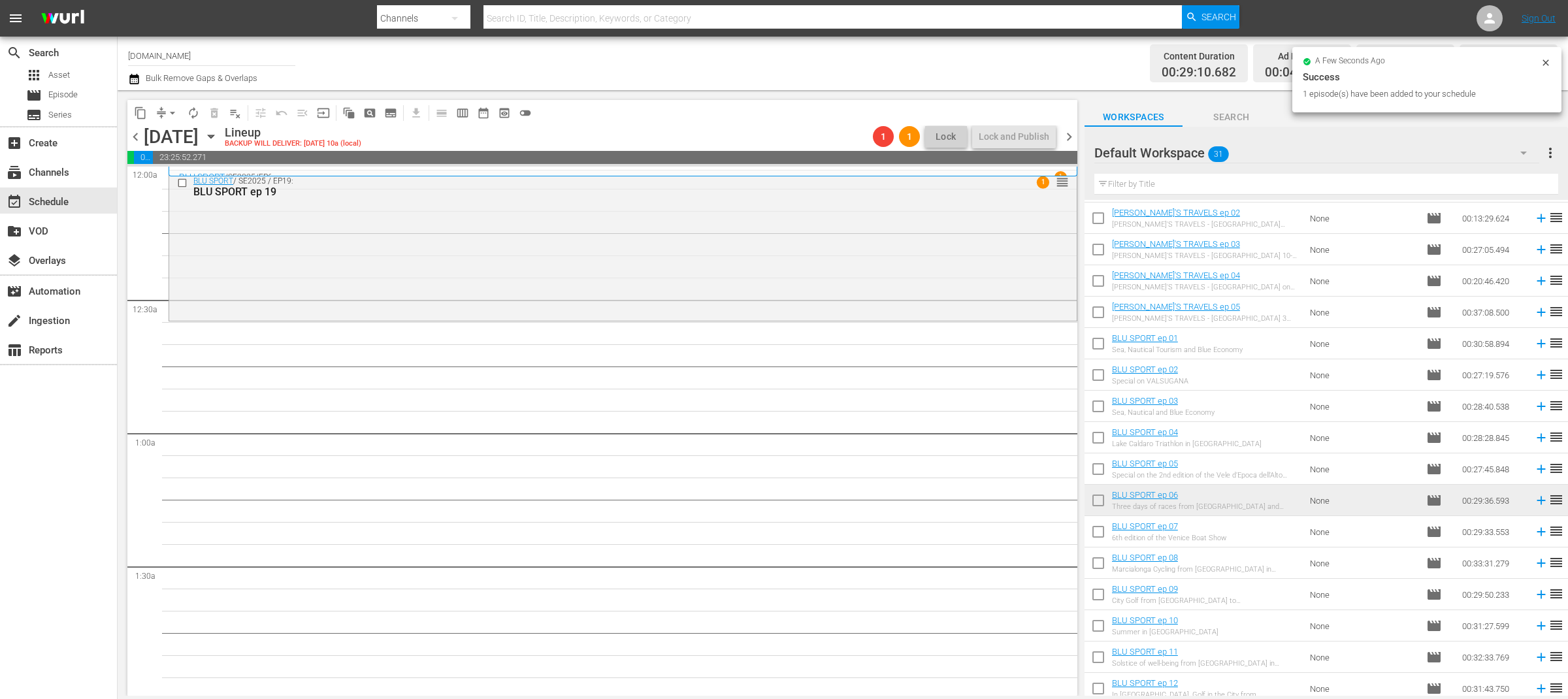
scroll to position [505, 0]
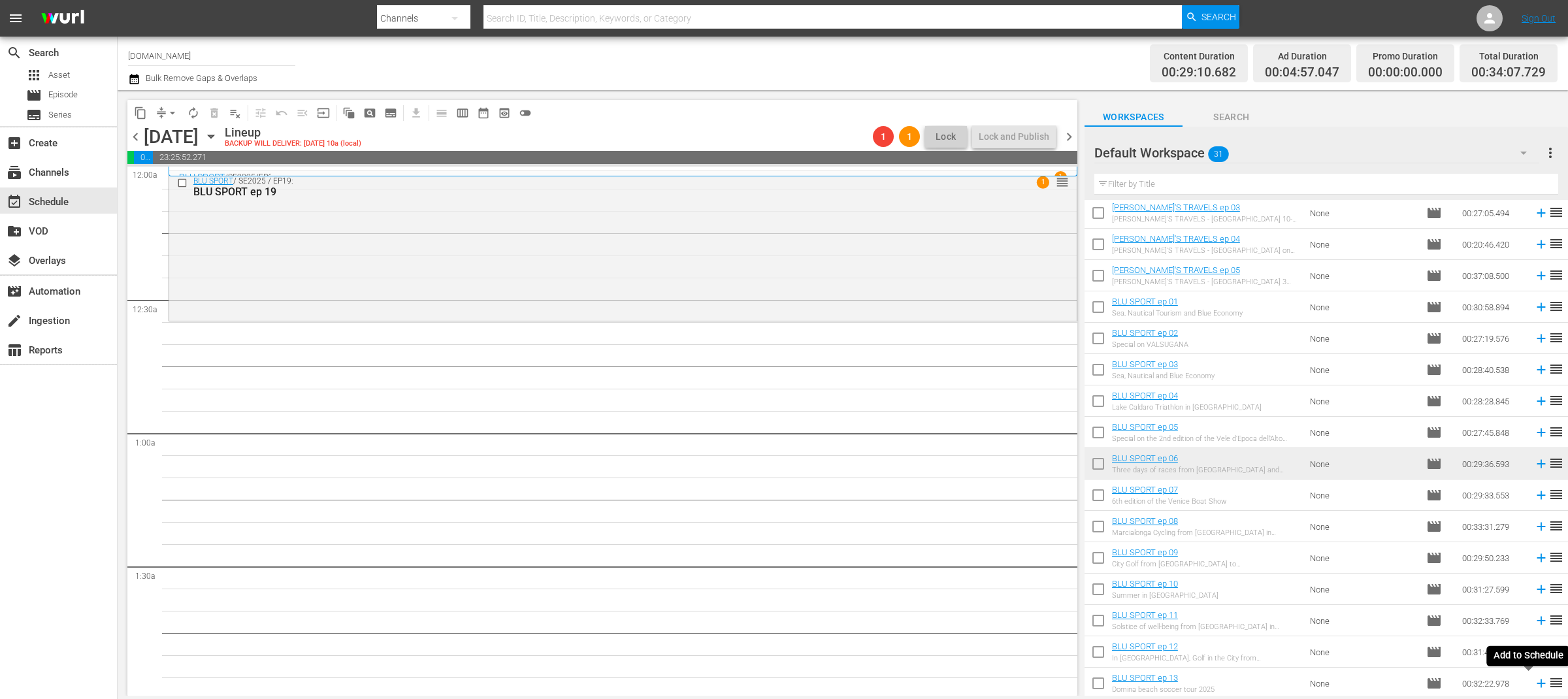
click at [1537, 683] on icon at bounding box center [1541, 683] width 9 height 9
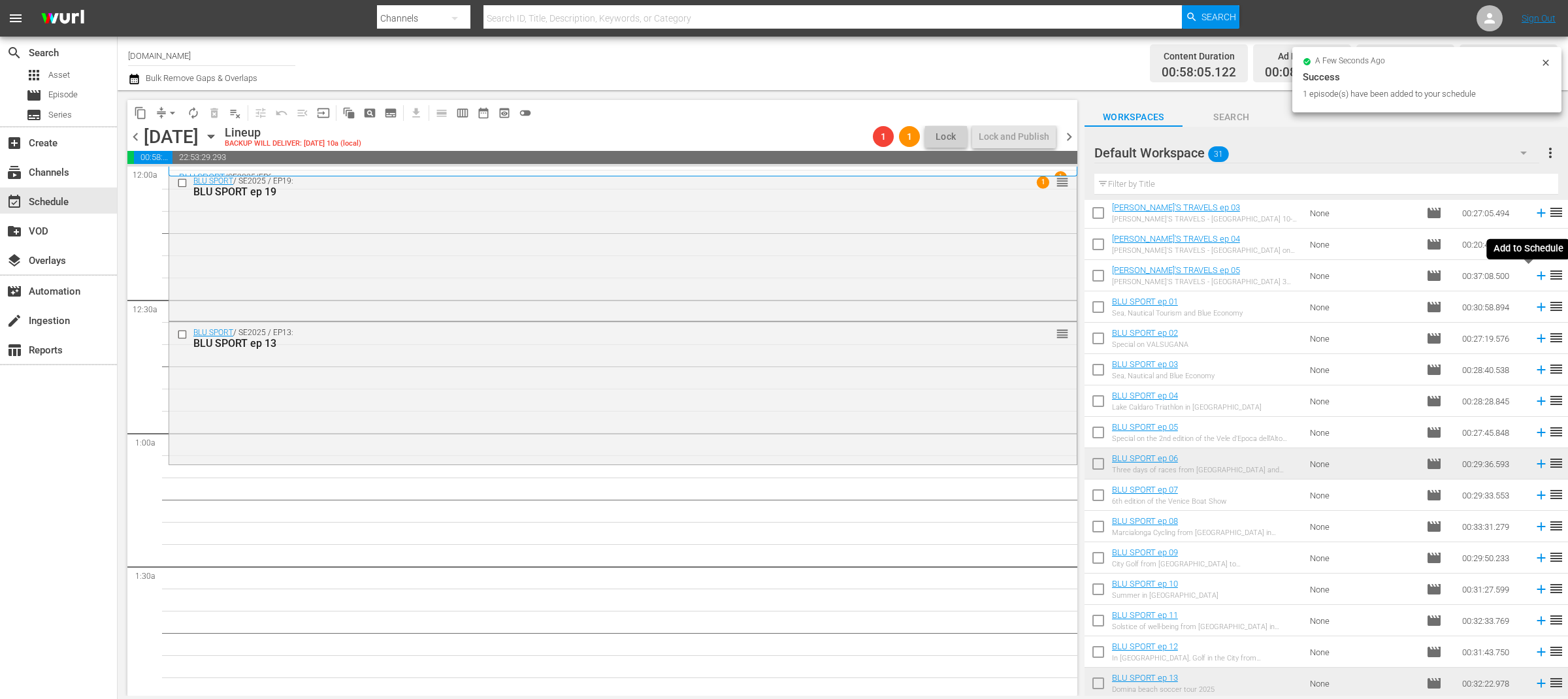
click at [1537, 276] on icon at bounding box center [1541, 276] width 9 height 9
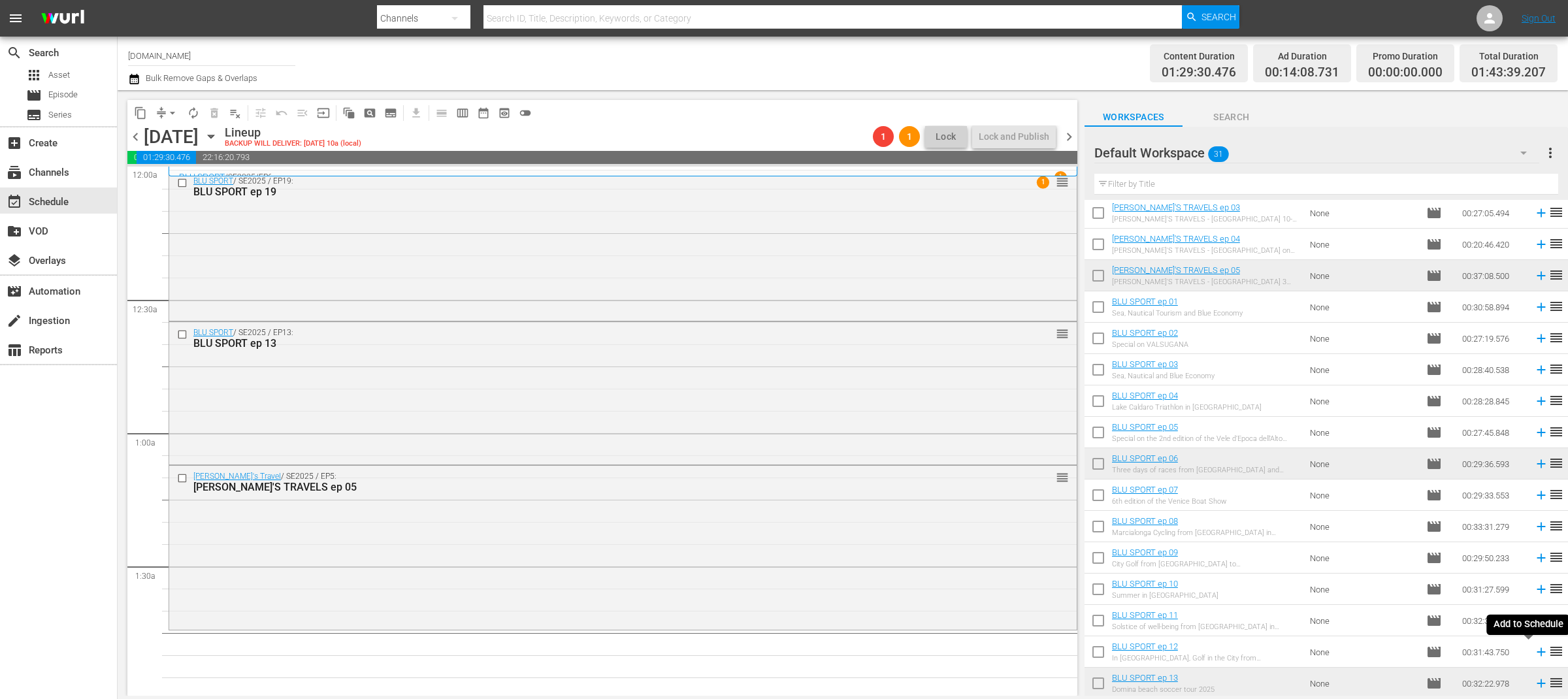
click at [1534, 655] on icon at bounding box center [1541, 652] width 14 height 14
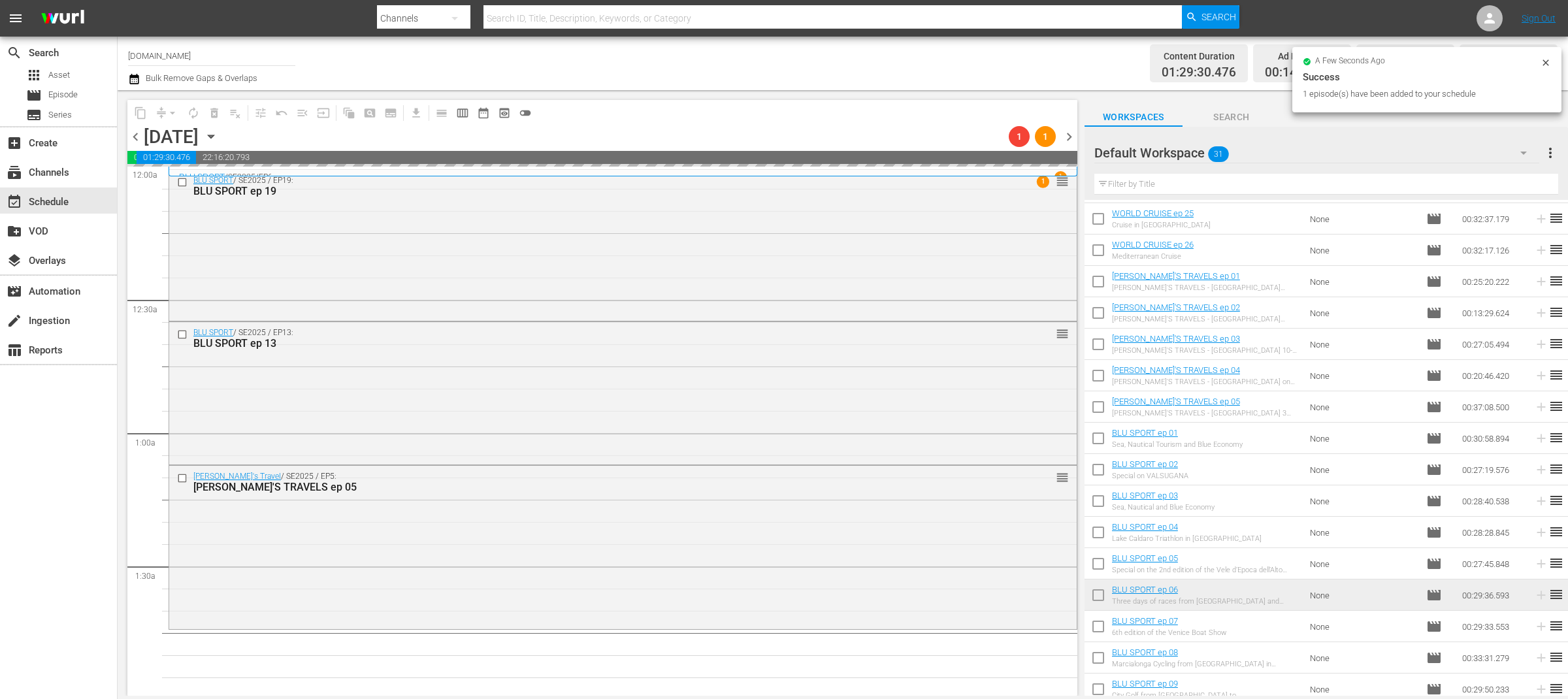
scroll to position [366, 0]
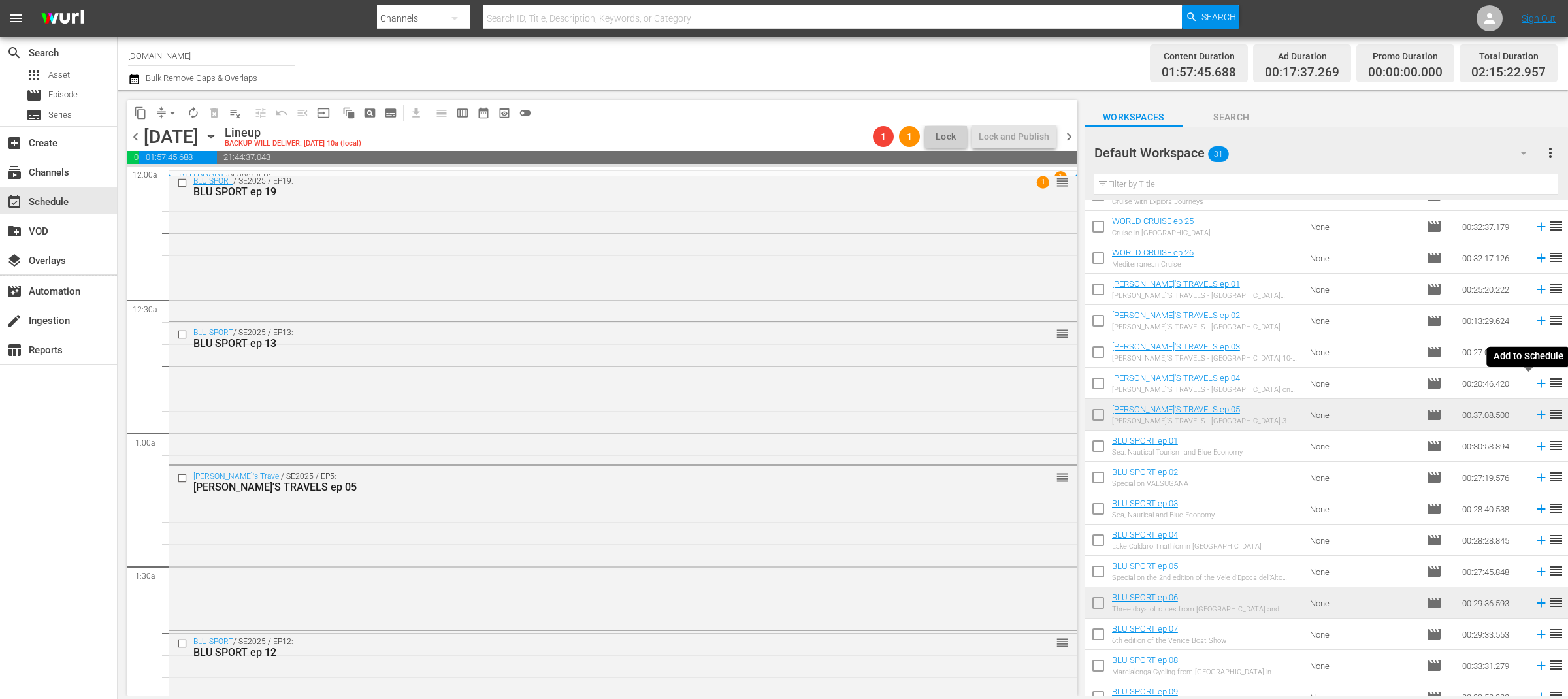
click at [1534, 388] on icon at bounding box center [1541, 383] width 14 height 14
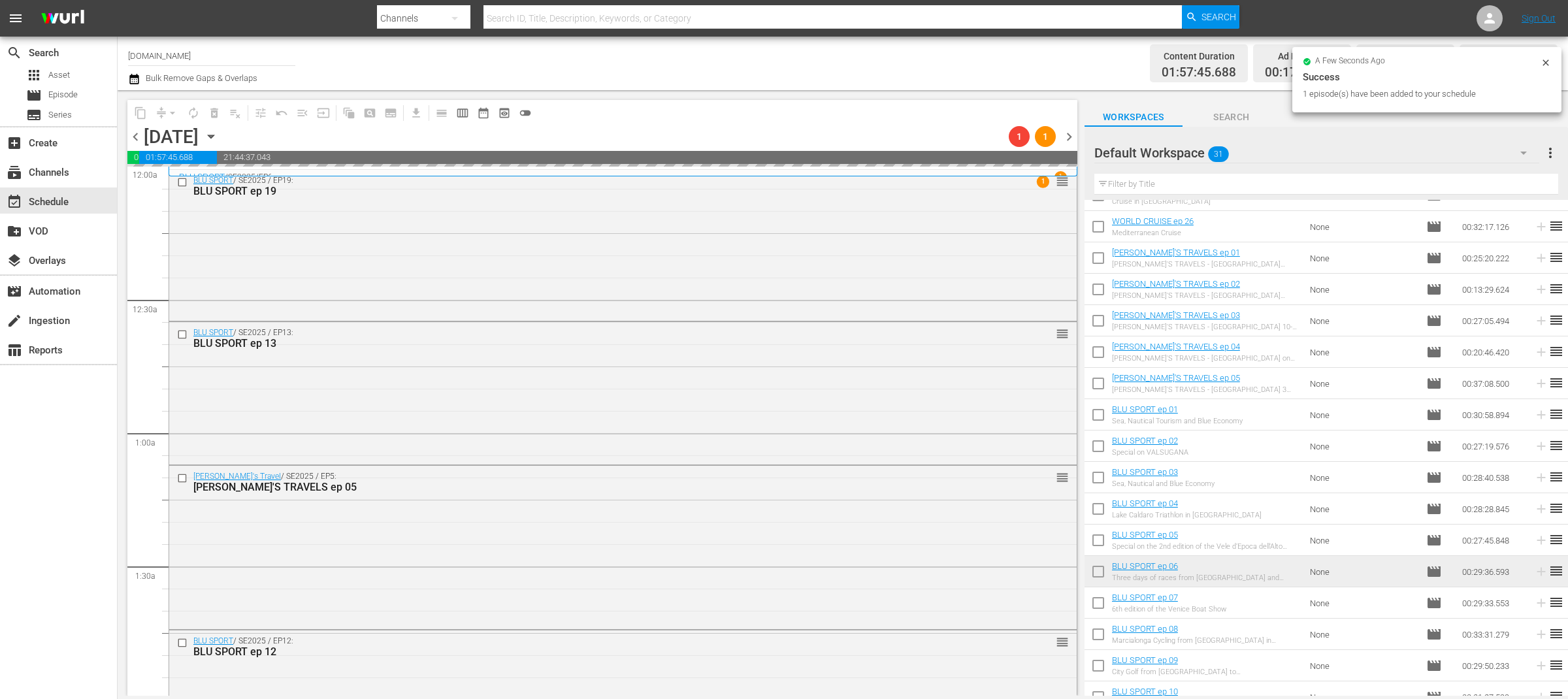
scroll to position [505, 0]
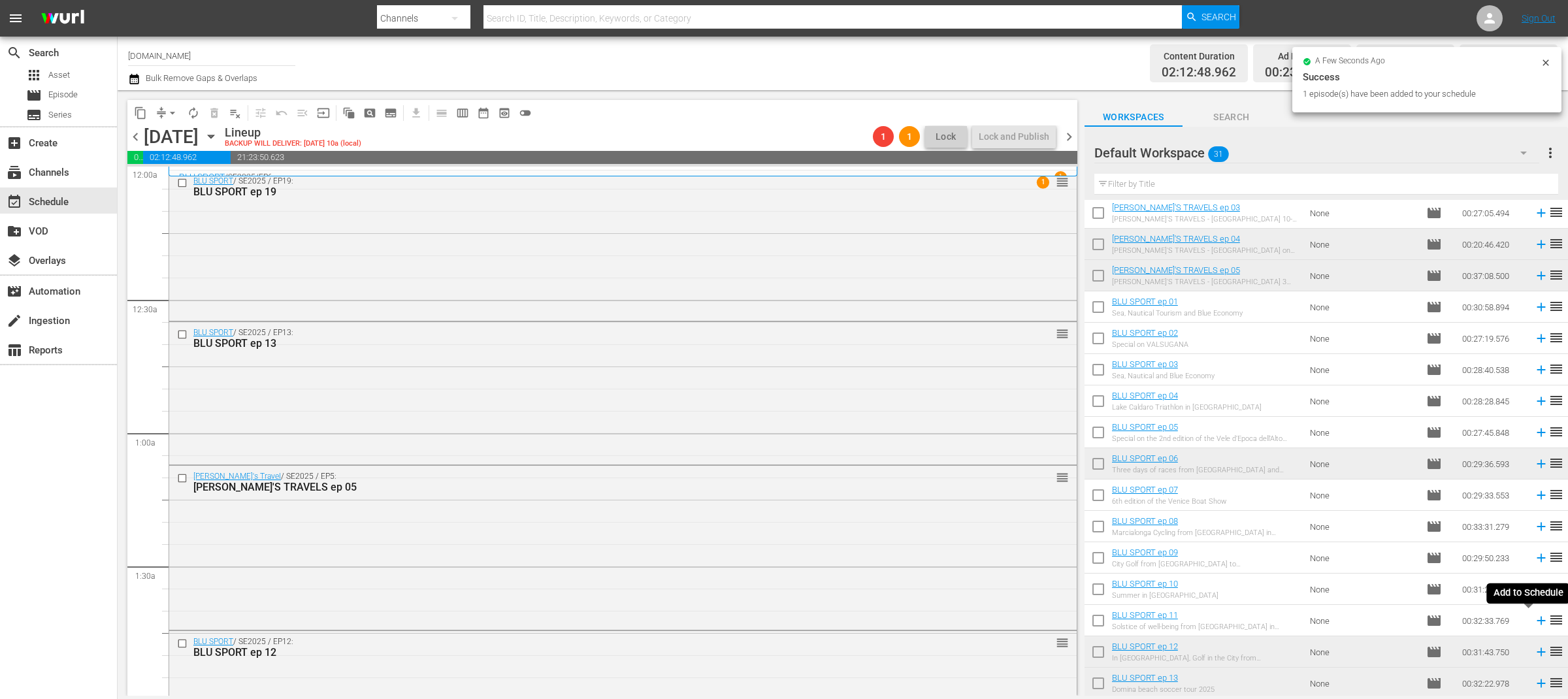
click at [1534, 622] on icon at bounding box center [1541, 620] width 14 height 14
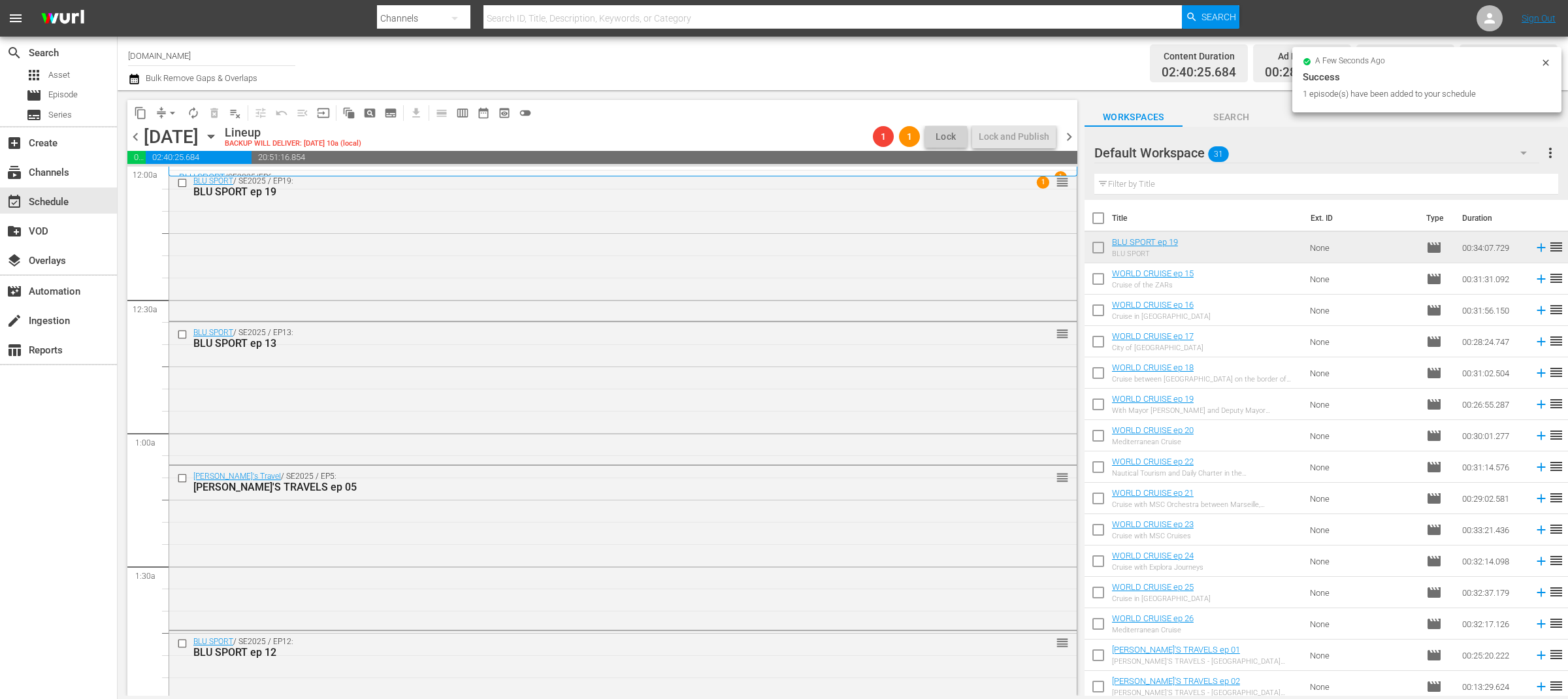
scroll to position [175, 0]
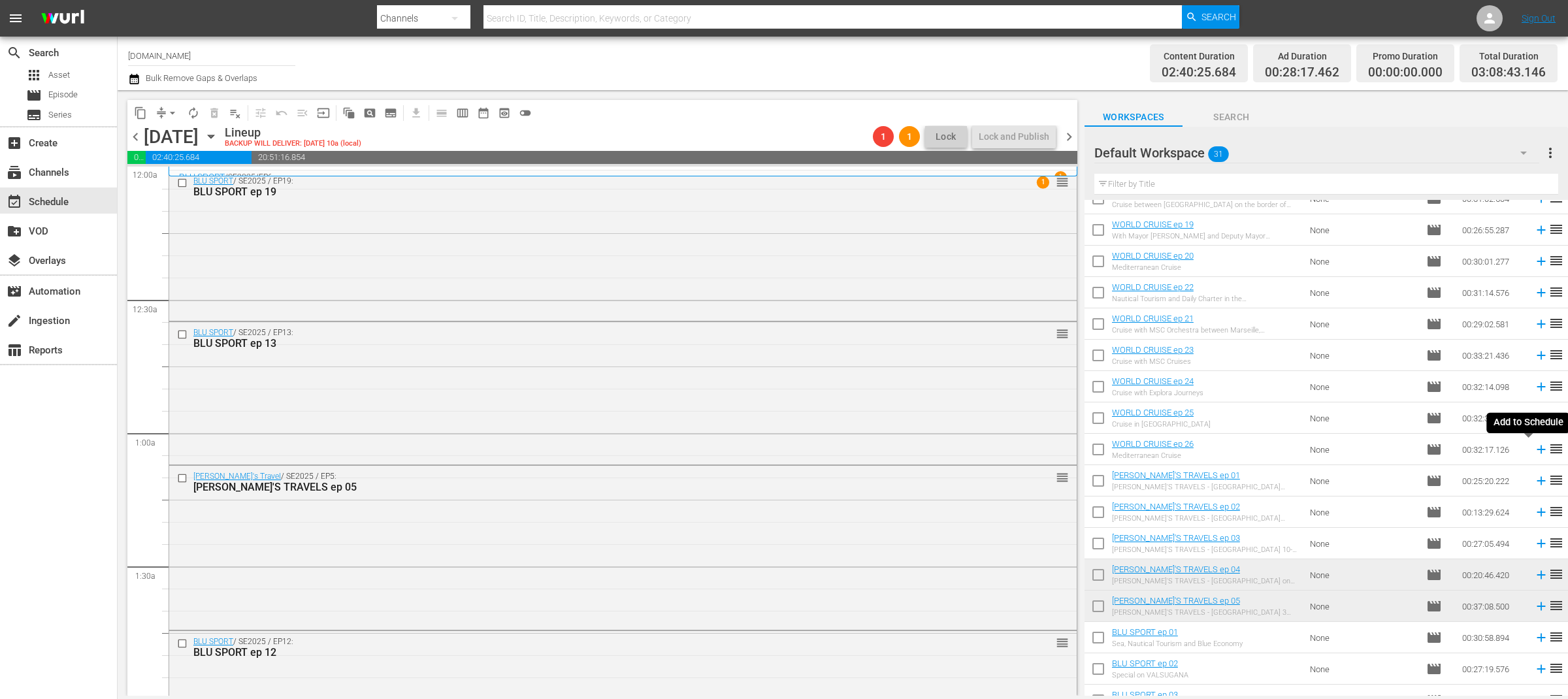
click at [1534, 450] on icon at bounding box center [1541, 449] width 14 height 14
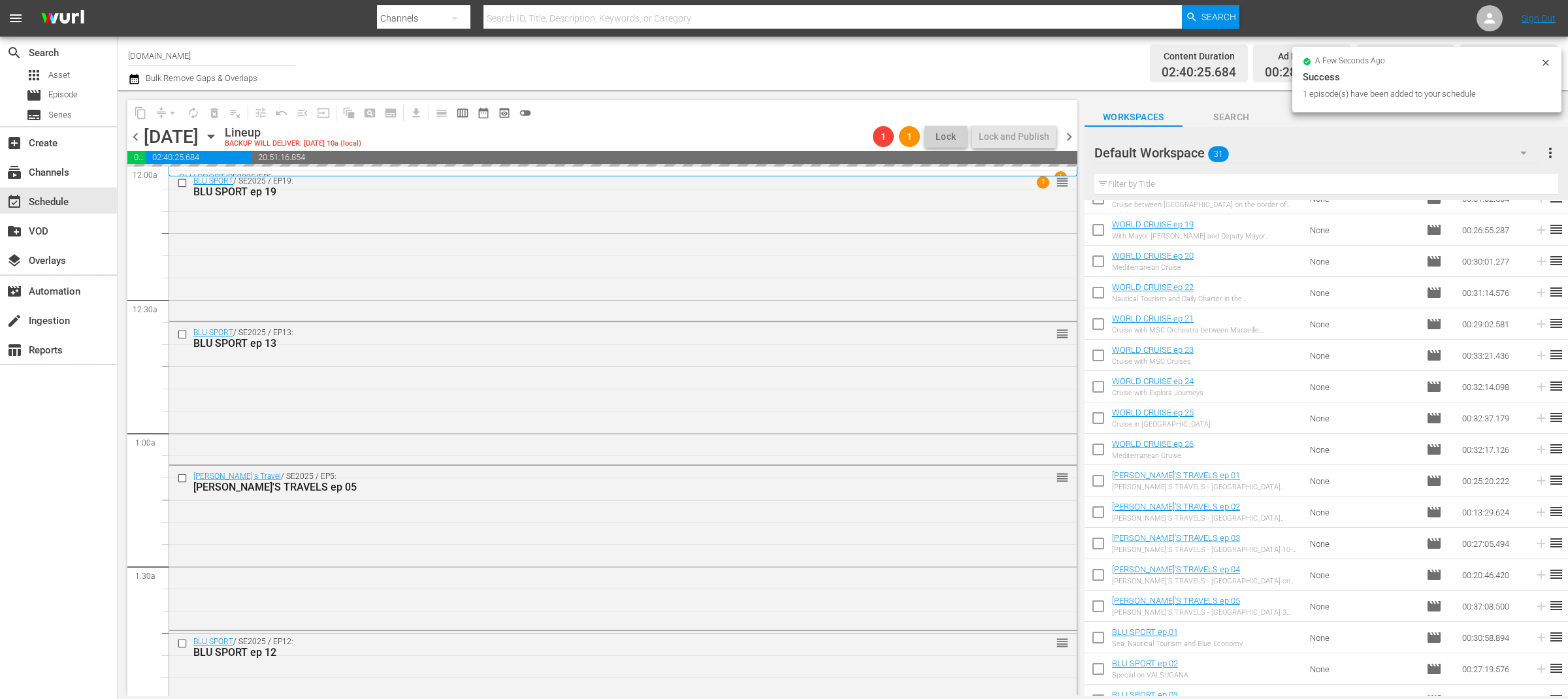
scroll to position [505, 0]
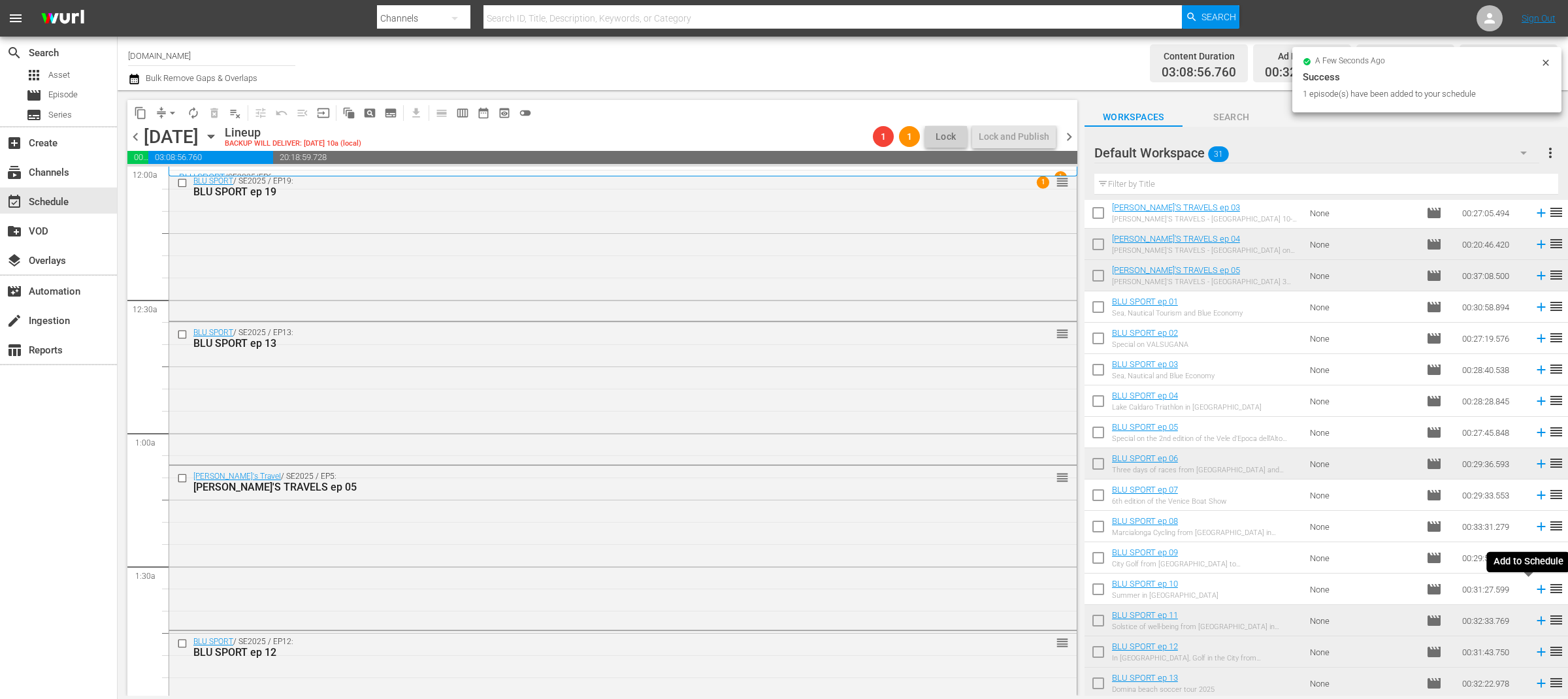
click at [1534, 586] on icon at bounding box center [1541, 589] width 14 height 14
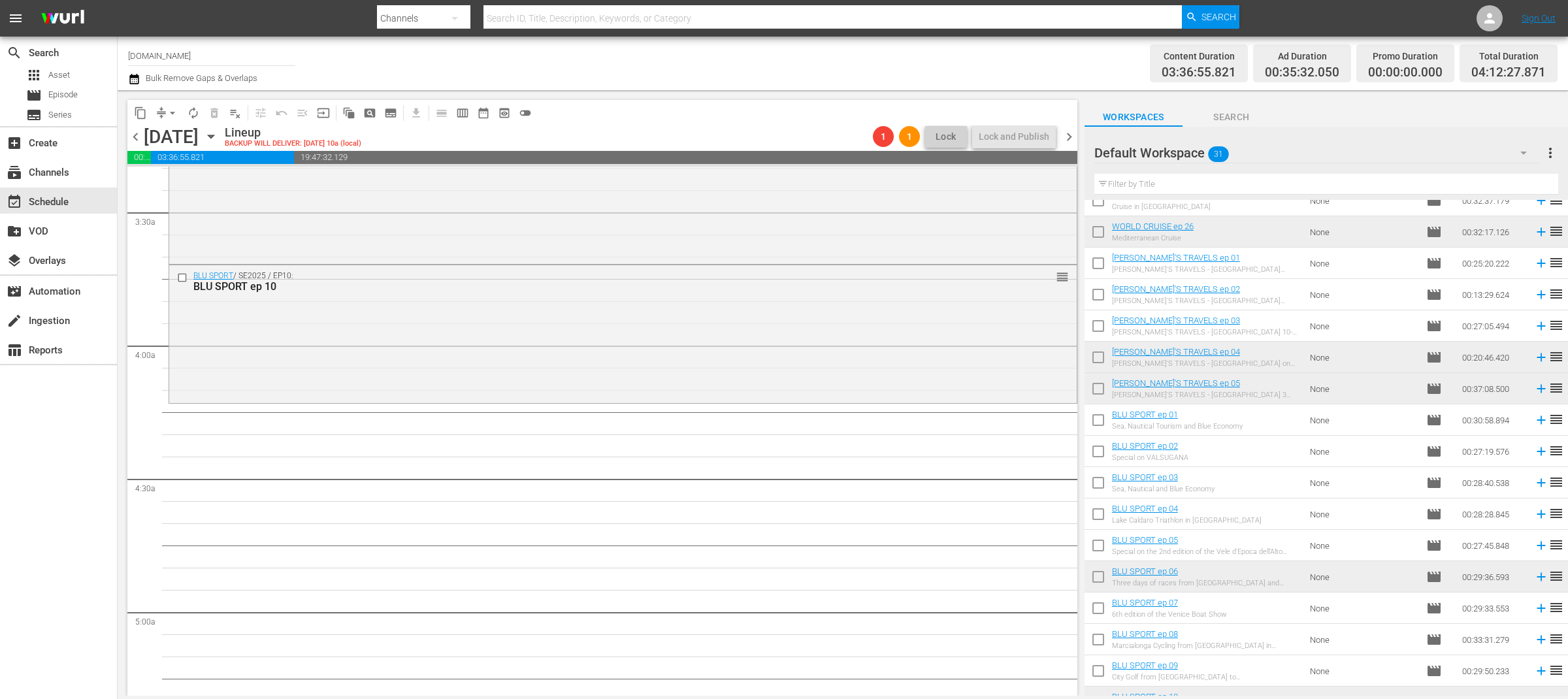
scroll to position [382, 0]
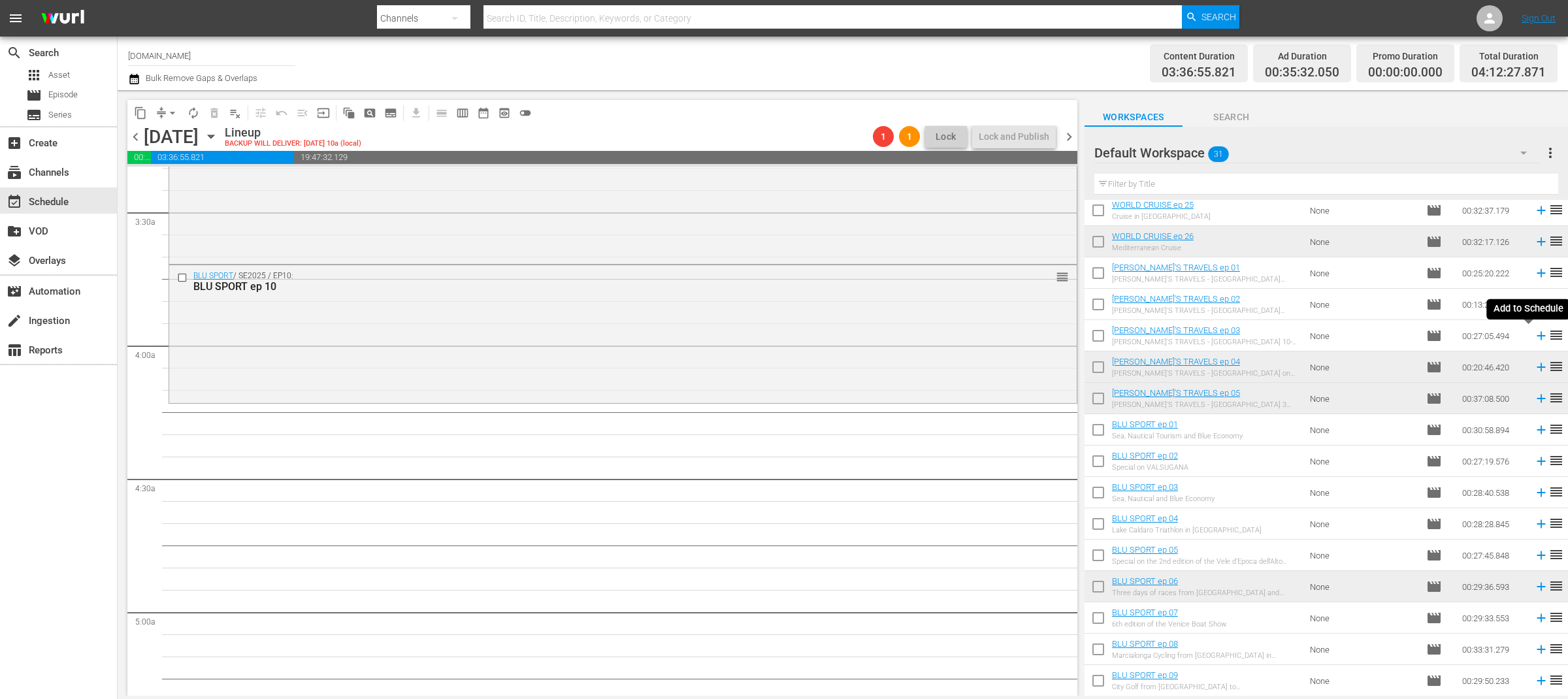
click at [1534, 340] on icon at bounding box center [1541, 336] width 14 height 14
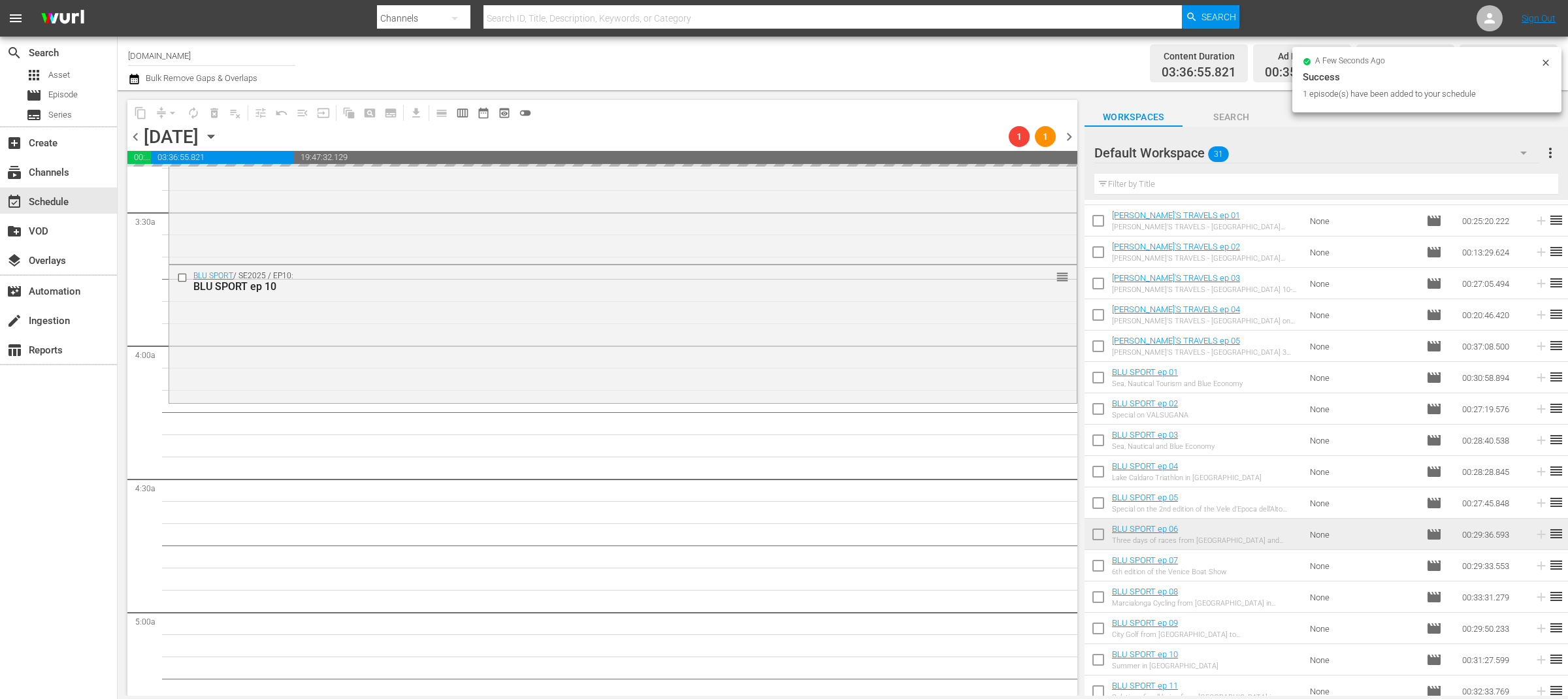
scroll to position [505, 0]
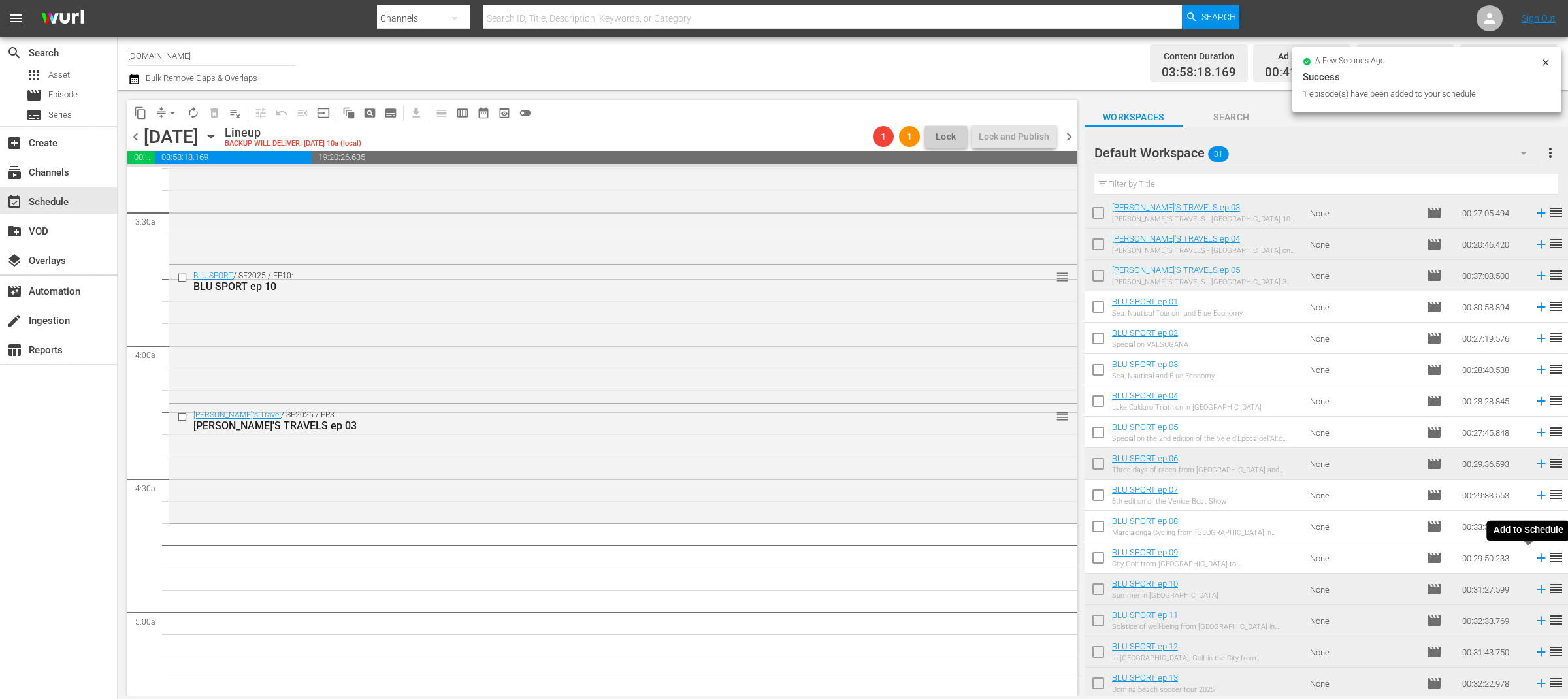
click at [1537, 559] on icon at bounding box center [1541, 558] width 9 height 9
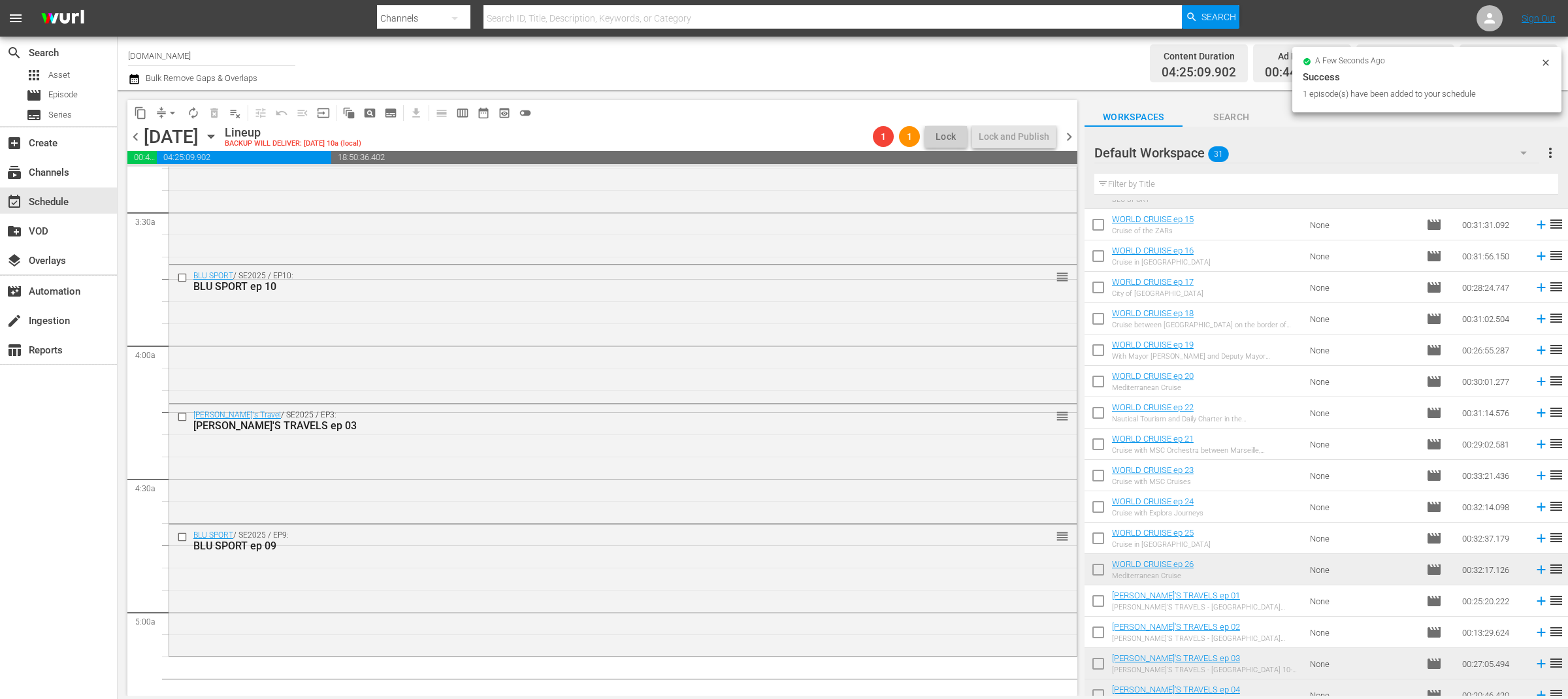
scroll to position [0, 0]
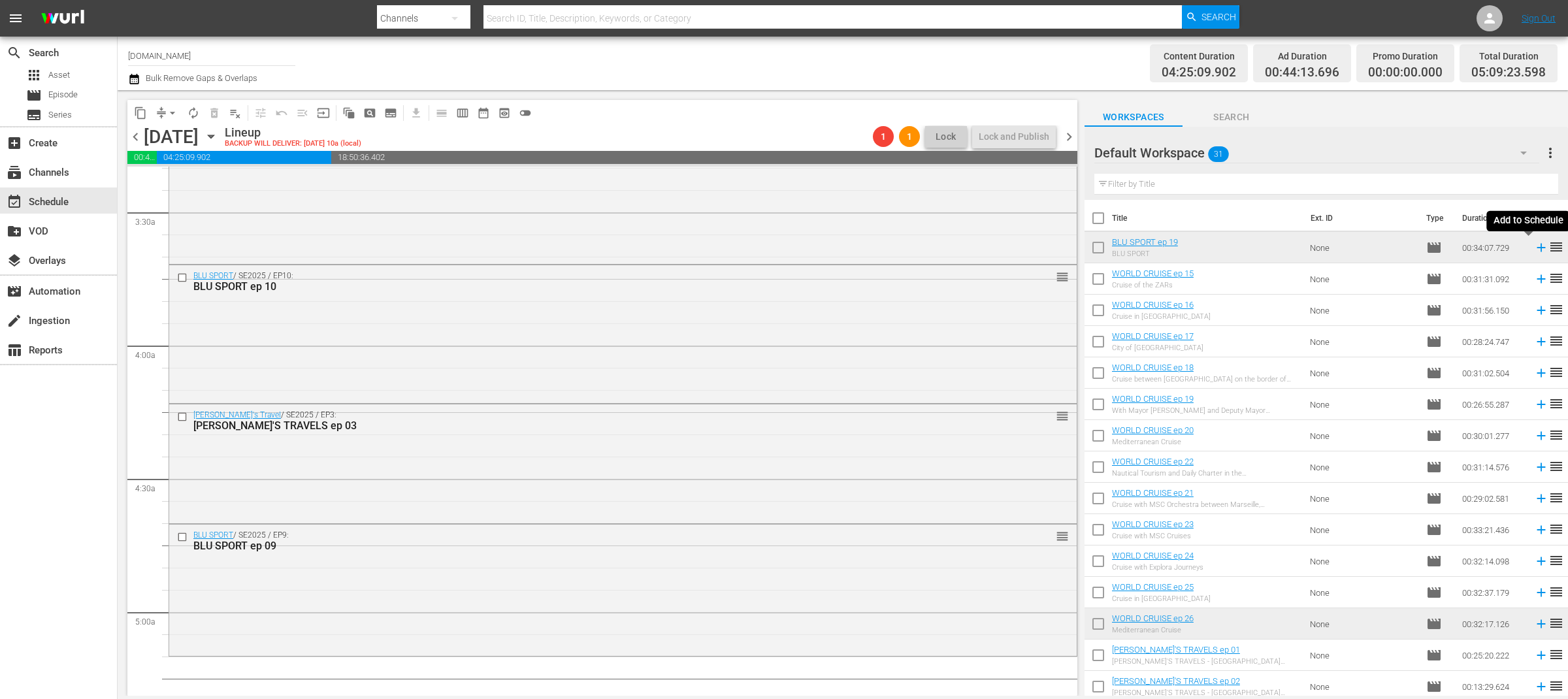
click at [1537, 247] on icon at bounding box center [1541, 248] width 9 height 9
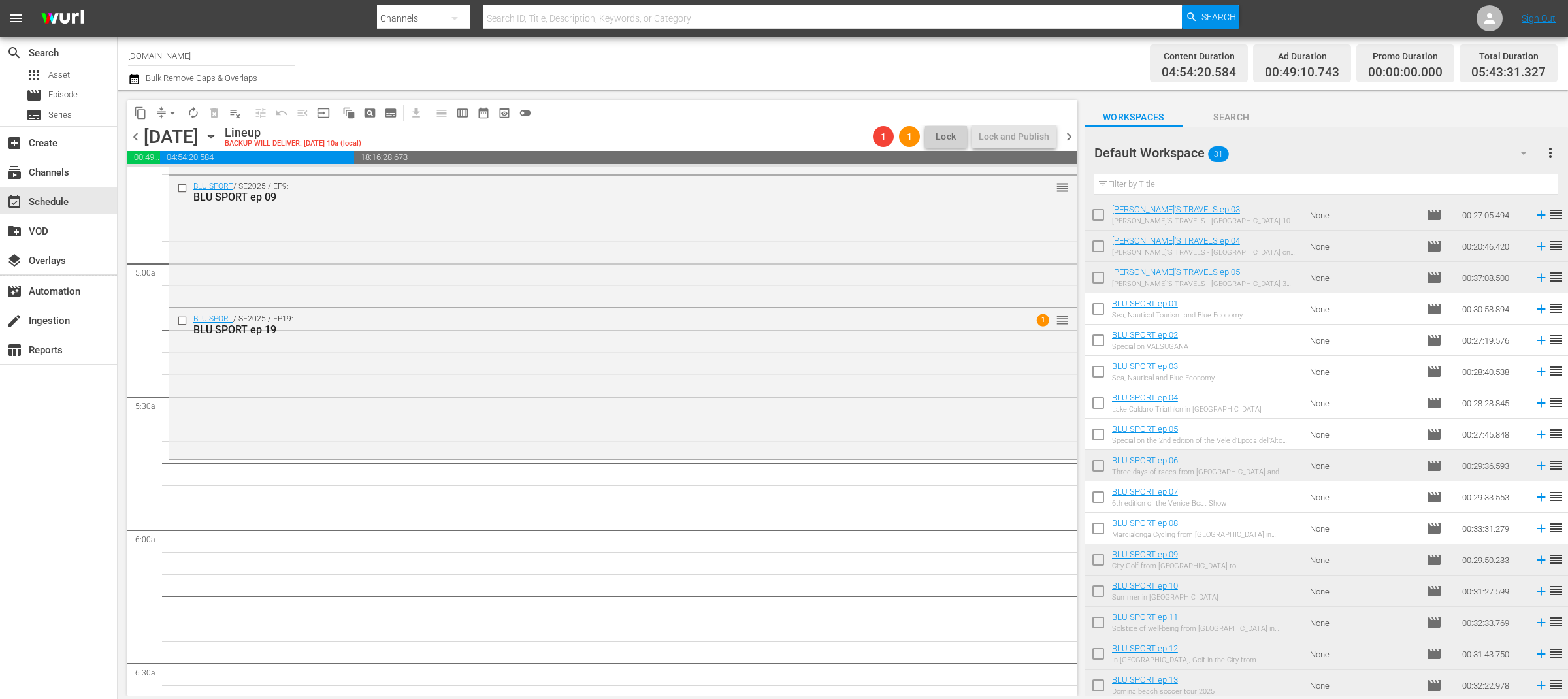
scroll to position [505, 0]
click at [1534, 530] on icon at bounding box center [1541, 526] width 14 height 14
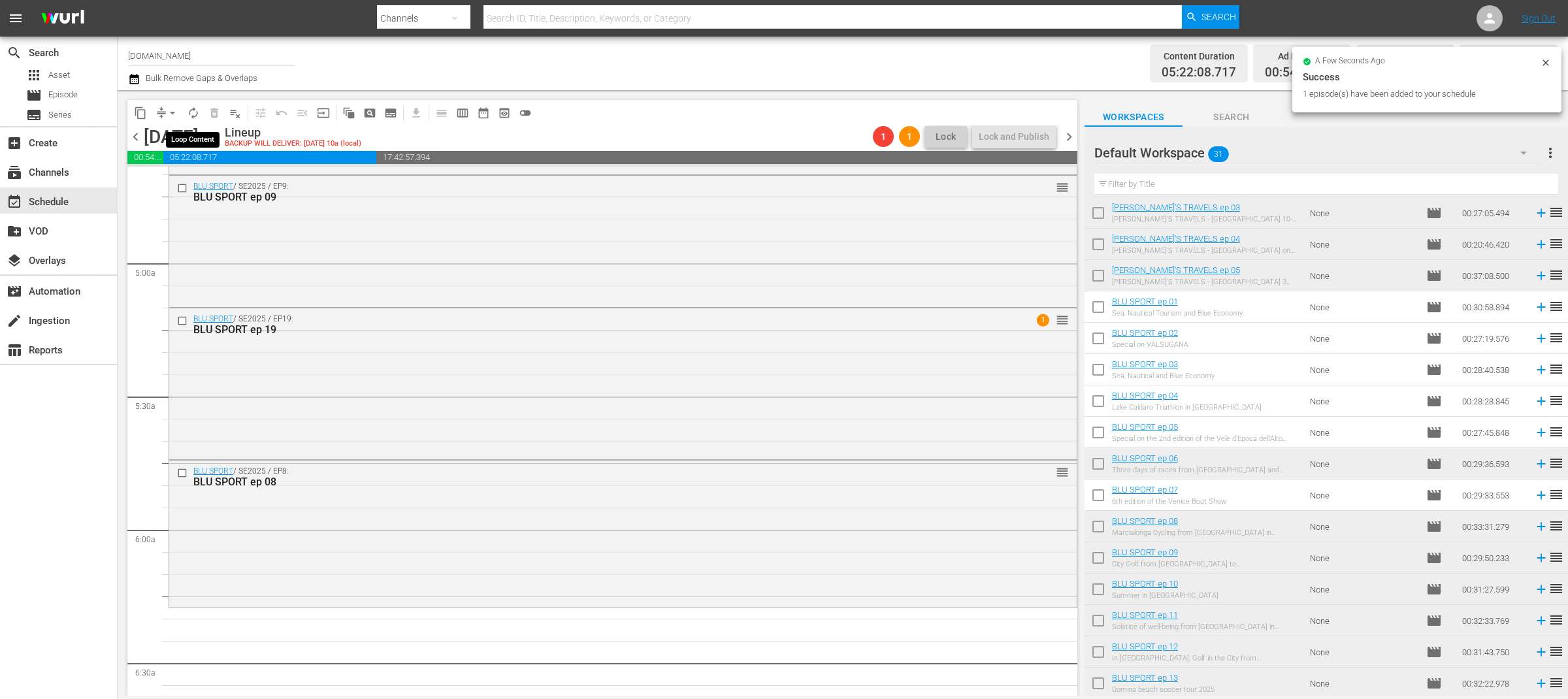
click at [191, 115] on span "autorenew_outlined" at bounding box center [193, 113] width 13 height 13
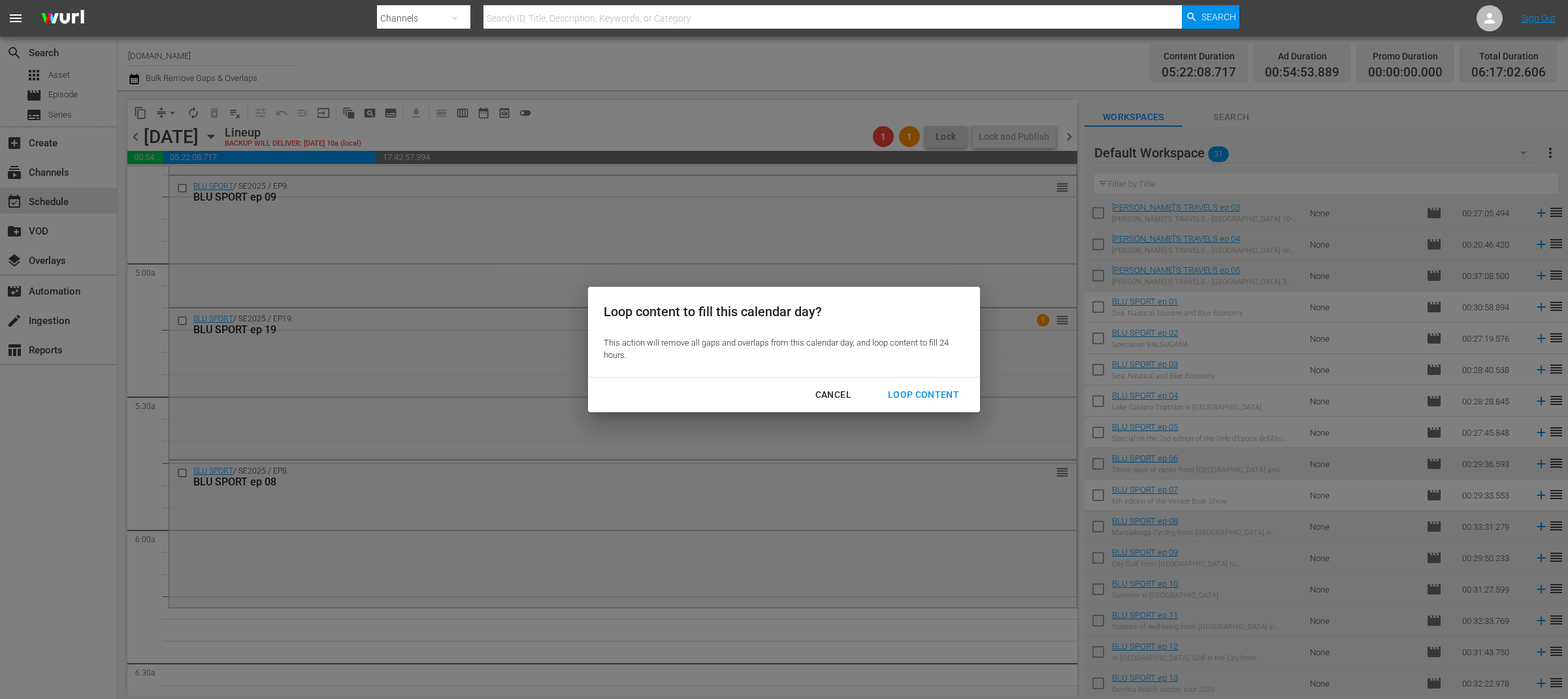
click at [958, 393] on div "Loop Content" at bounding box center [924, 395] width 92 height 16
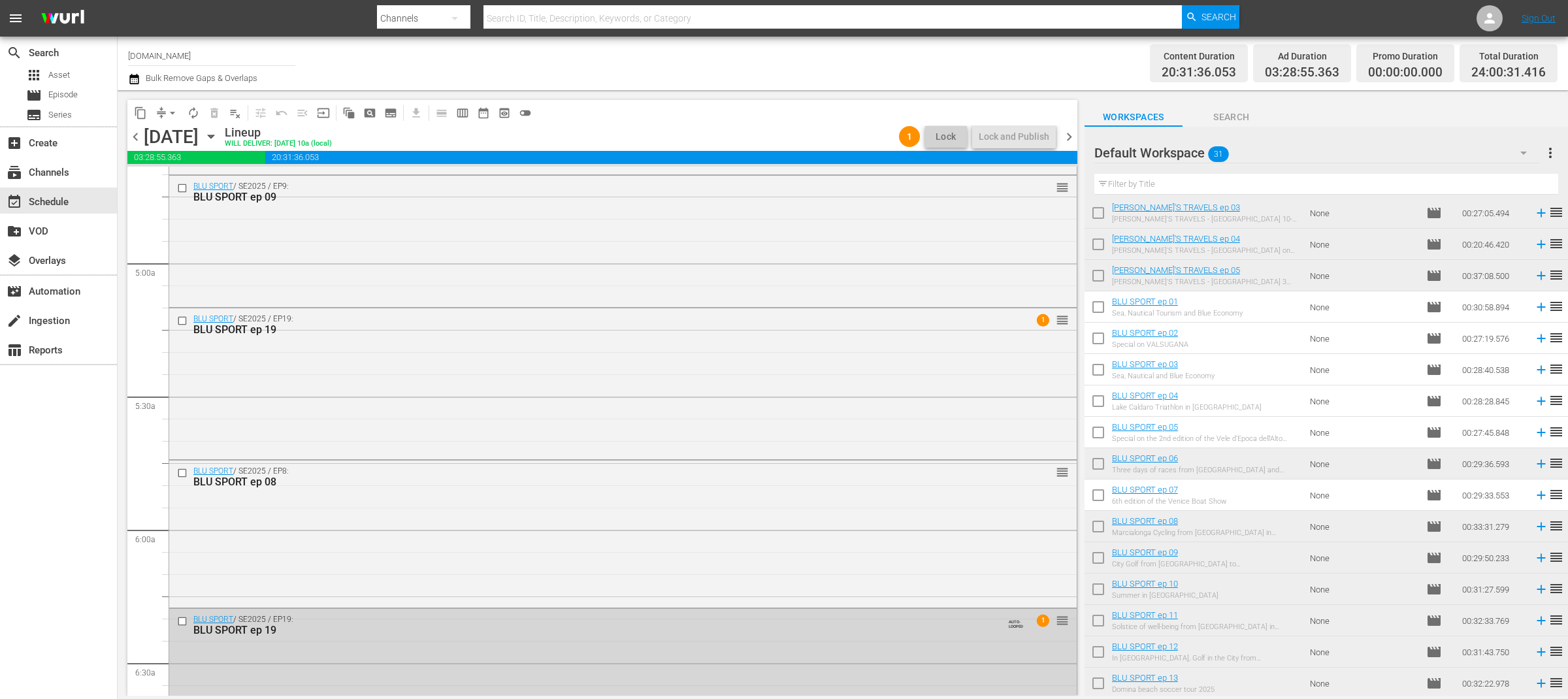
click at [1071, 137] on span "chevron_right" at bounding box center [1069, 137] width 16 height 16
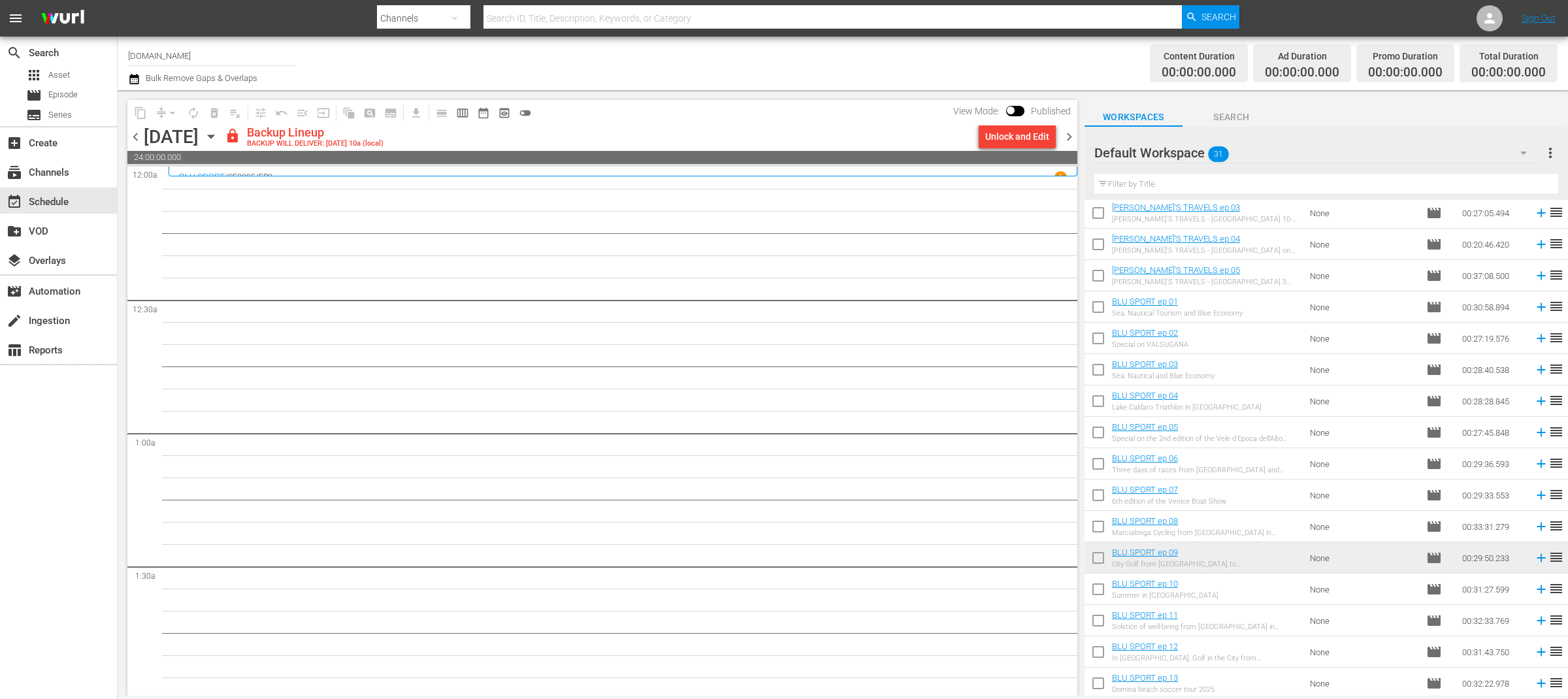
click at [131, 138] on span "chevron_left" at bounding box center [135, 137] width 16 height 16
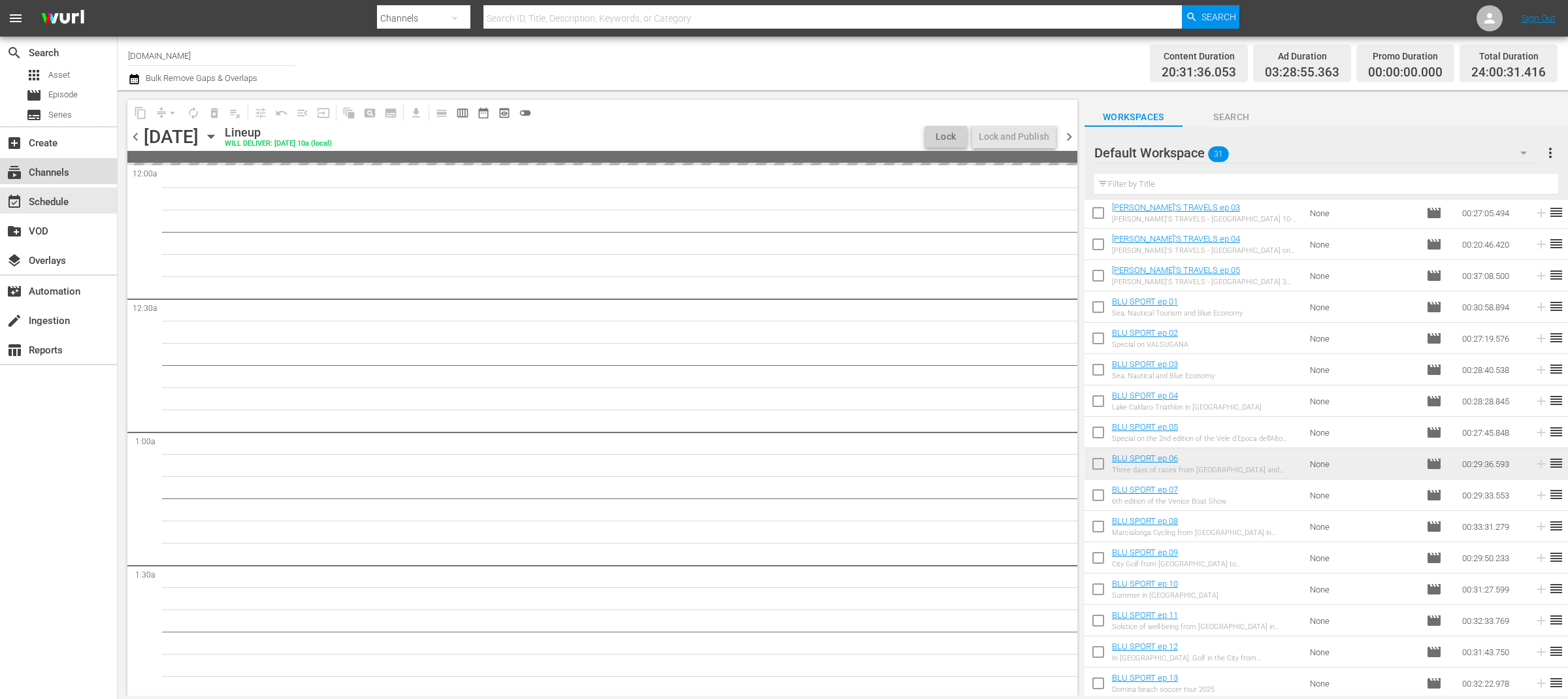
click at [84, 170] on div "subscriptions Channels" at bounding box center [59, 171] width 117 height 26
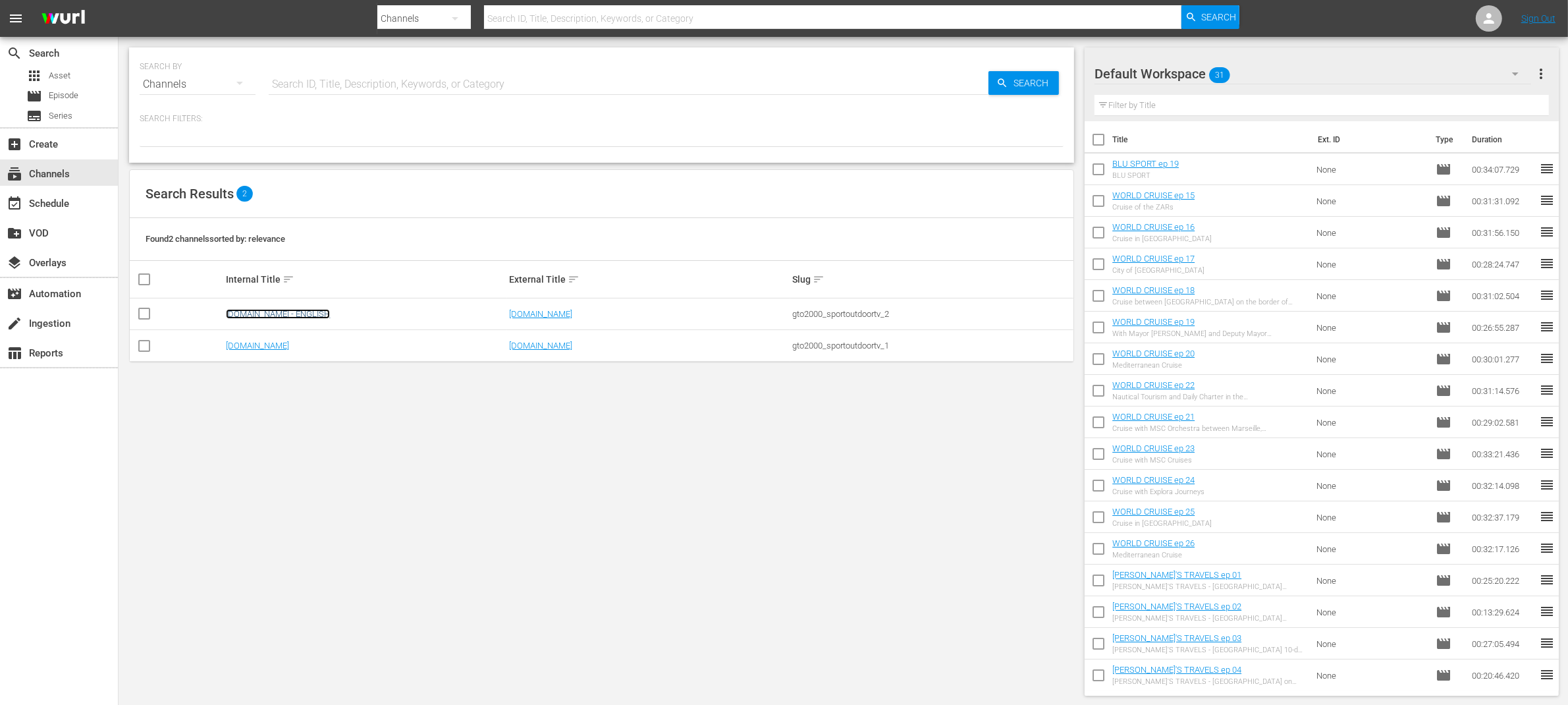
click at [310, 313] on link "SportOutdoor.TV - ENGLISH" at bounding box center [277, 314] width 104 height 10
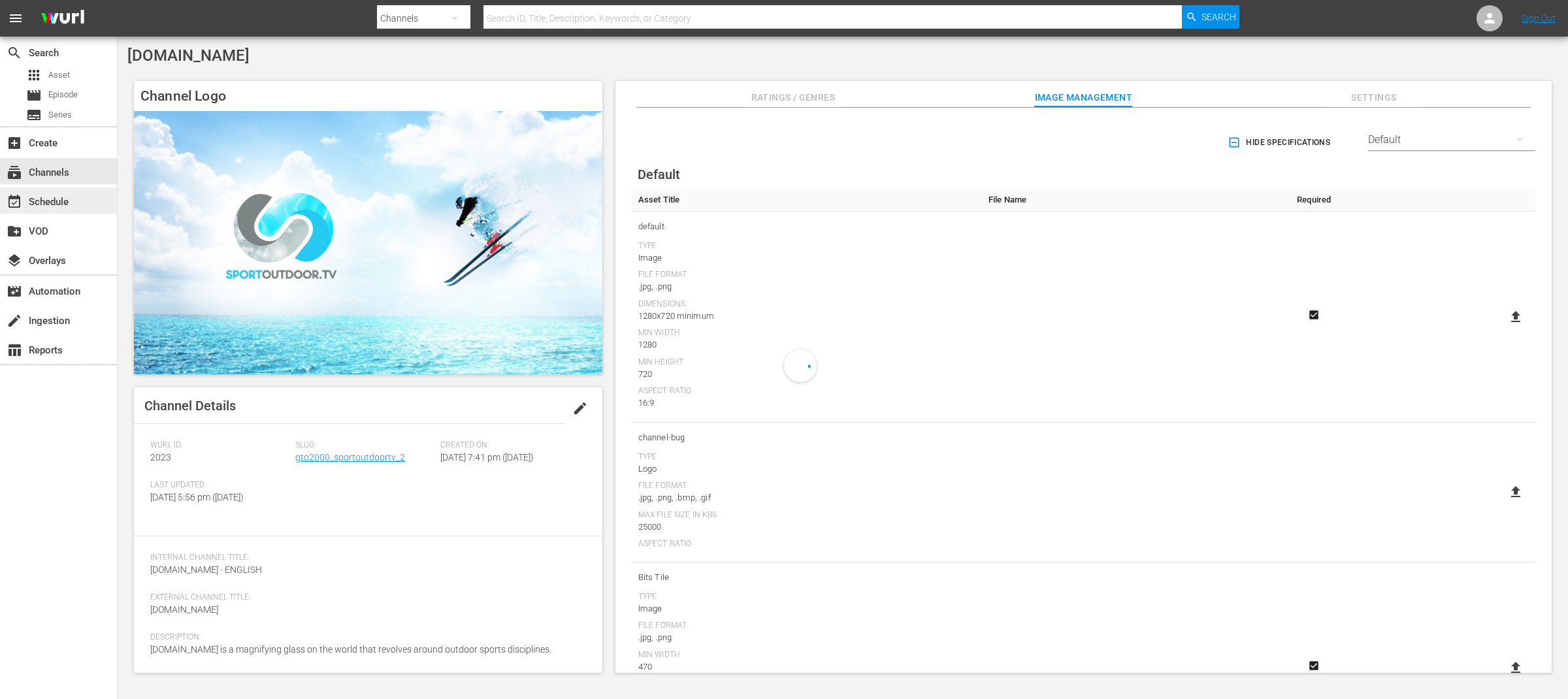
click at [77, 203] on div "event_available Schedule" at bounding box center [59, 200] width 117 height 26
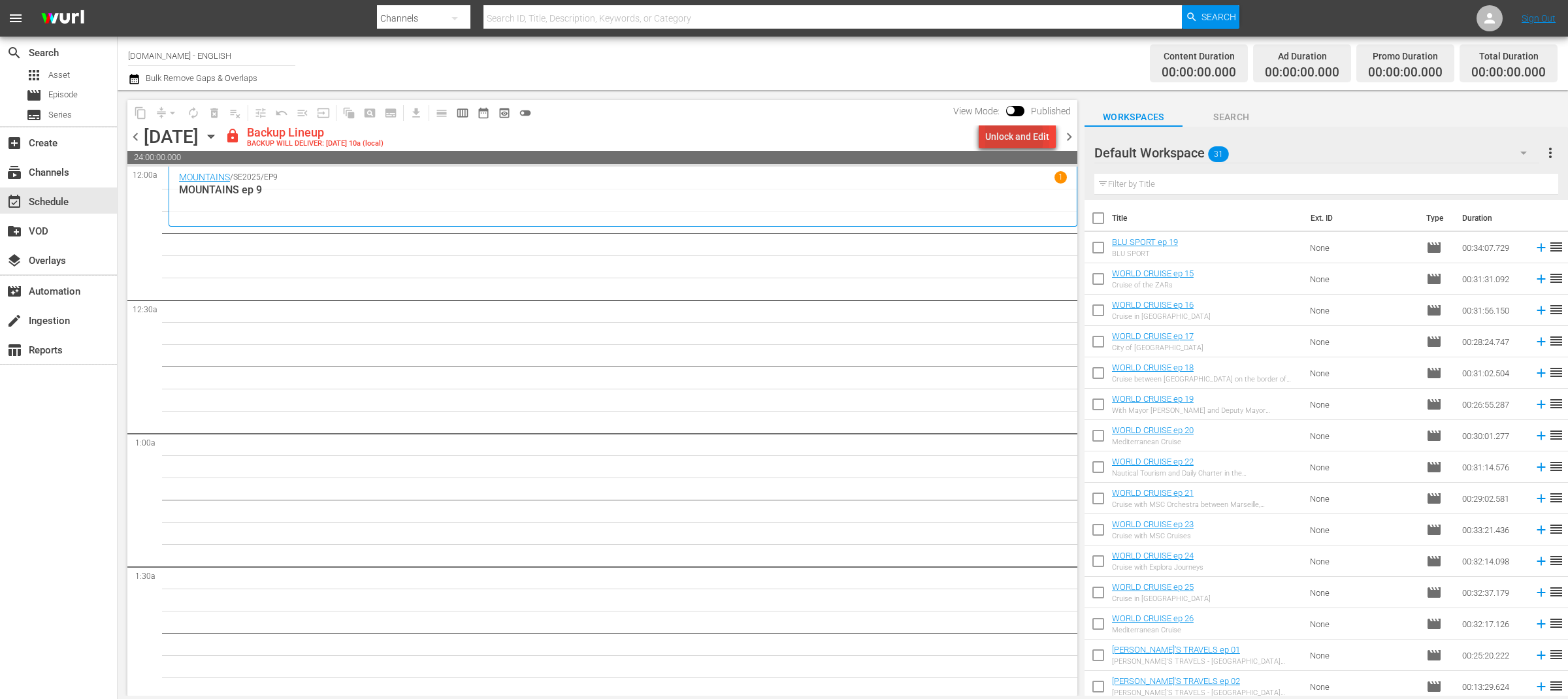
click at [994, 138] on div "Unlock and Edit" at bounding box center [1017, 136] width 64 height 24
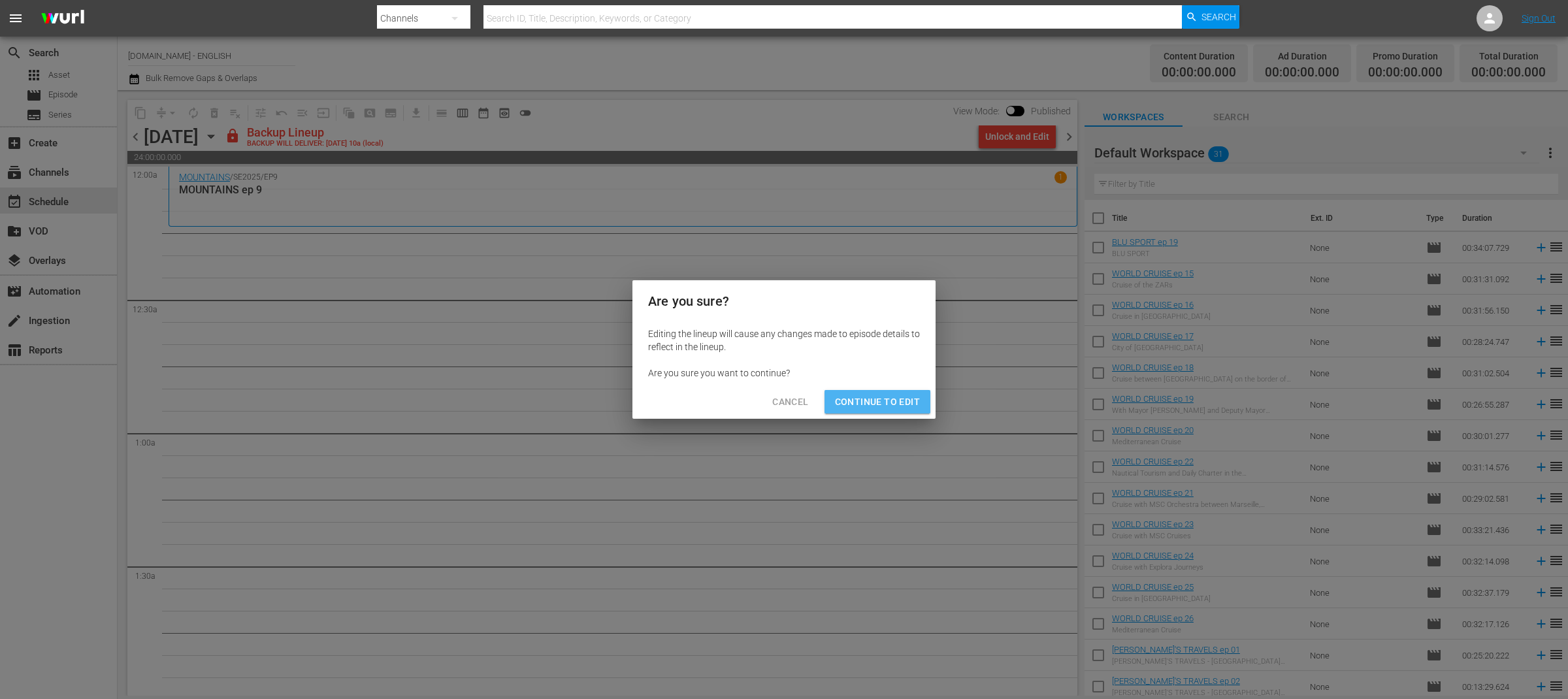
click at [907, 404] on span "Continue to Edit" at bounding box center [878, 402] width 85 height 16
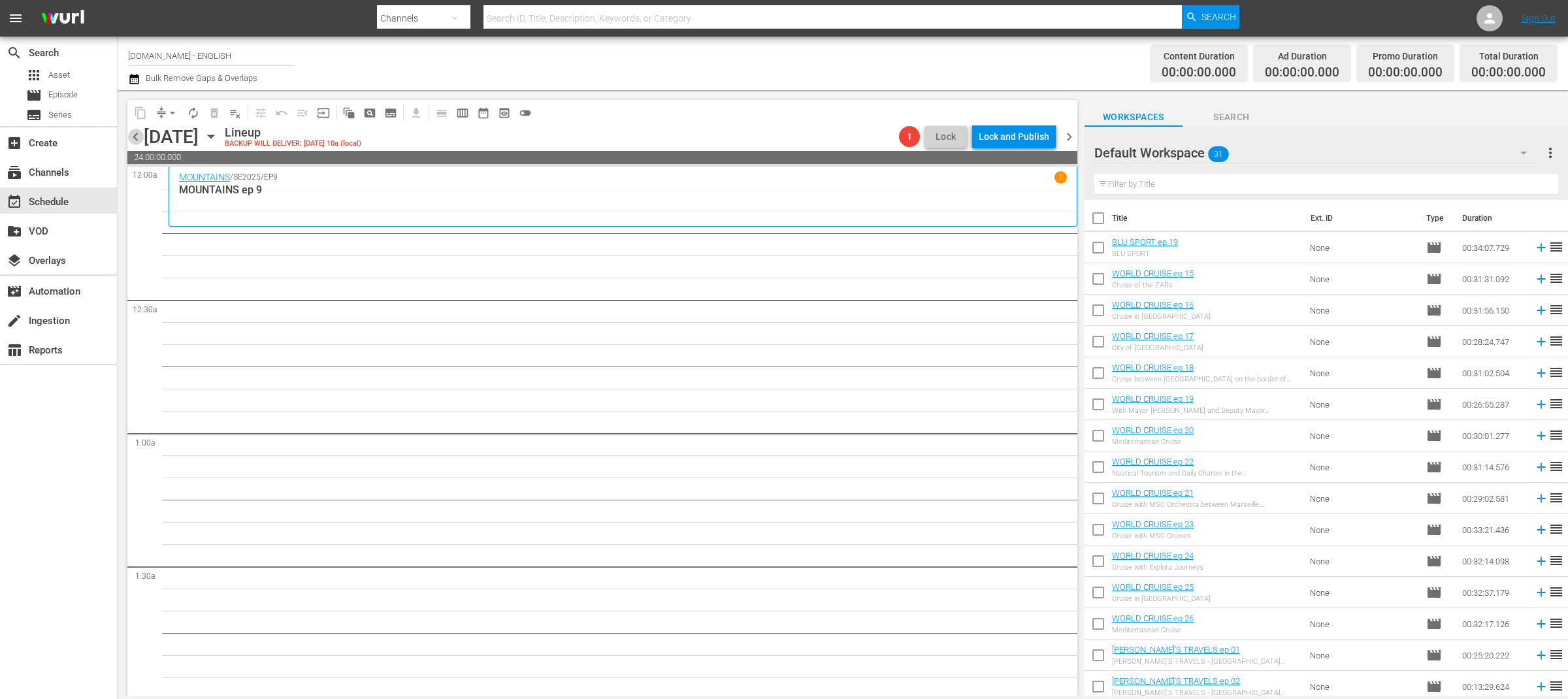
click at [135, 138] on span "chevron_left" at bounding box center [135, 137] width 16 height 16
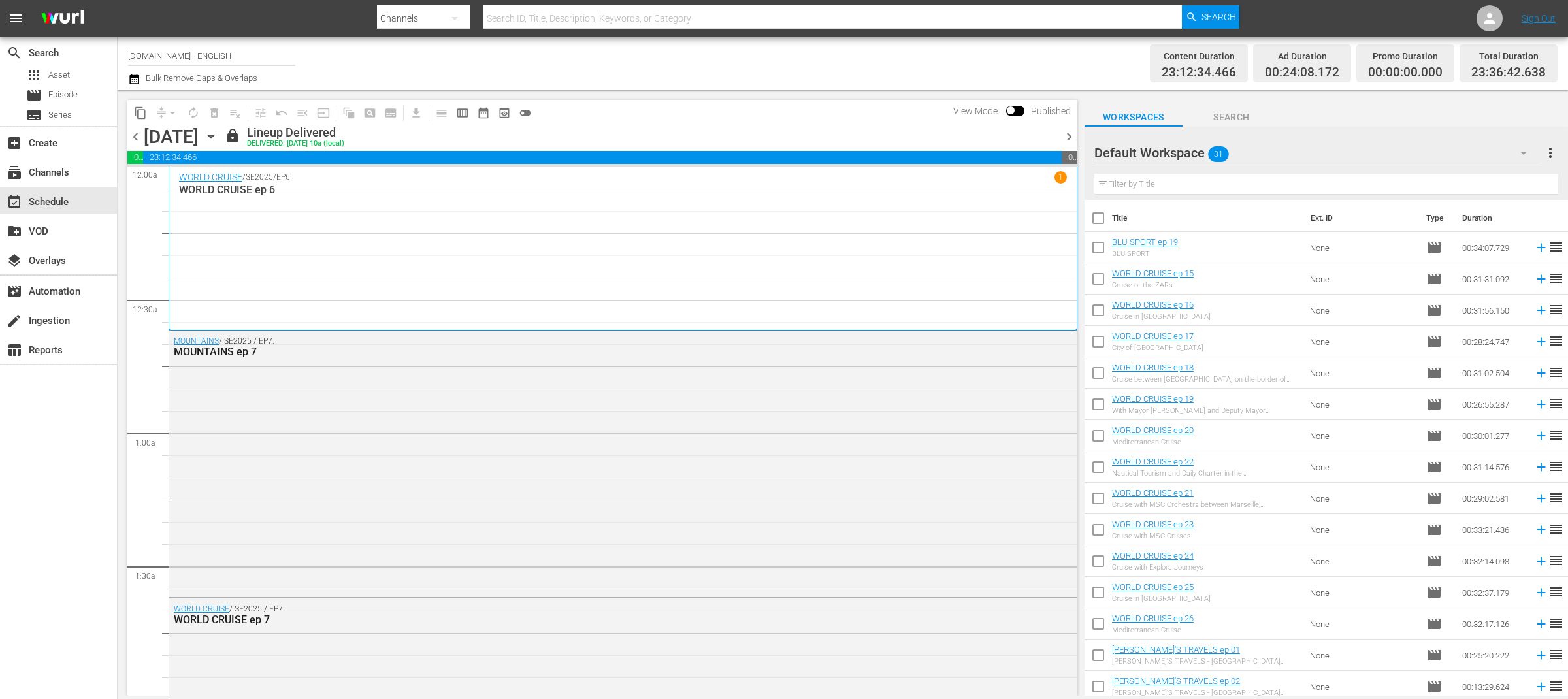
click at [135, 138] on span "chevron_left" at bounding box center [135, 137] width 16 height 16
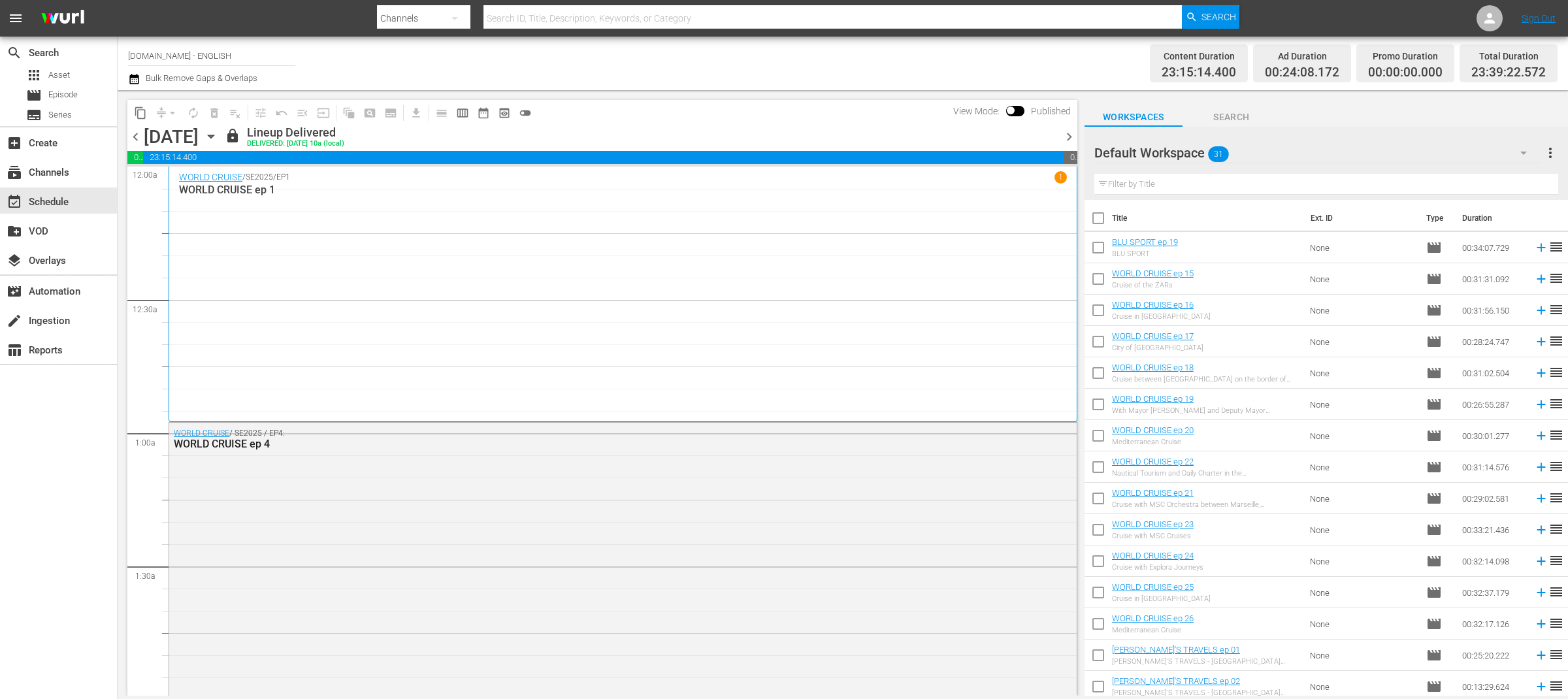
click at [135, 138] on span "chevron_left" at bounding box center [135, 137] width 16 height 16
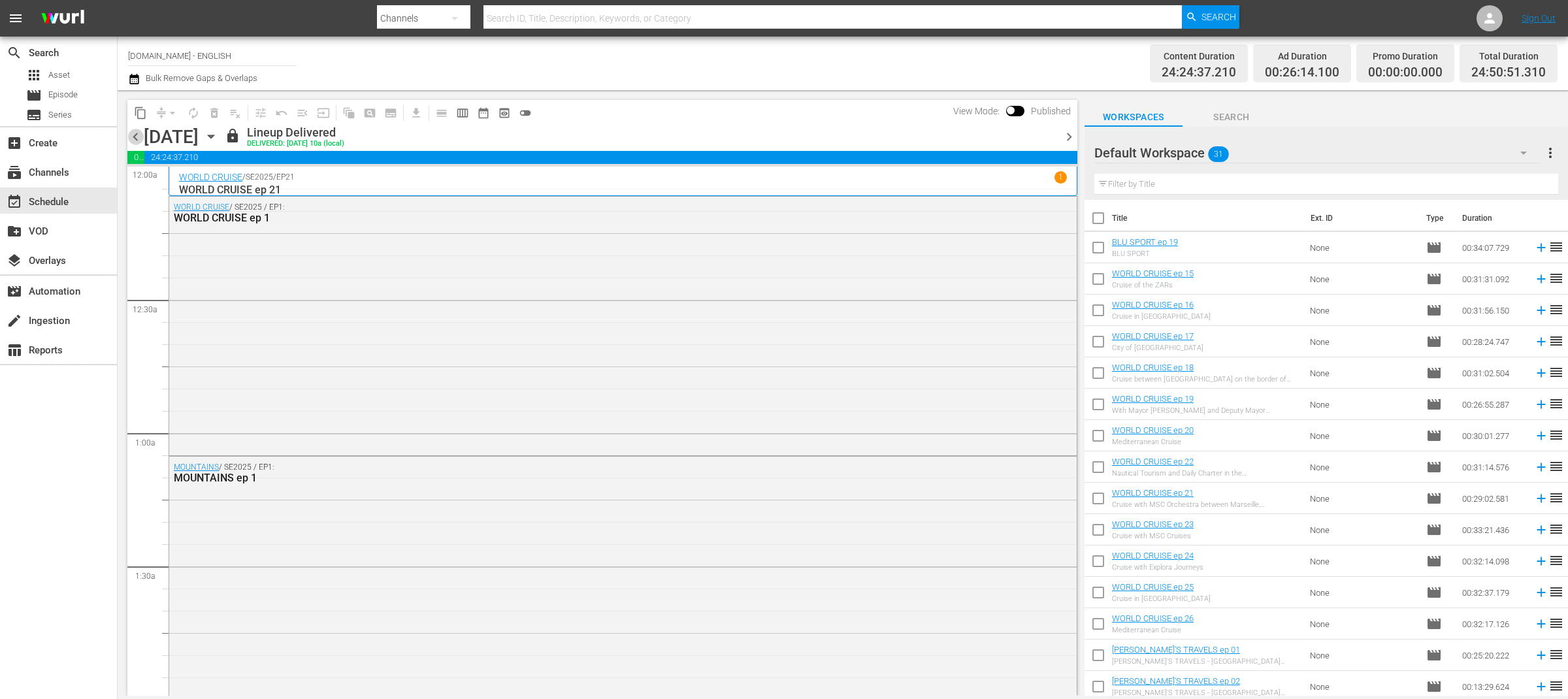
click at [135, 138] on span "chevron_left" at bounding box center [135, 137] width 16 height 16
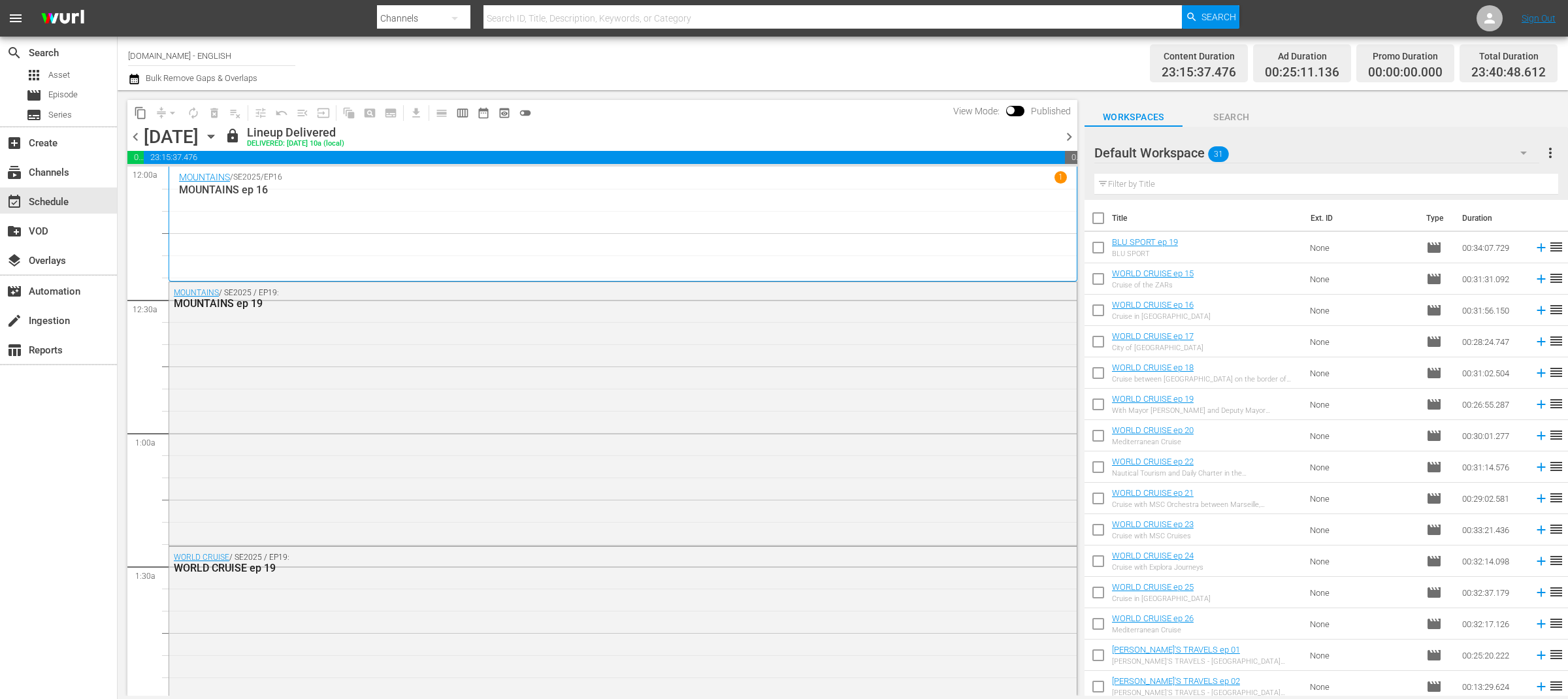
click at [135, 138] on span "chevron_left" at bounding box center [135, 137] width 16 height 16
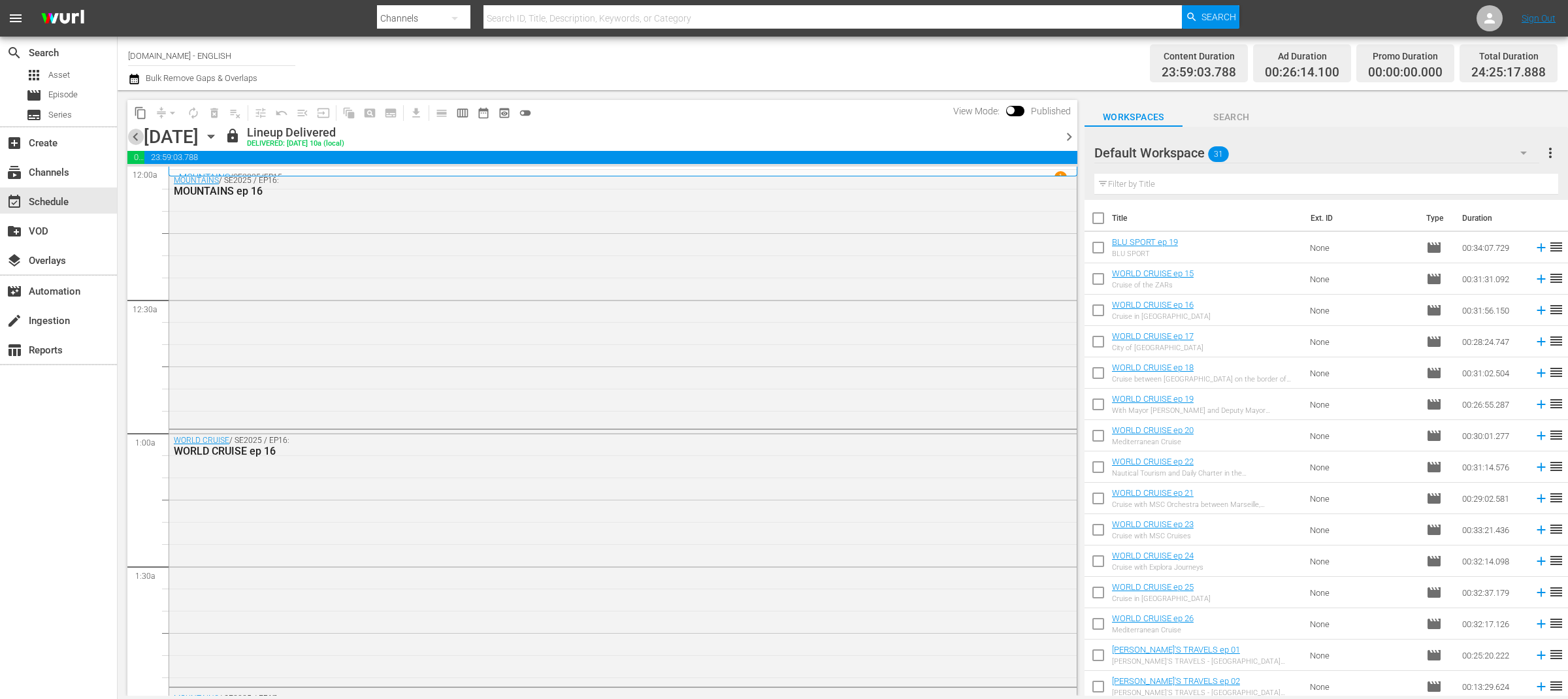
click at [135, 138] on span "chevron_left" at bounding box center [135, 137] width 16 height 16
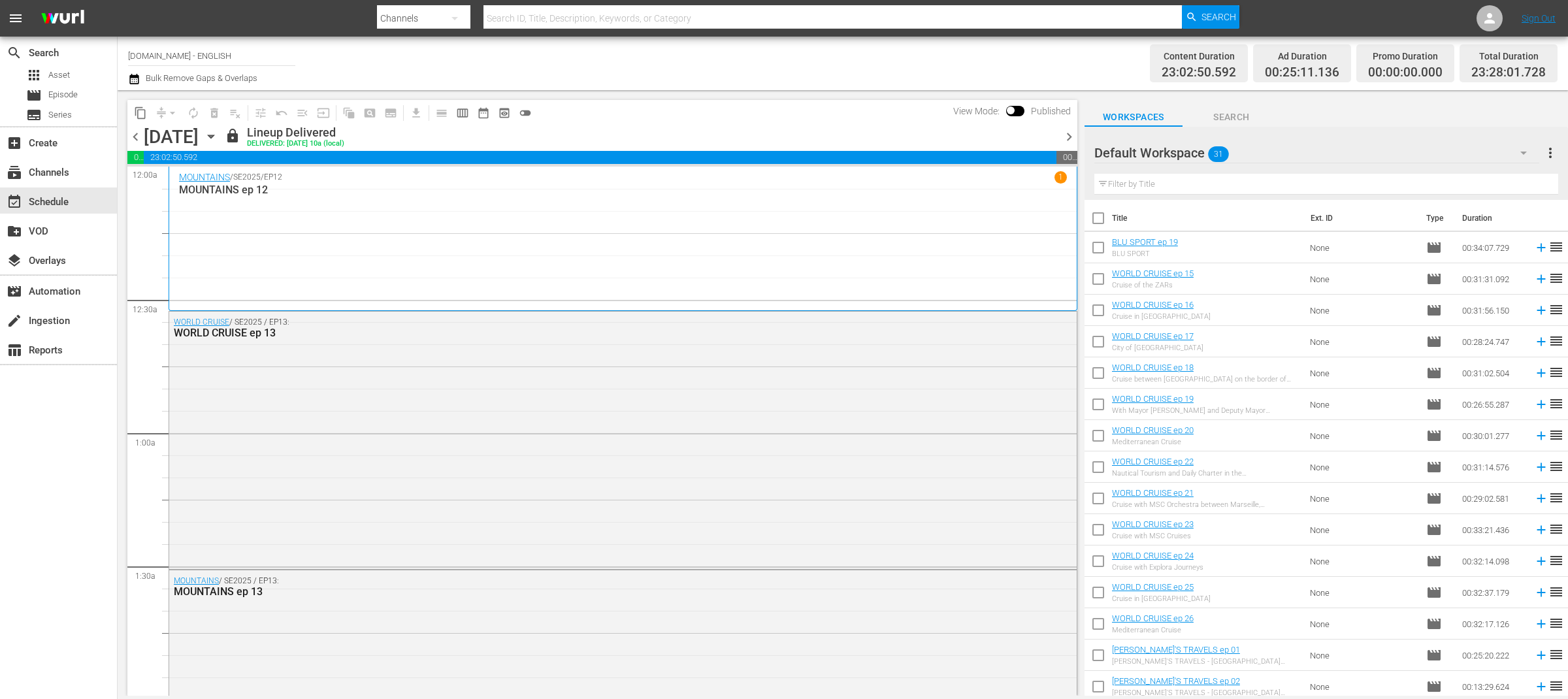
click at [135, 138] on span "chevron_left" at bounding box center [135, 137] width 16 height 16
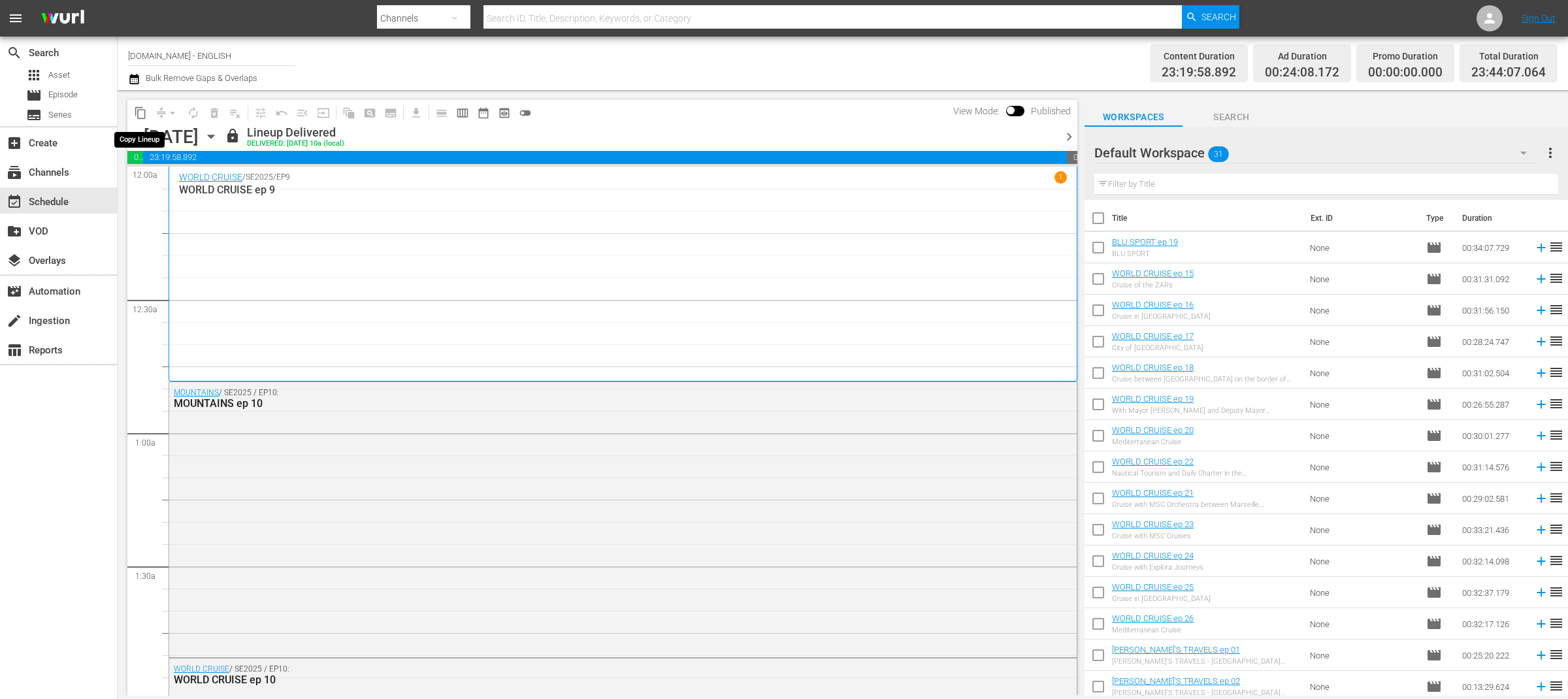
click at [140, 111] on span "content_copy" at bounding box center [140, 113] width 13 height 13
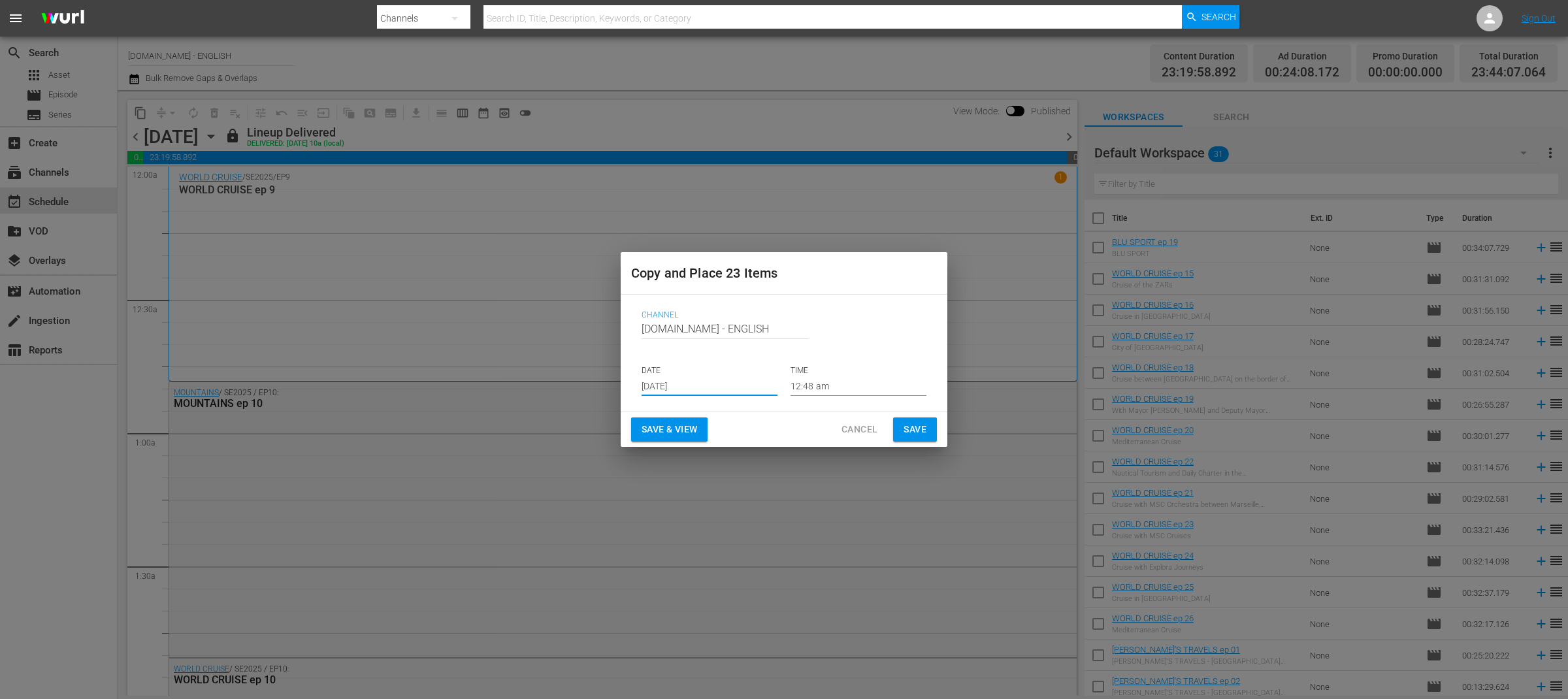
click at [728, 388] on input "Sep 10th 2025" at bounding box center [710, 386] width 136 height 20
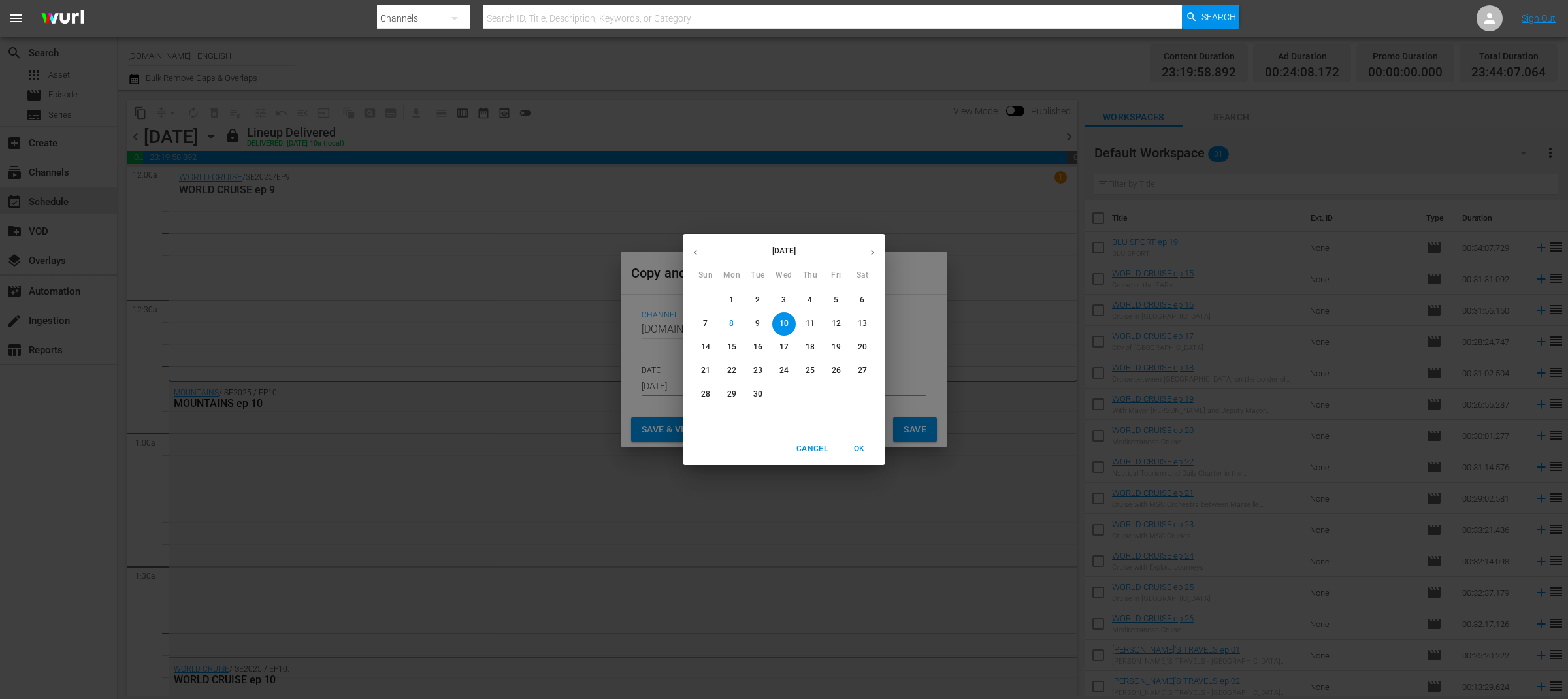
click at [756, 321] on p "9" at bounding box center [757, 324] width 5 height 11
type input "Sep 9th 2025"
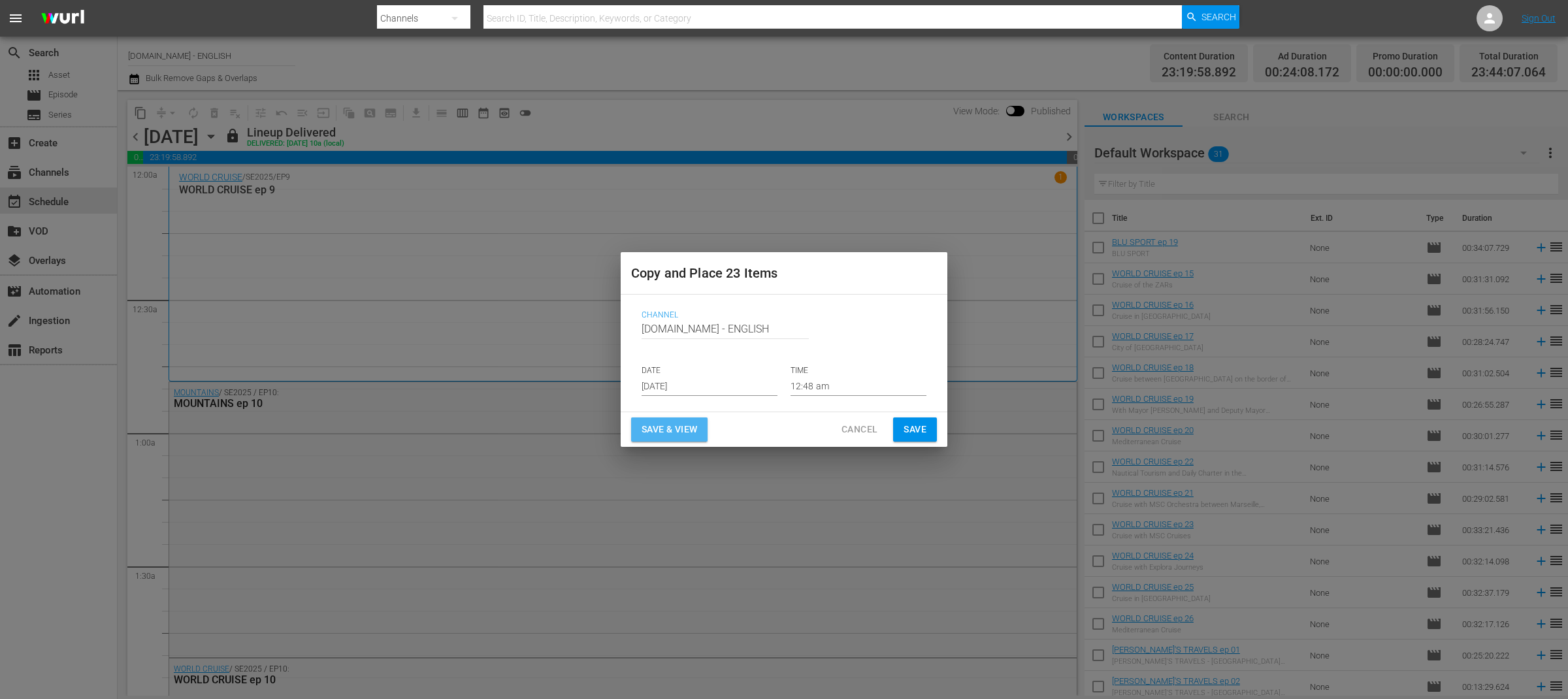
click at [675, 427] on span "Save & View" at bounding box center [669, 429] width 55 height 16
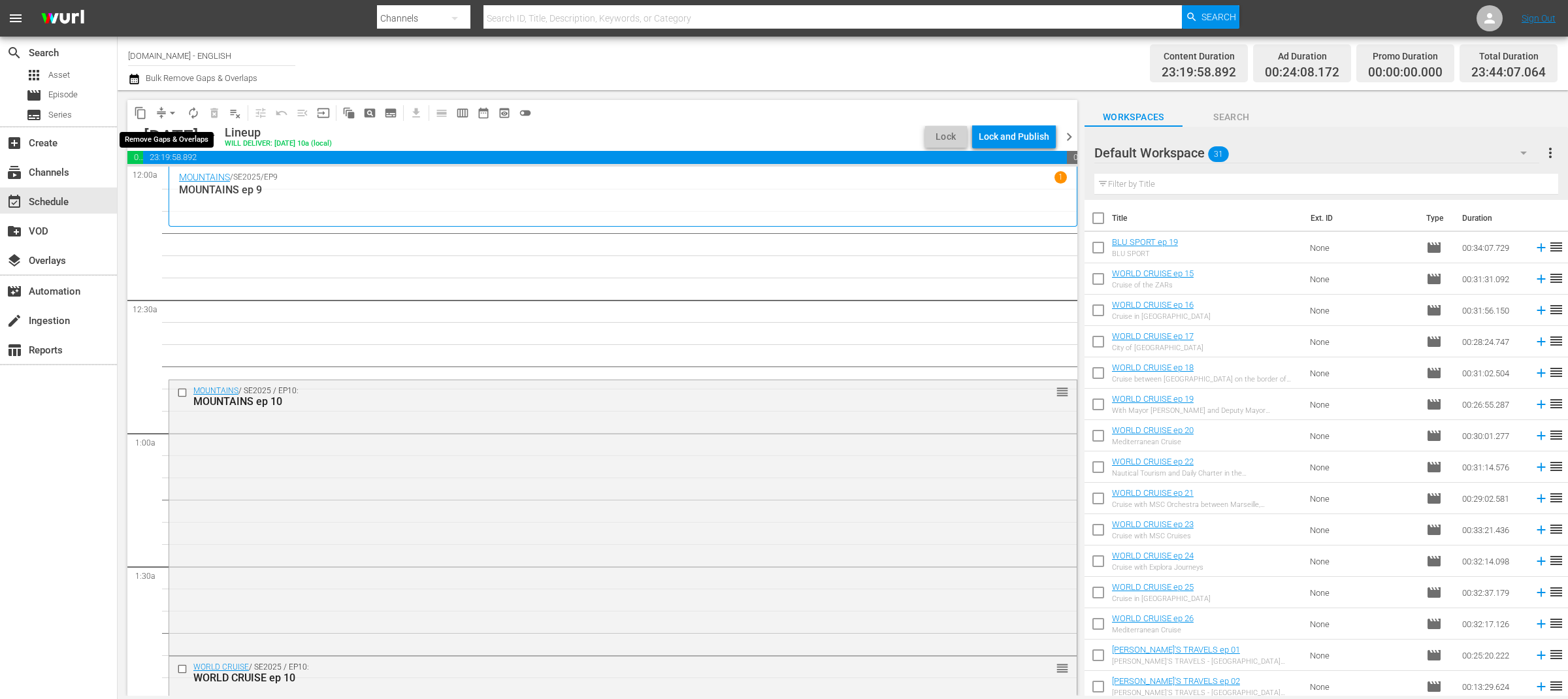
click at [164, 113] on button "arrow_drop_down" at bounding box center [172, 113] width 21 height 21
click at [184, 183] on li "Align to End of Previous Day" at bounding box center [173, 182] width 138 height 22
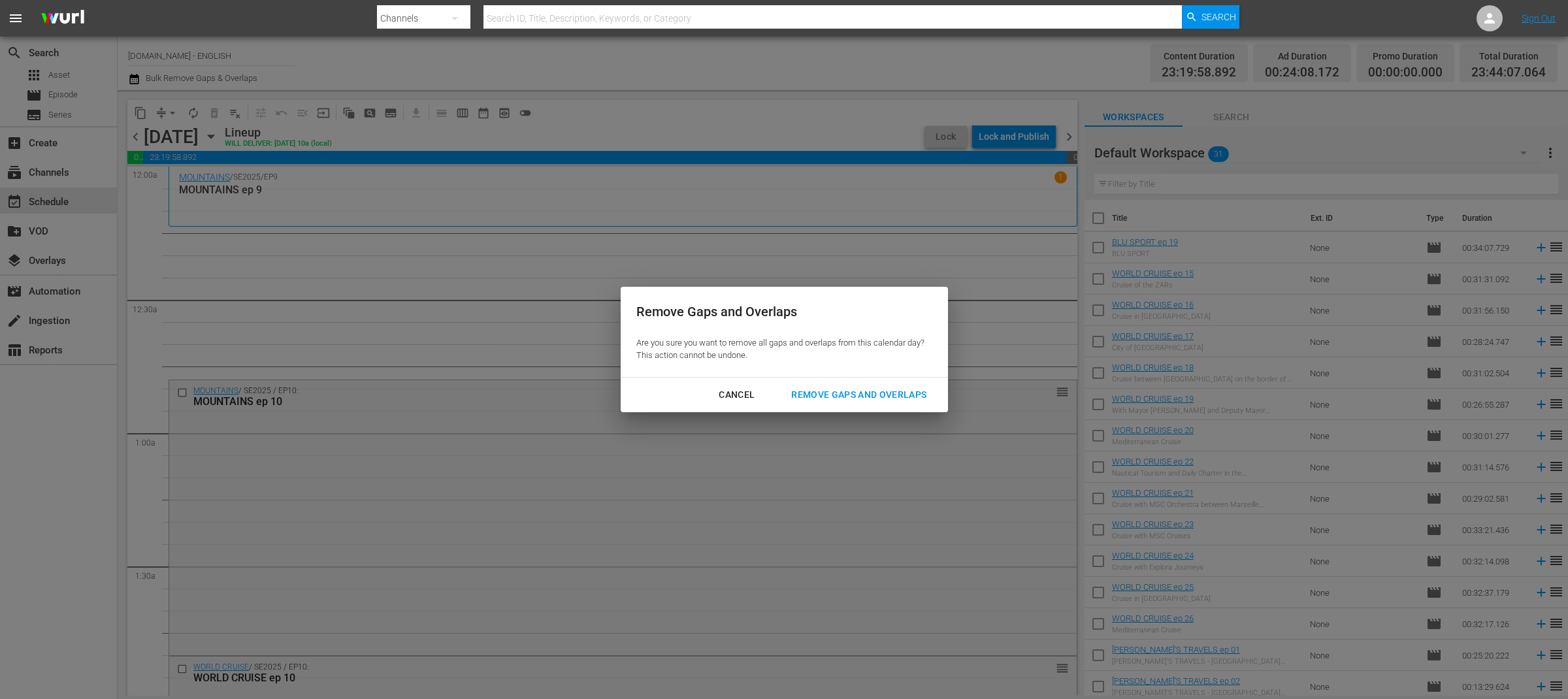
click at [891, 396] on div "Remove Gaps and Overlaps" at bounding box center [859, 395] width 156 height 16
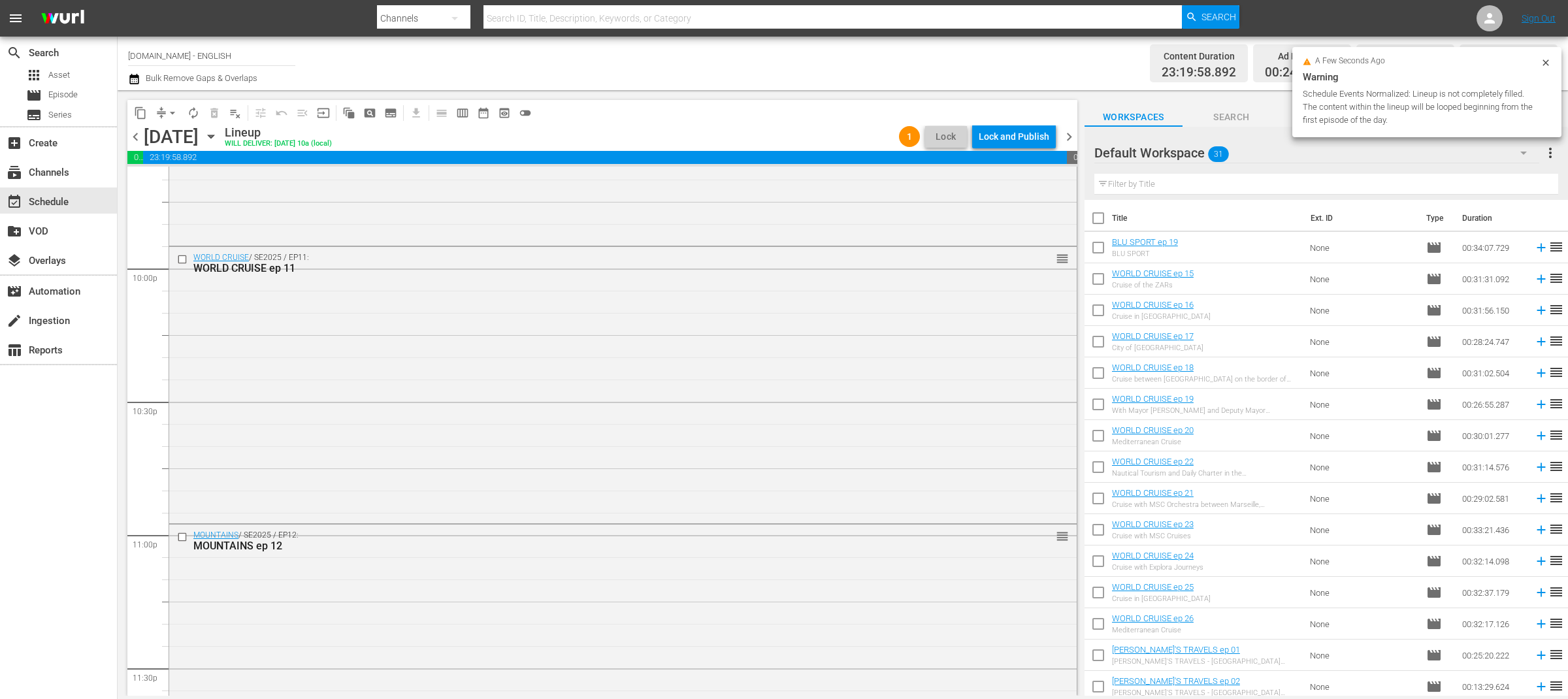
scroll to position [5868, 0]
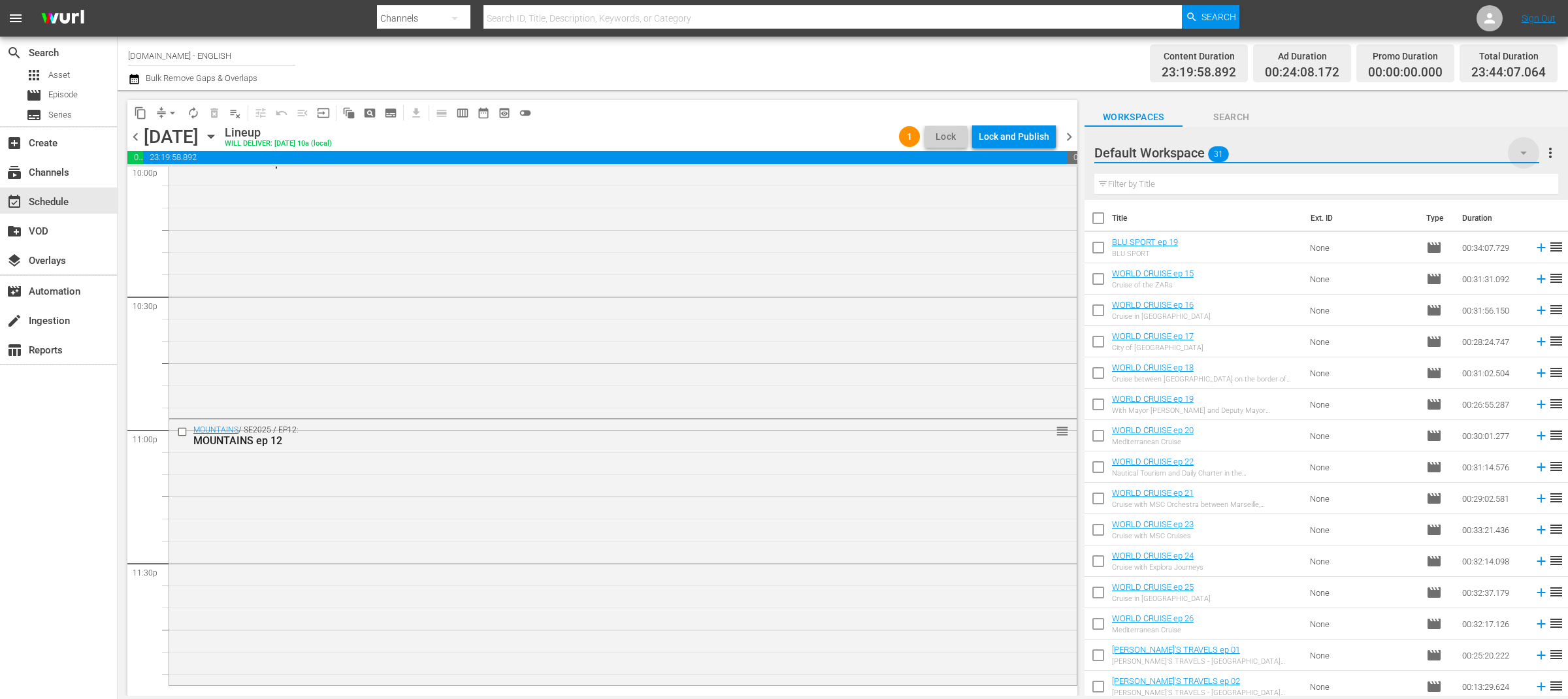
click at [1523, 157] on icon "button" at bounding box center [1524, 152] width 16 height 16
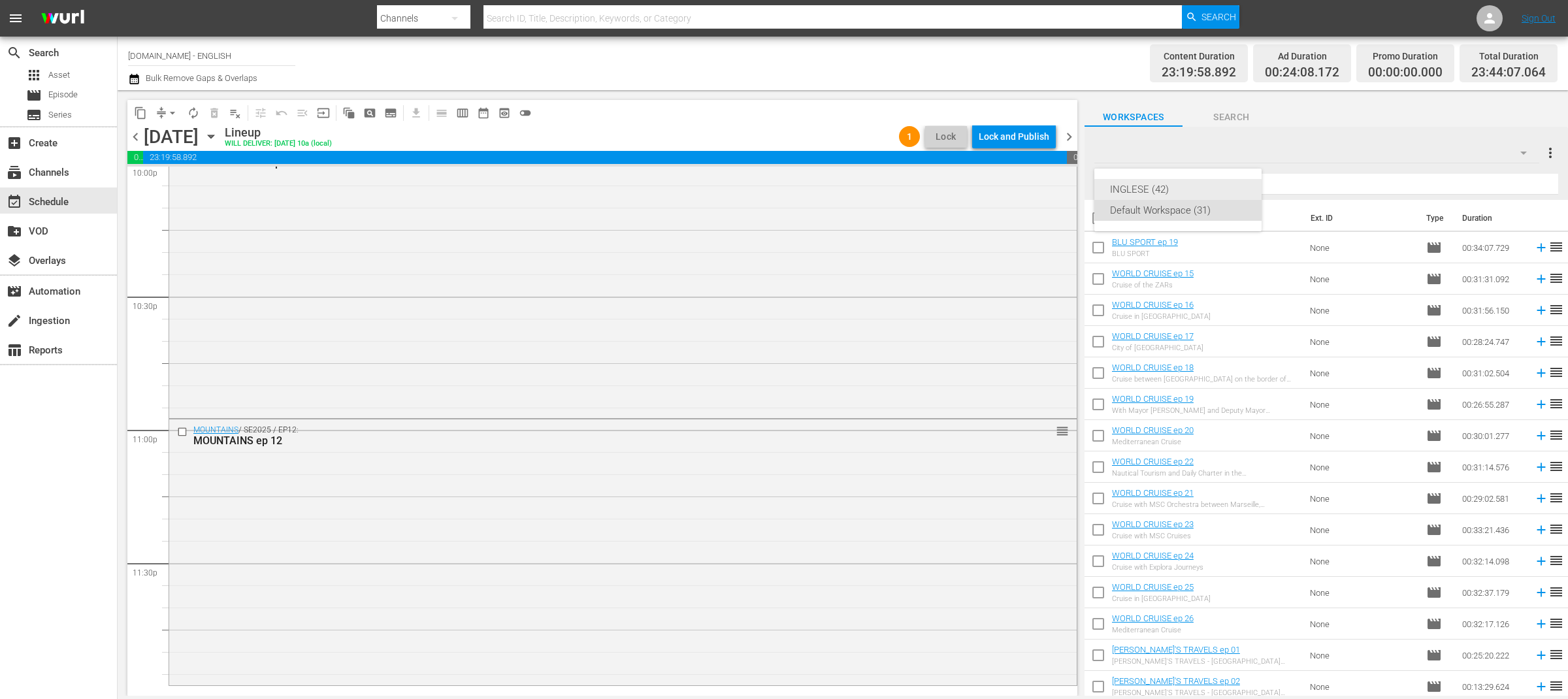
click at [1178, 189] on div "INGLESE (42)" at bounding box center [1178, 189] width 136 height 21
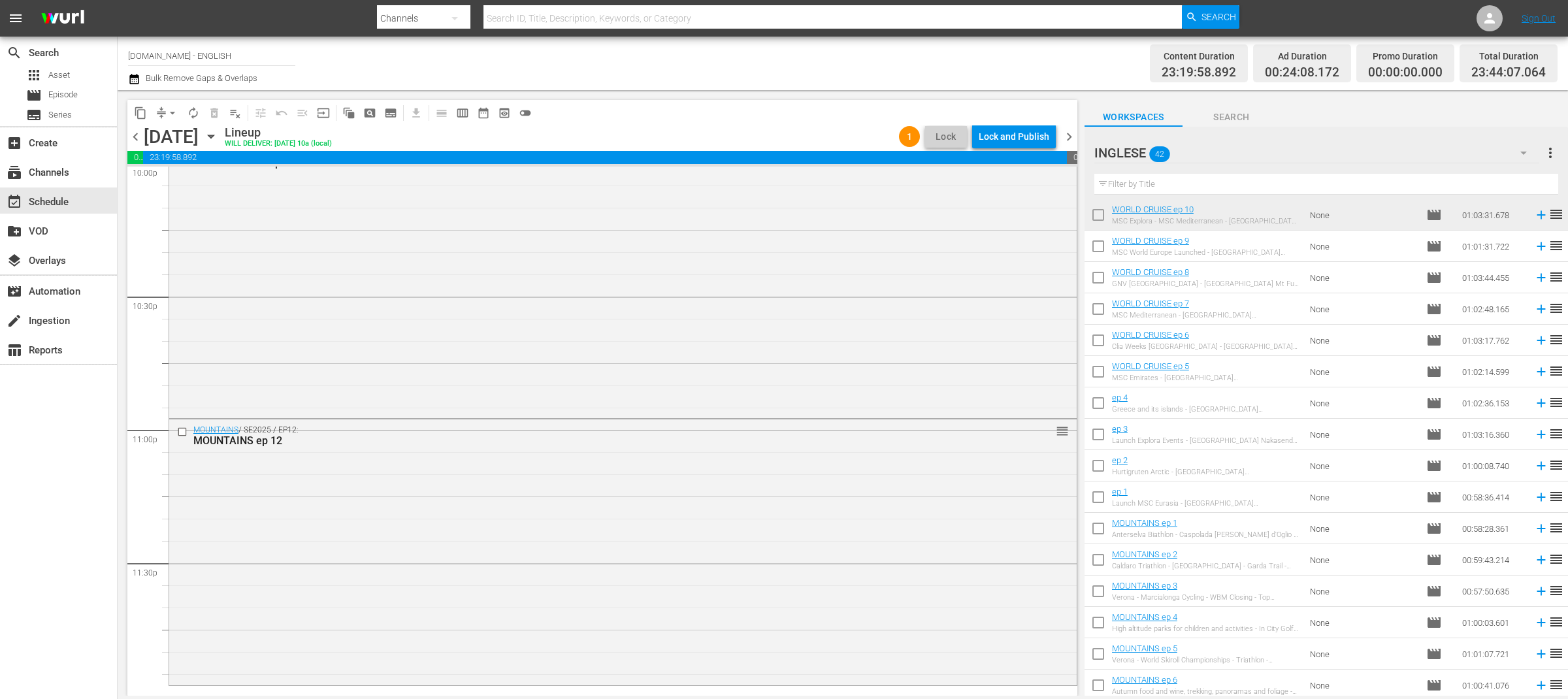
scroll to position [0, 0]
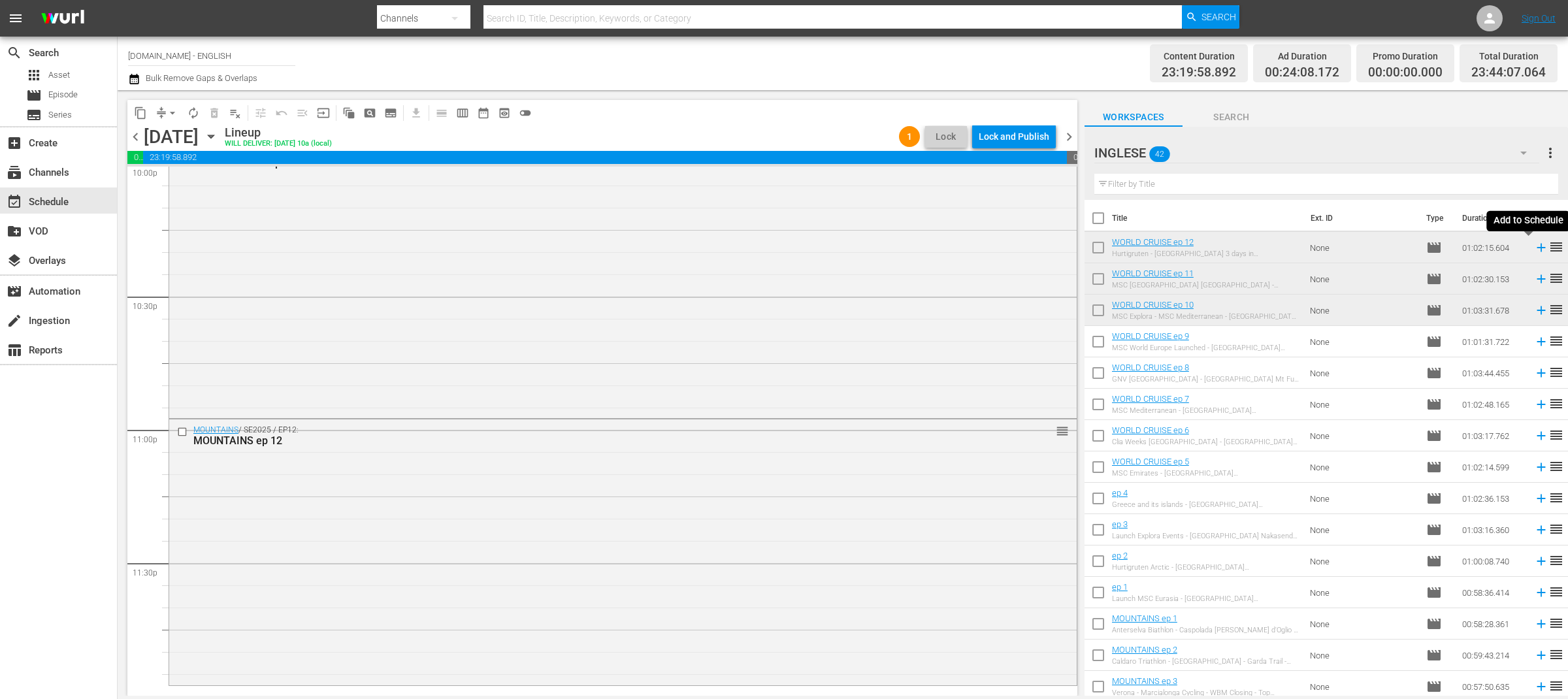
click at [1537, 247] on icon at bounding box center [1541, 248] width 9 height 9
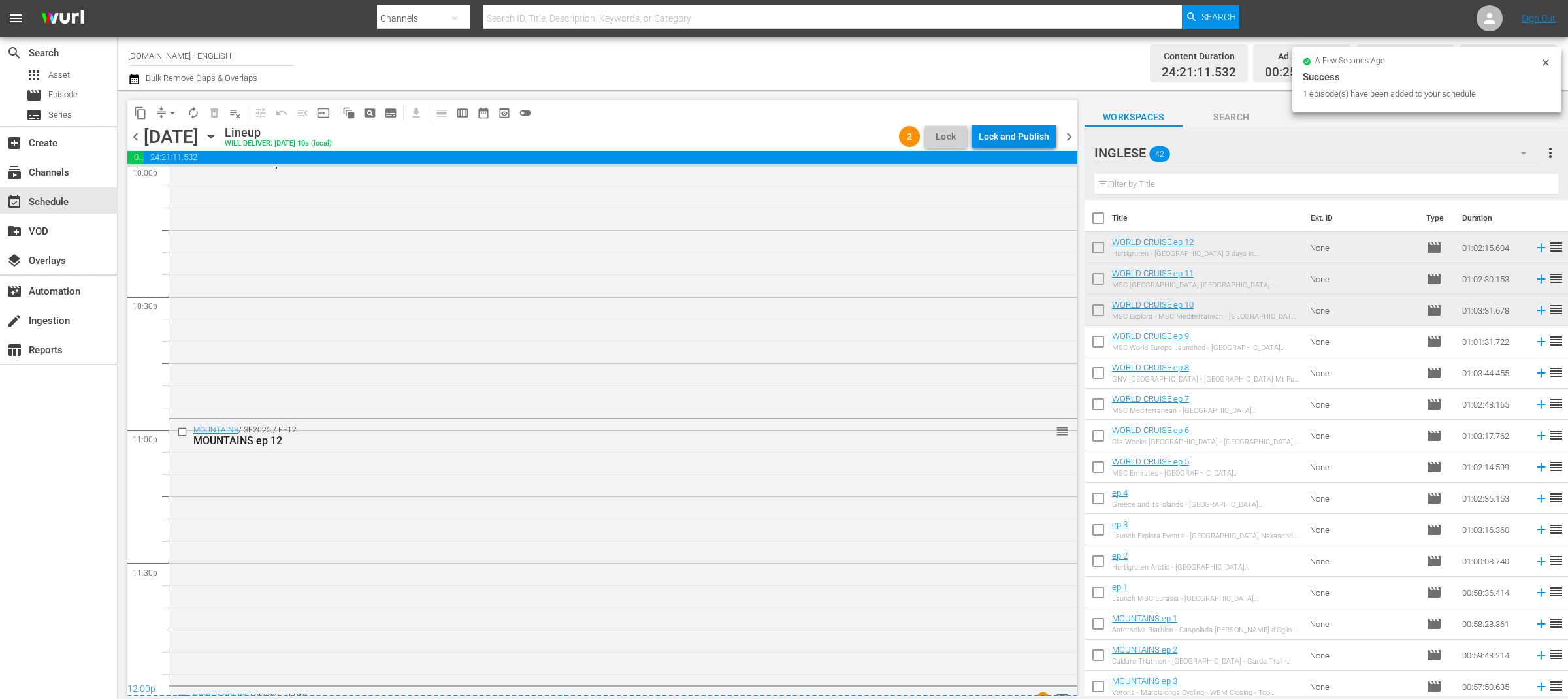
click at [1015, 133] on div "Lock and Publish" at bounding box center [1014, 136] width 71 height 24
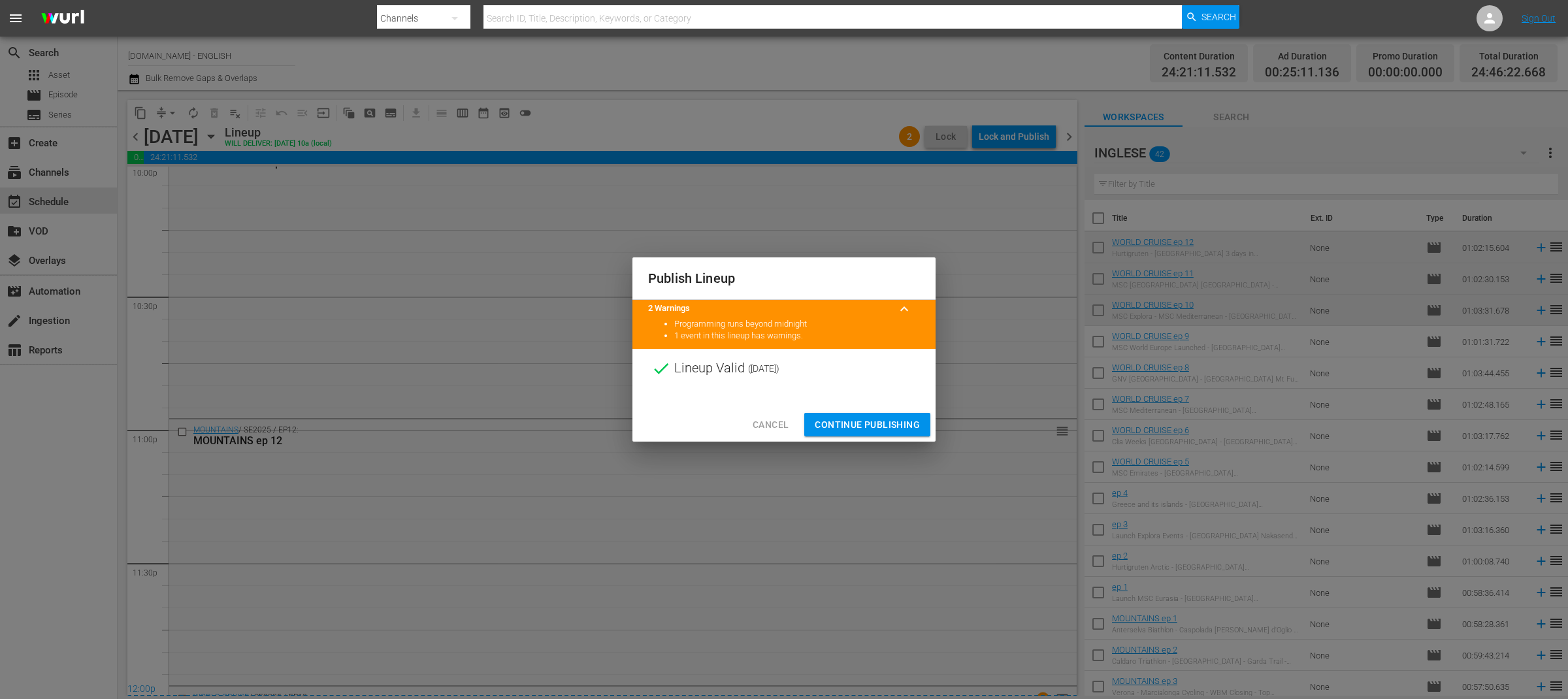
drag, startPoint x: 860, startPoint y: 419, endPoint x: 889, endPoint y: 399, distance: 35.2
click at [860, 419] on span "Continue Publishing" at bounding box center [868, 425] width 105 height 16
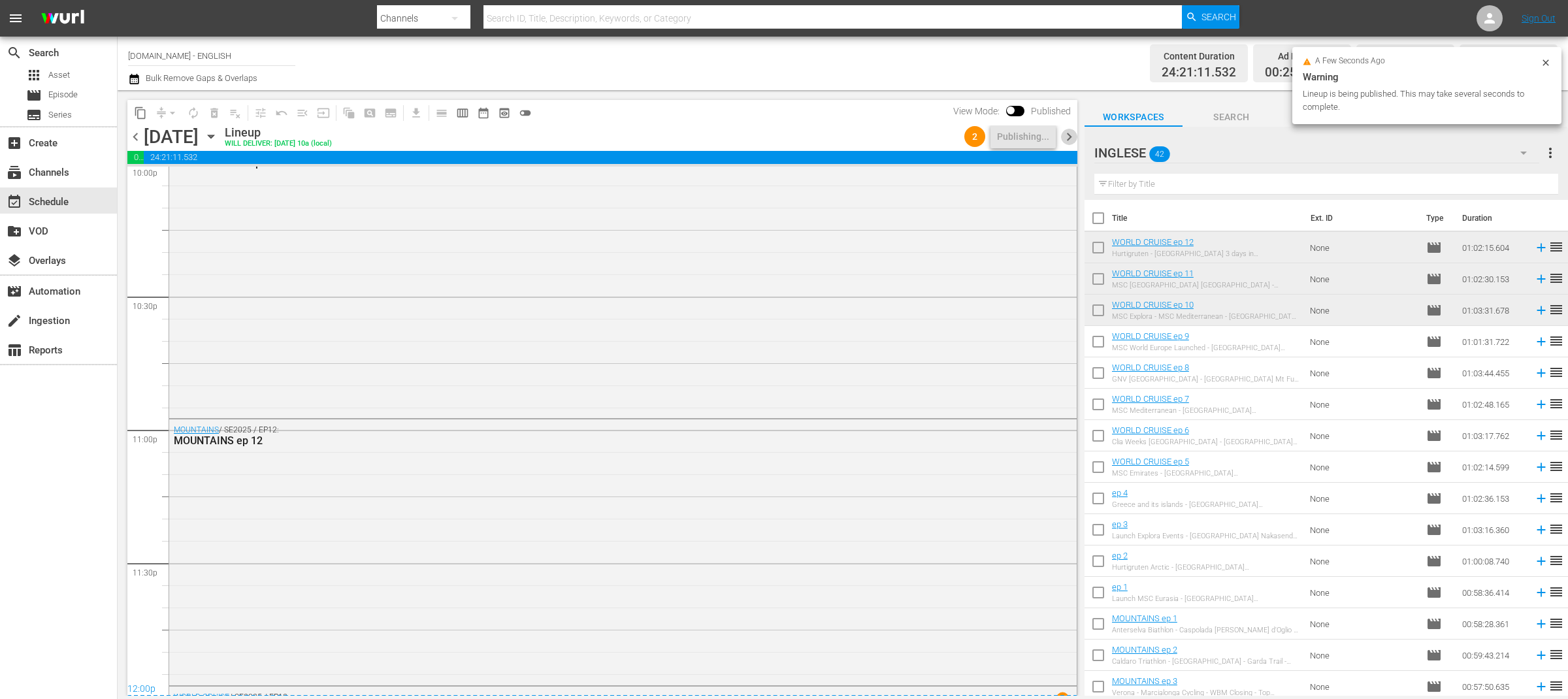
click at [1073, 135] on span "chevron_right" at bounding box center [1069, 137] width 16 height 16
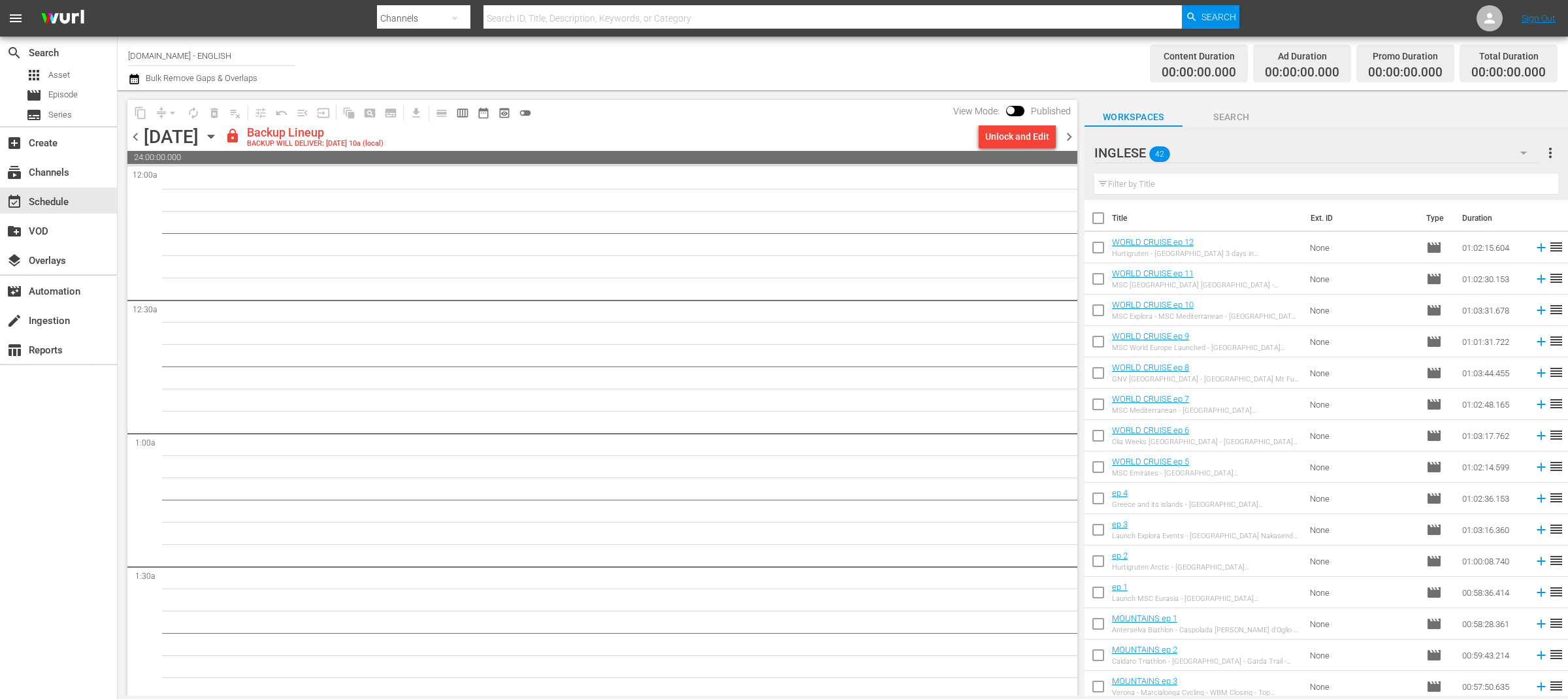
click at [129, 133] on span "chevron_left" at bounding box center [135, 137] width 16 height 16
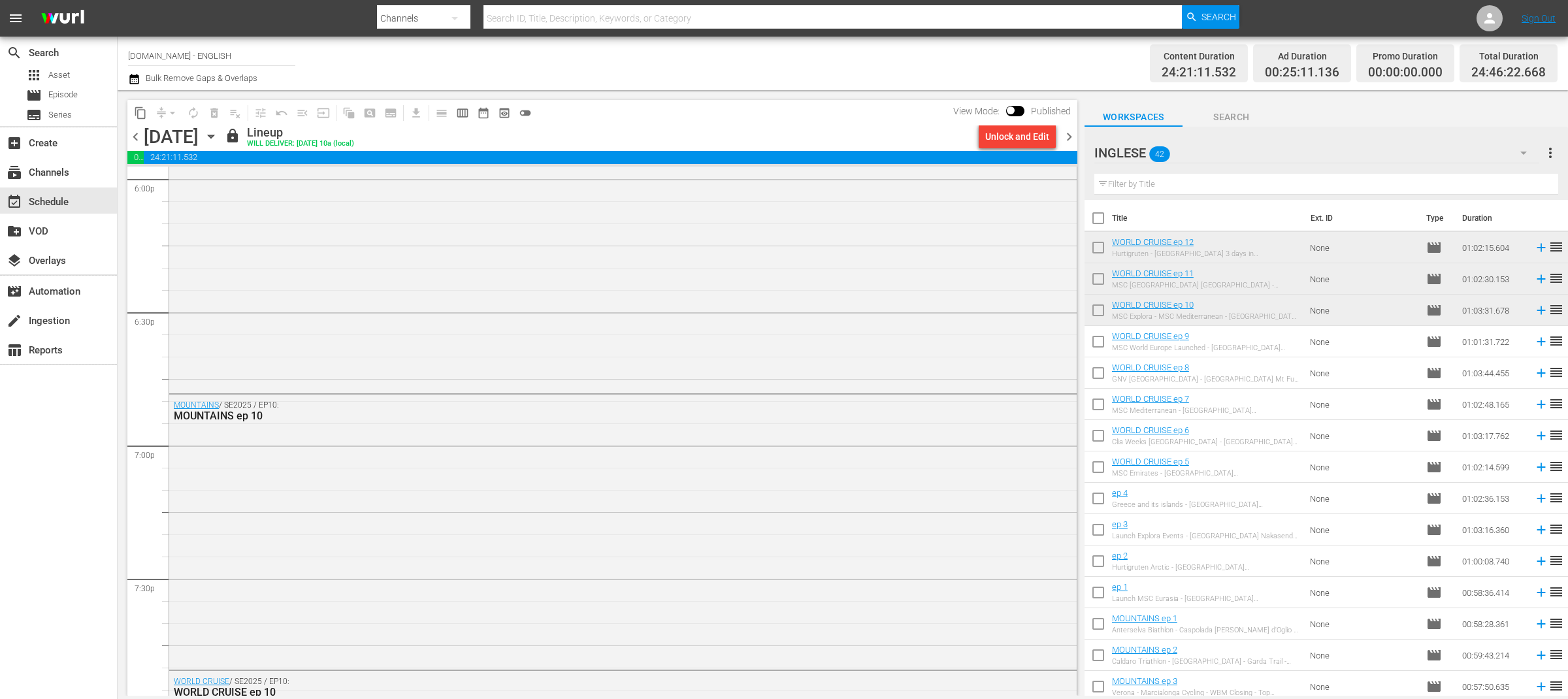
scroll to position [6135, 0]
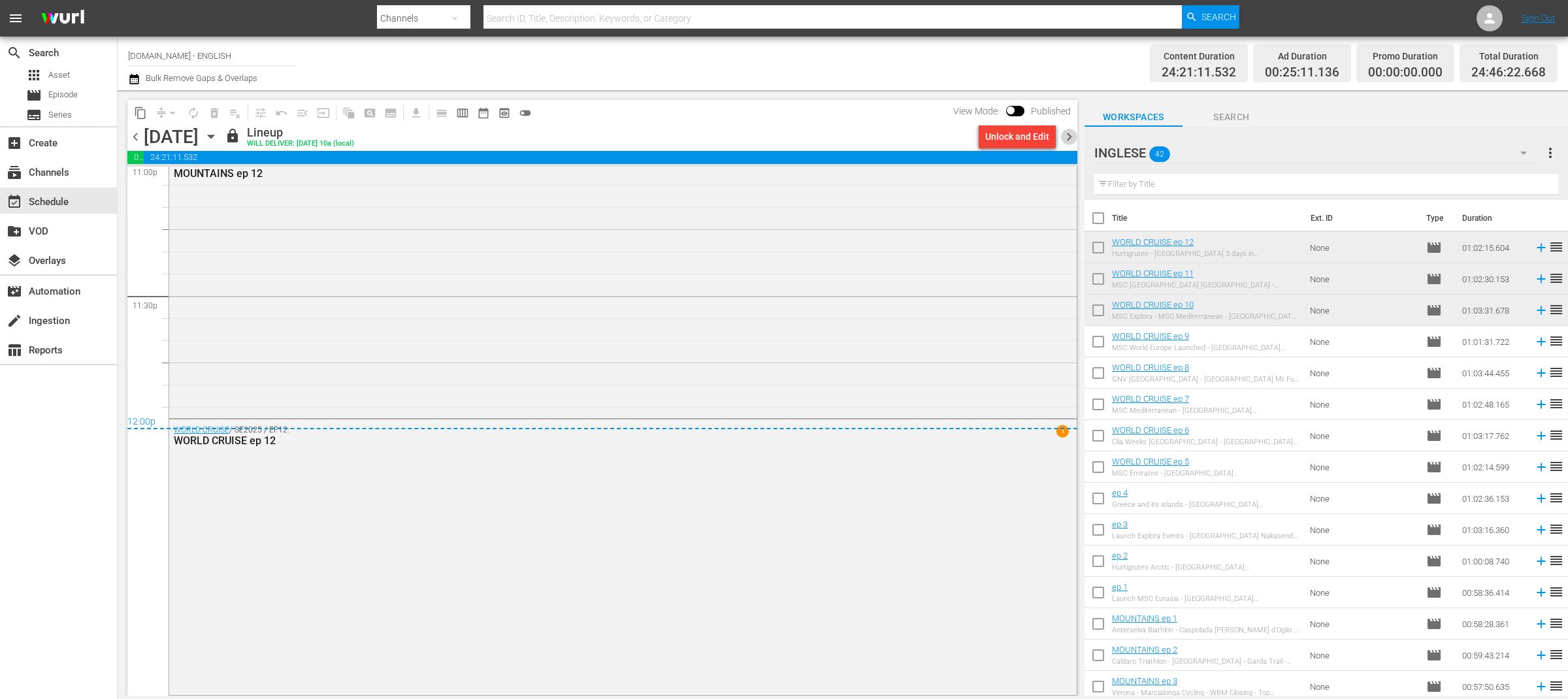
click at [1069, 138] on span "chevron_right" at bounding box center [1069, 137] width 16 height 16
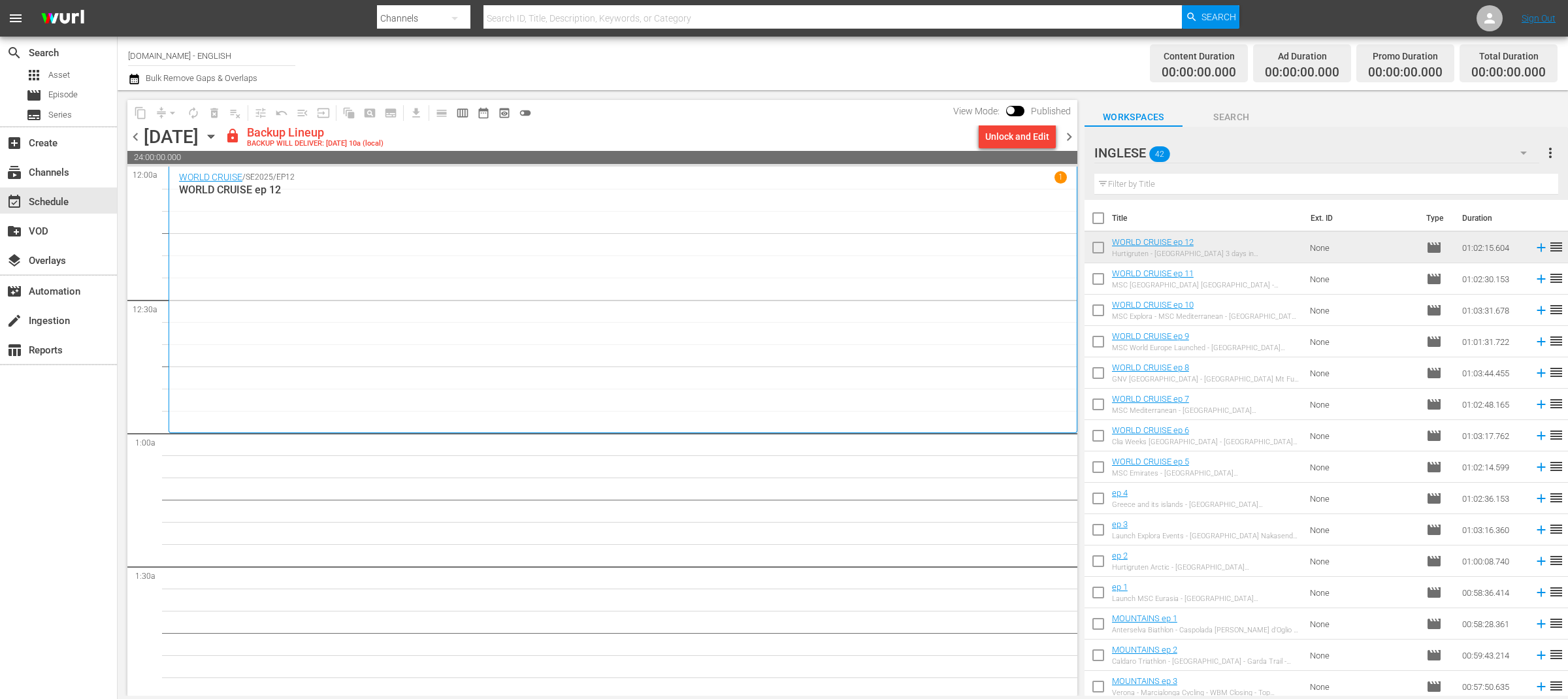
click at [140, 138] on span "chevron_left" at bounding box center [135, 137] width 16 height 16
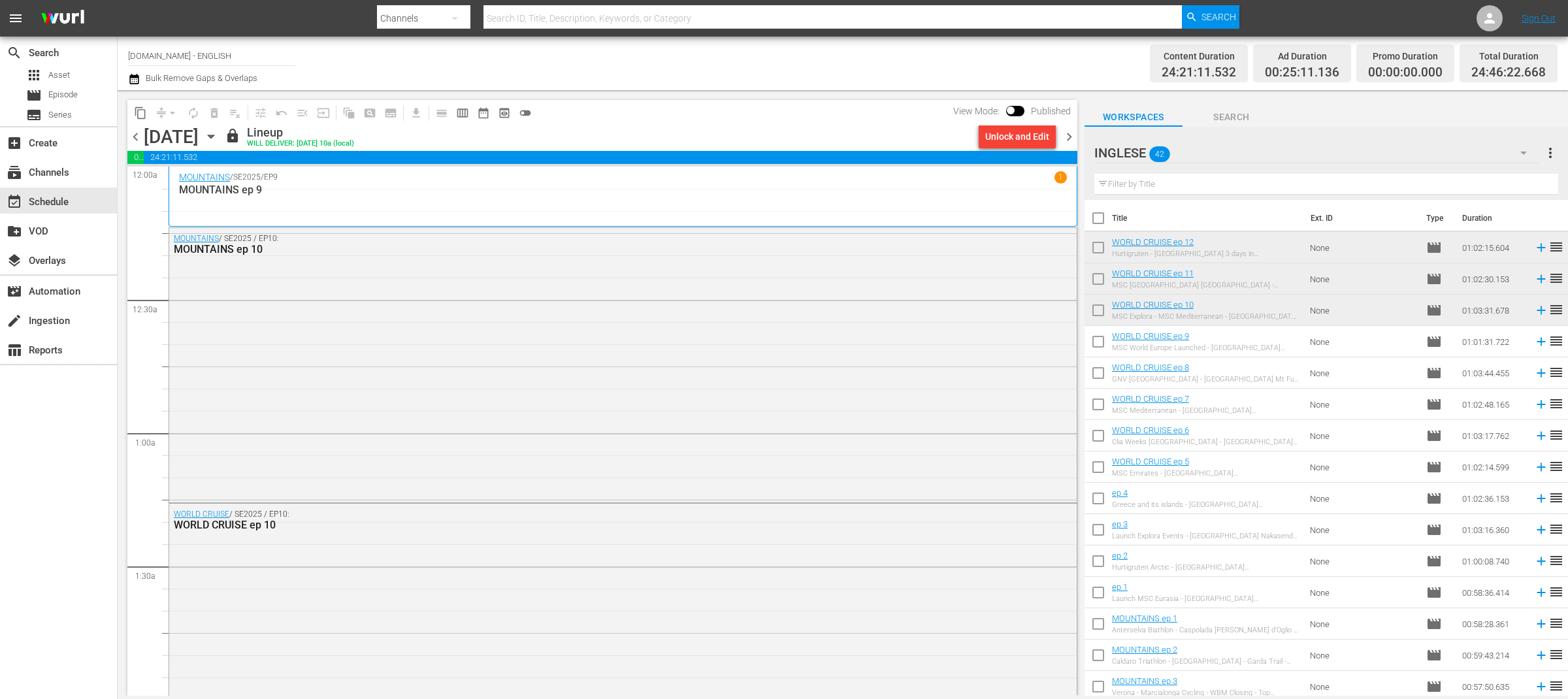
click at [1070, 137] on span "chevron_right" at bounding box center [1069, 137] width 16 height 16
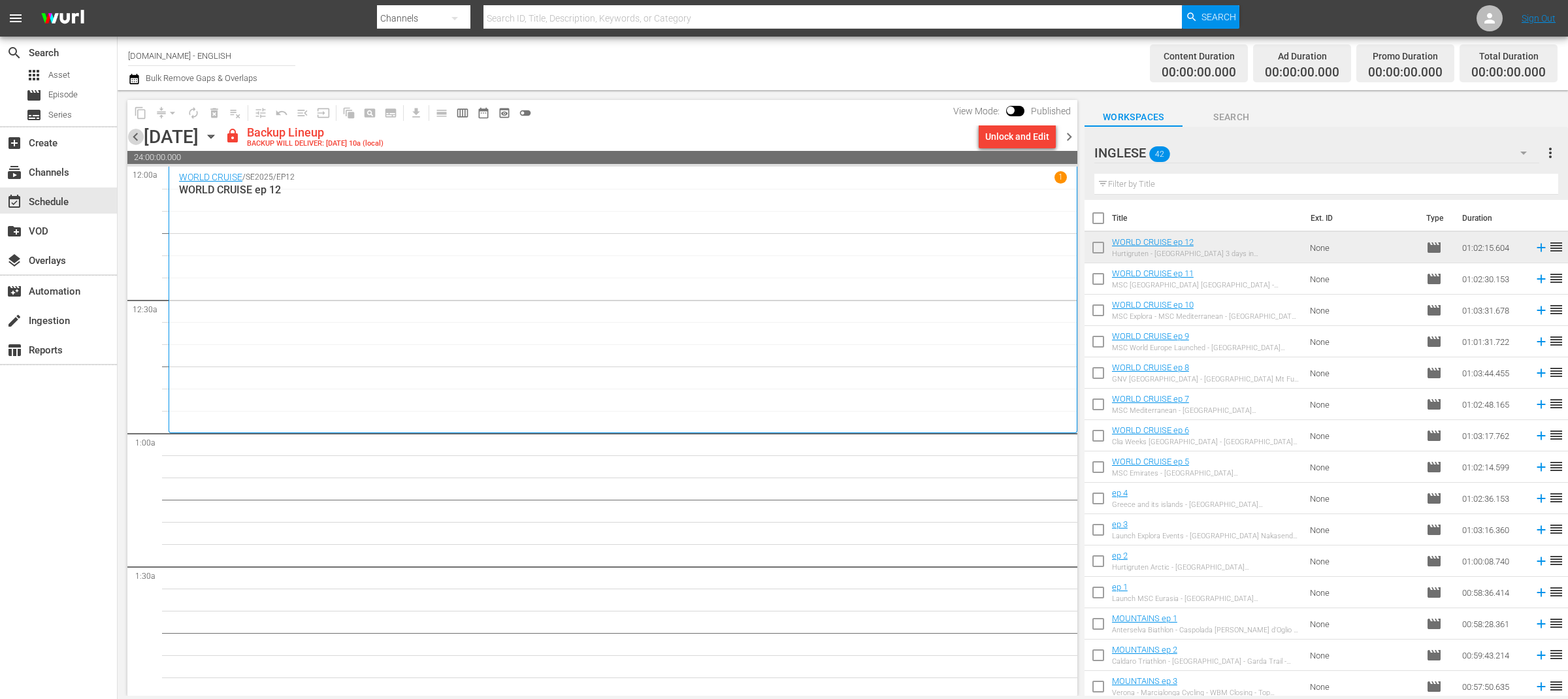
click at [131, 138] on span "chevron_left" at bounding box center [135, 137] width 16 height 16
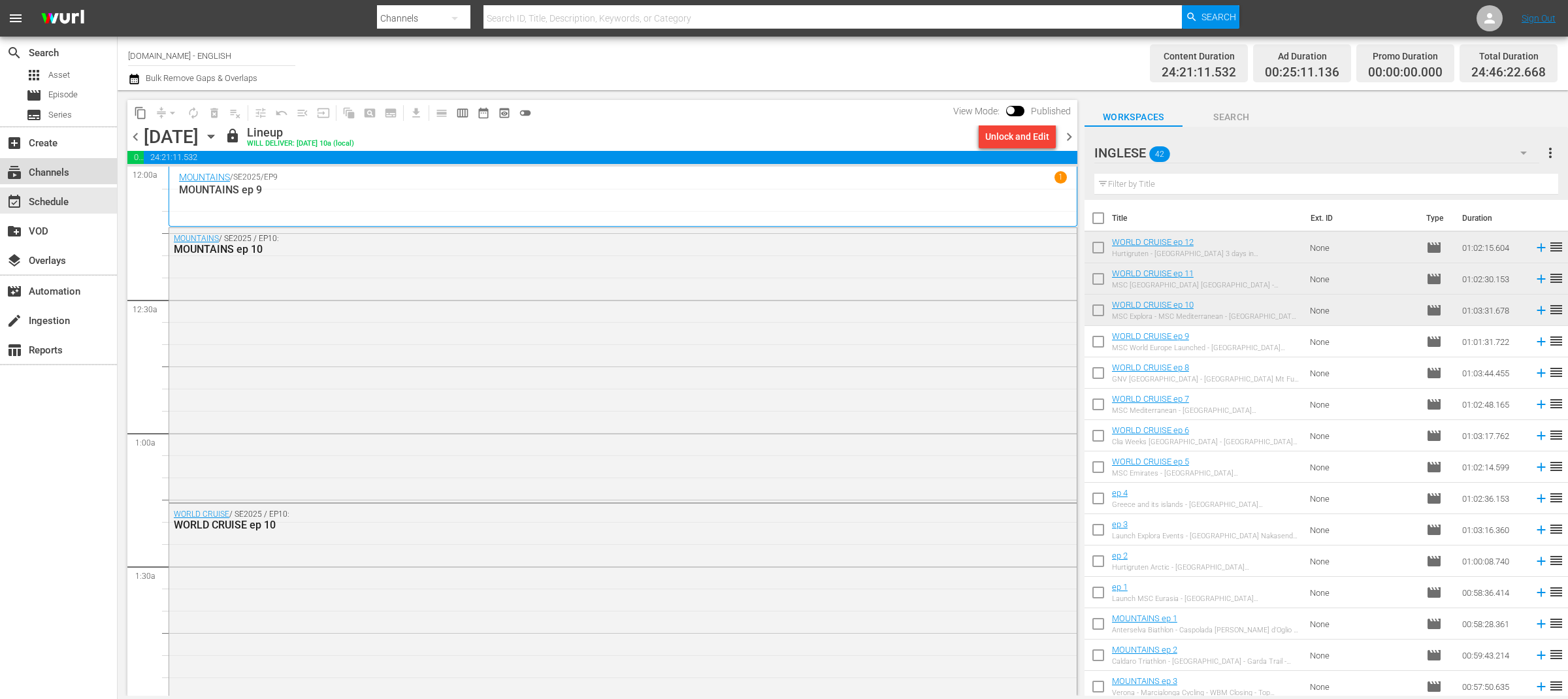
click at [71, 168] on div "subscriptions Channels" at bounding box center [36, 170] width 73 height 11
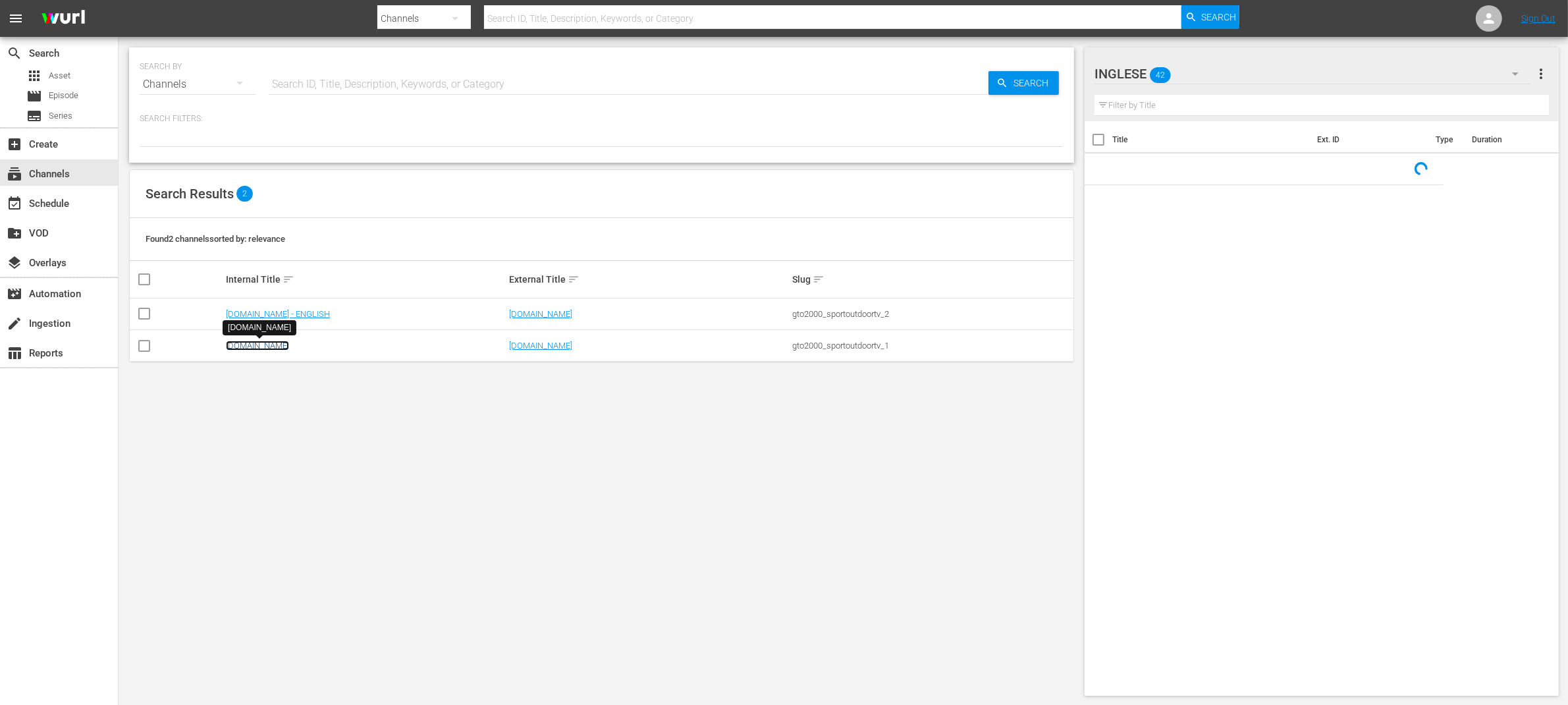
click at [257, 350] on link "SportOutdoor.TV" at bounding box center [257, 345] width 63 height 10
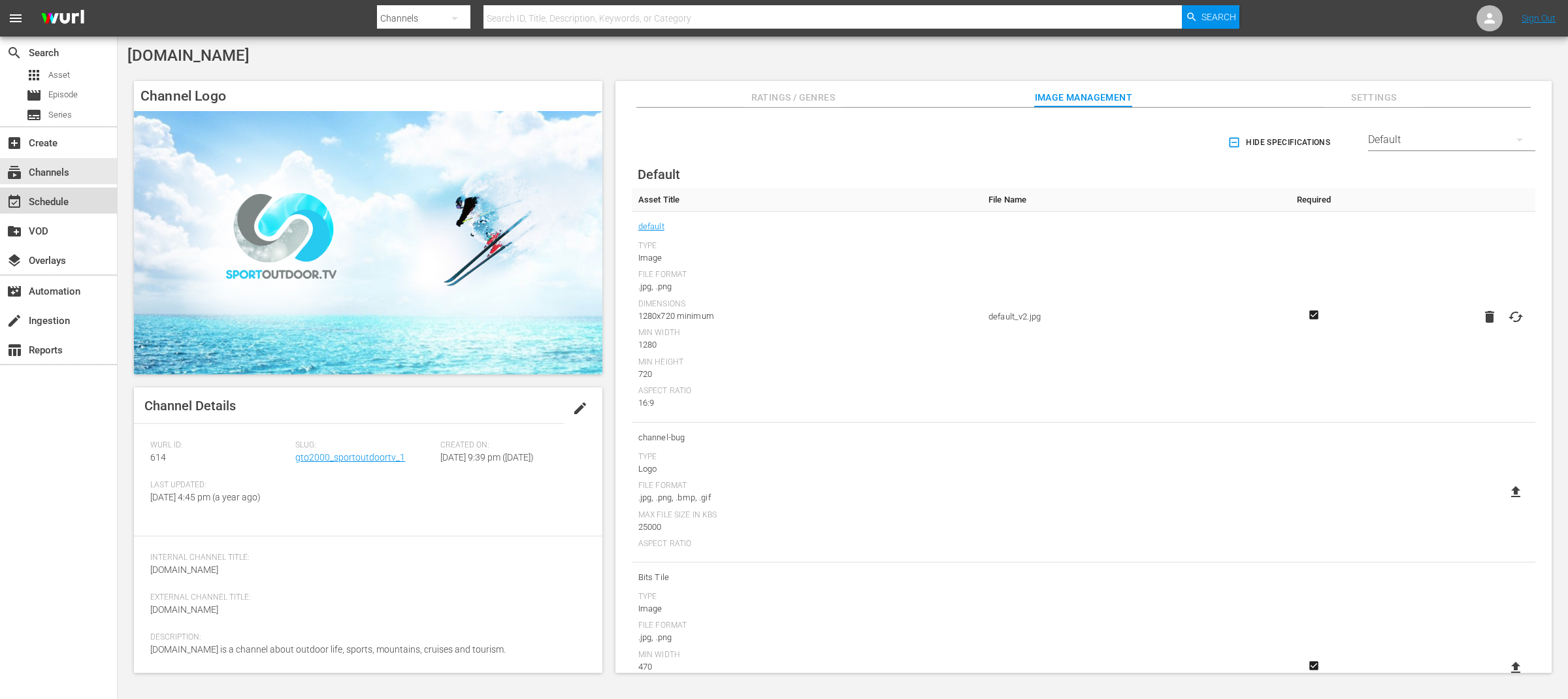
click at [96, 207] on div "event_available Schedule" at bounding box center [59, 200] width 117 height 26
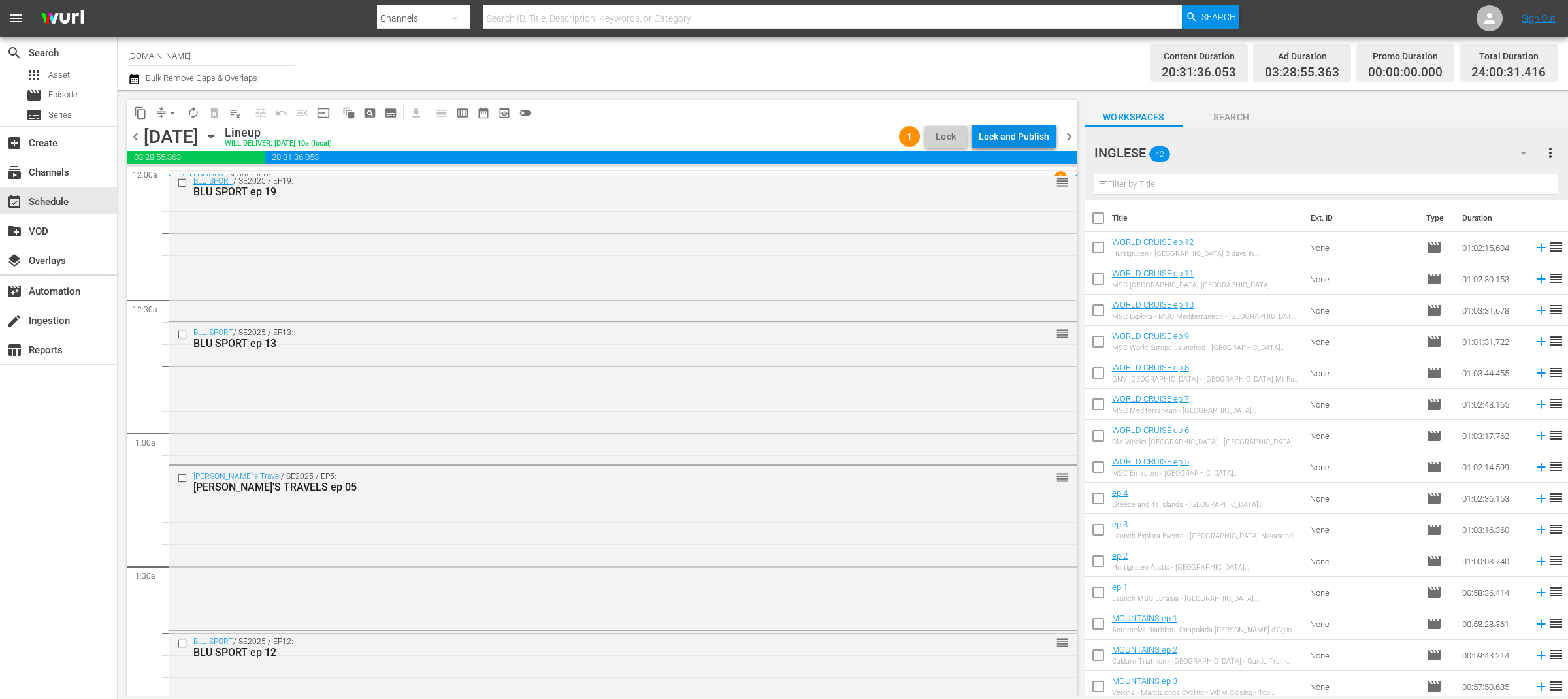
click at [1025, 139] on div "Lock and Publish" at bounding box center [1014, 136] width 71 height 24
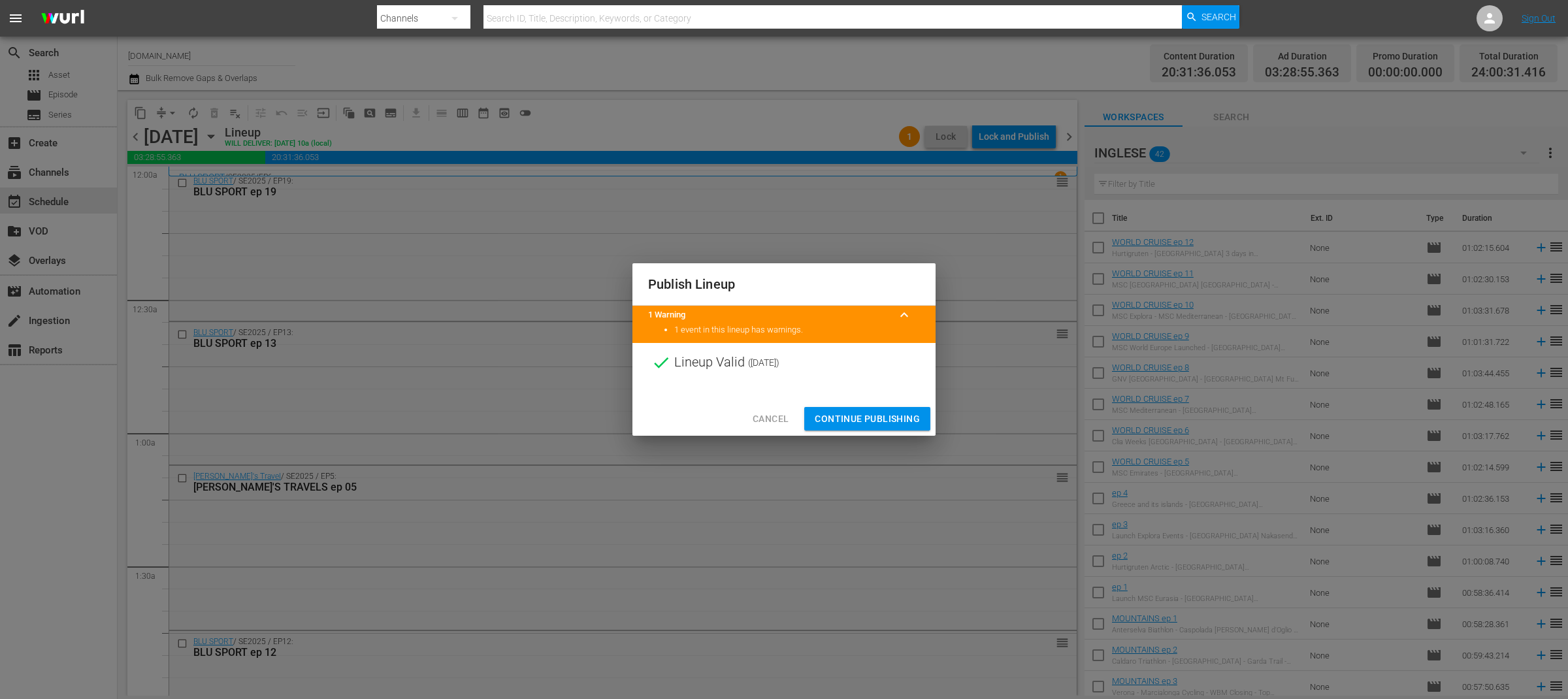
click at [896, 417] on span "Continue Publishing" at bounding box center [868, 419] width 105 height 16
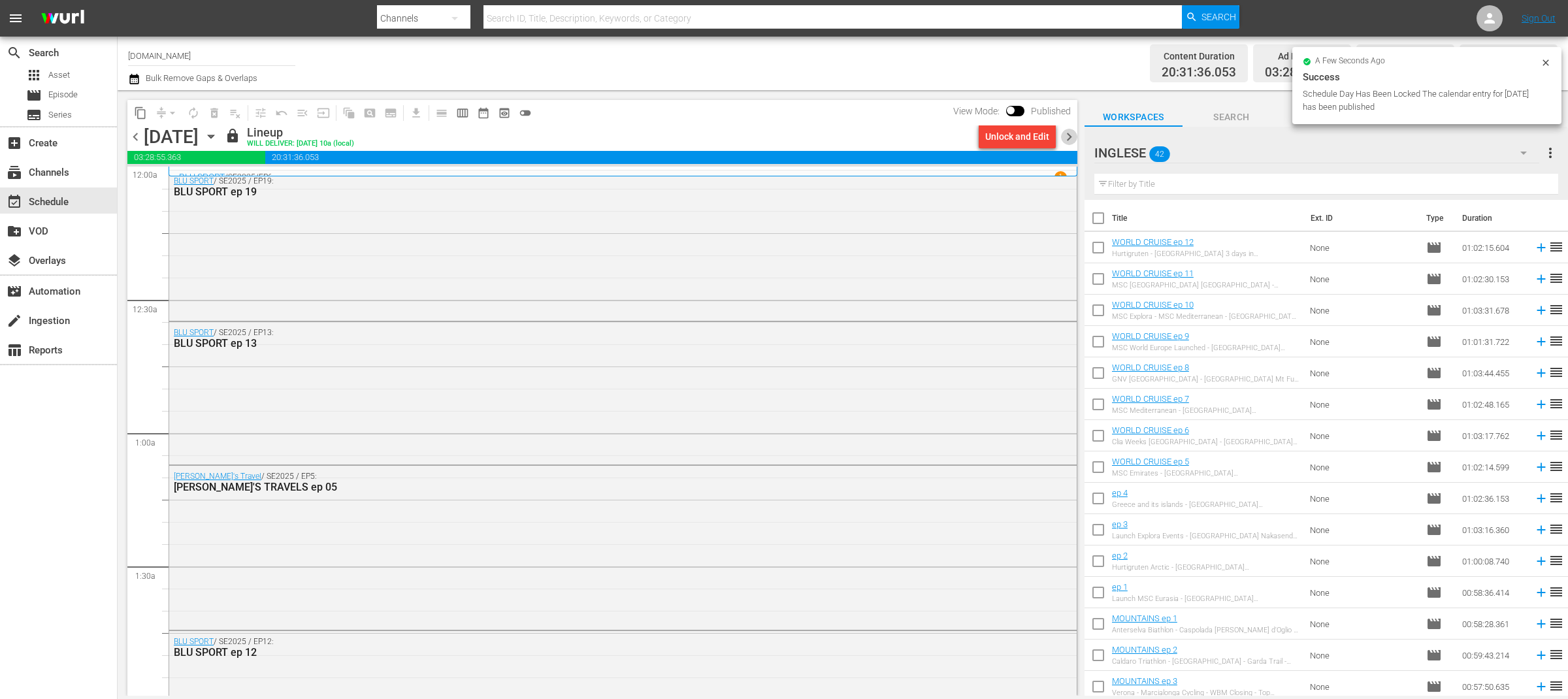
click at [1073, 136] on span "chevron_right" at bounding box center [1069, 137] width 16 height 16
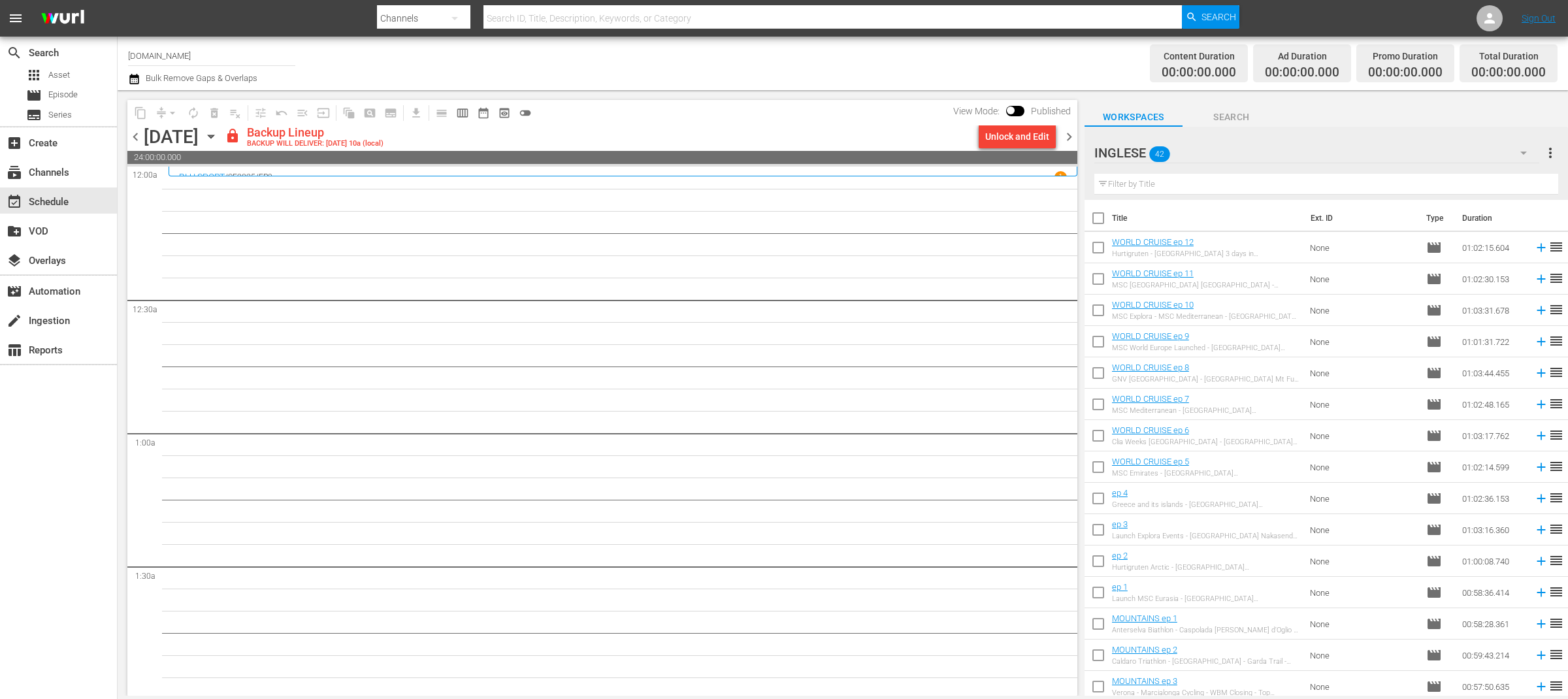
click at [807, 82] on div "Channel Title SportOutdoor.TV Bulk Remove Gaps & Overlaps" at bounding box center [518, 63] width 779 height 47
